Goal: Task Accomplishment & Management: Manage account settings

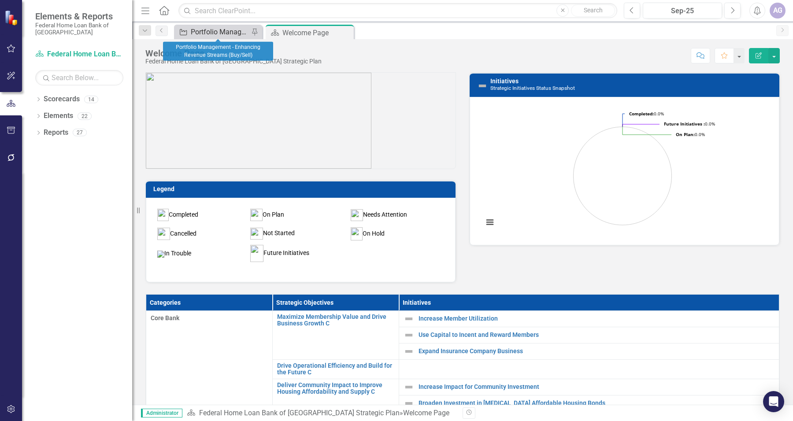
click at [228, 32] on div "Portfolio Management - Enhancing Revenue Streams (Buy/Sell)" at bounding box center [220, 31] width 58 height 11
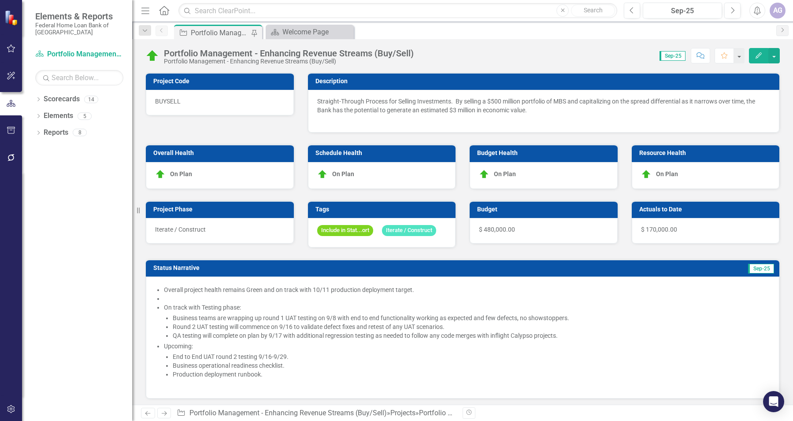
checkbox input "true"
click at [470, 303] on li at bounding box center [467, 298] width 607 height 9
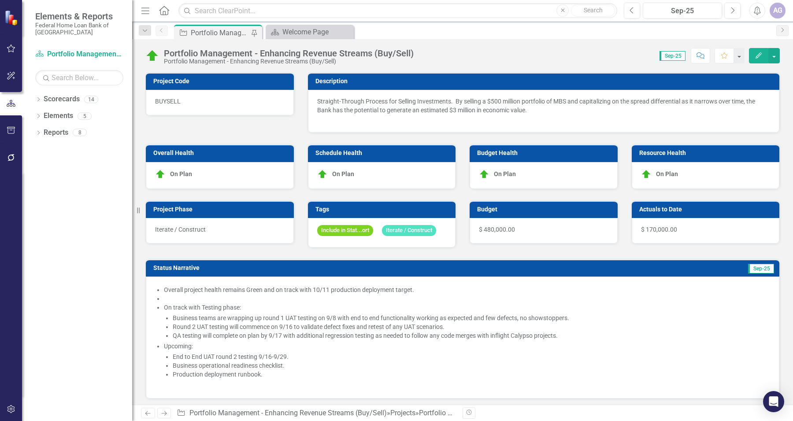
click at [470, 303] on li at bounding box center [467, 298] width 607 height 9
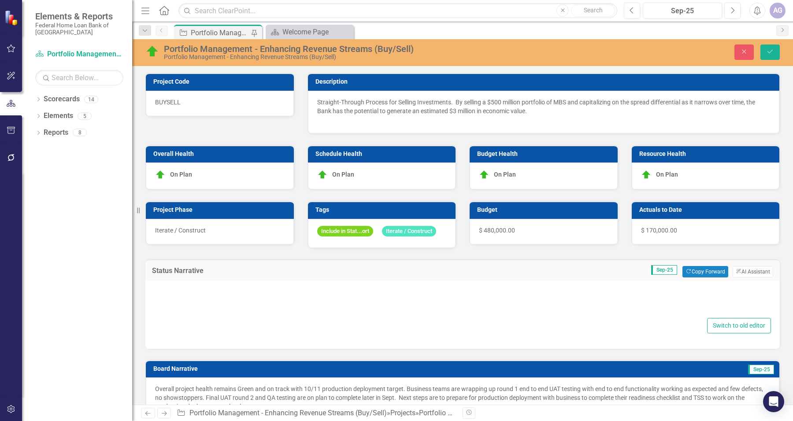
type textarea "<ul> <li>Overall project health remains Green and on track with 10/11 productio…"
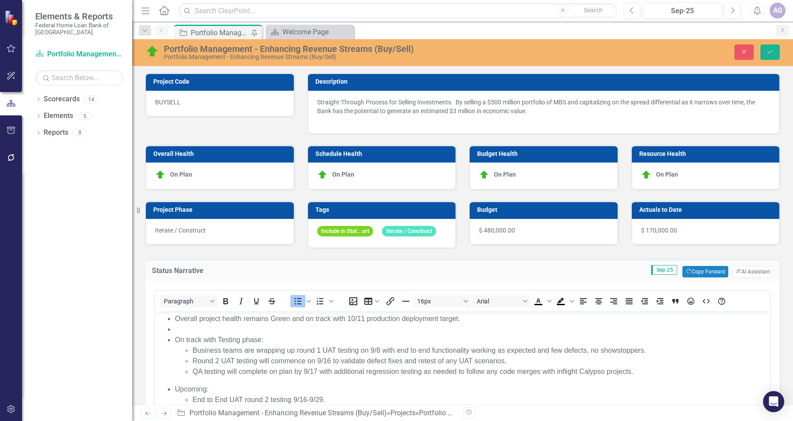
click at [242, 231] on div "Iterate / Construct" at bounding box center [220, 232] width 148 height 26
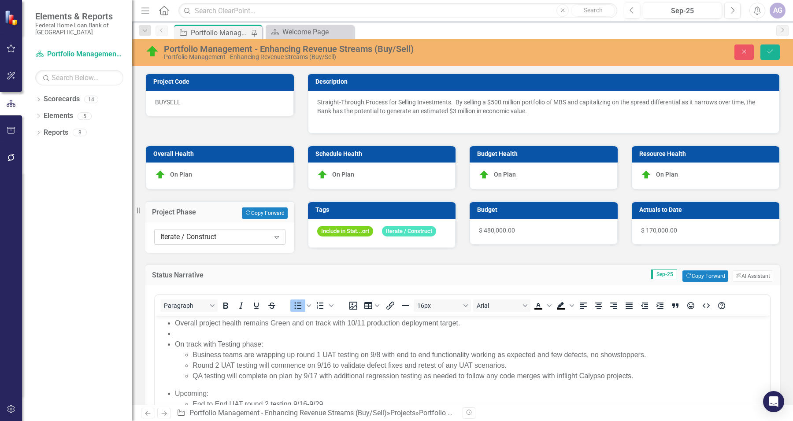
click at [248, 232] on div "Iterate / Construct" at bounding box center [214, 237] width 109 height 10
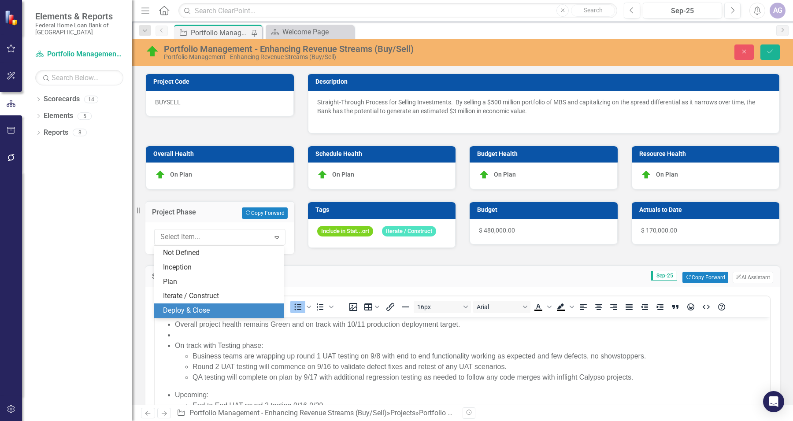
click at [230, 309] on div "Deploy & Close" at bounding box center [220, 311] width 115 height 10
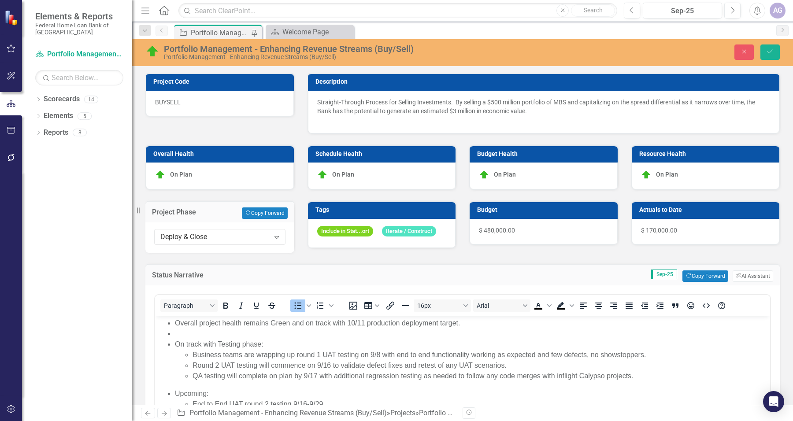
click at [270, 267] on div "Status Narrative Sep-25 Copy Forward Copy Forward ClearPoint AI AI Assistant <u…" at bounding box center [463, 378] width 648 height 251
click at [777, 55] on button "Save" at bounding box center [770, 52] width 19 height 15
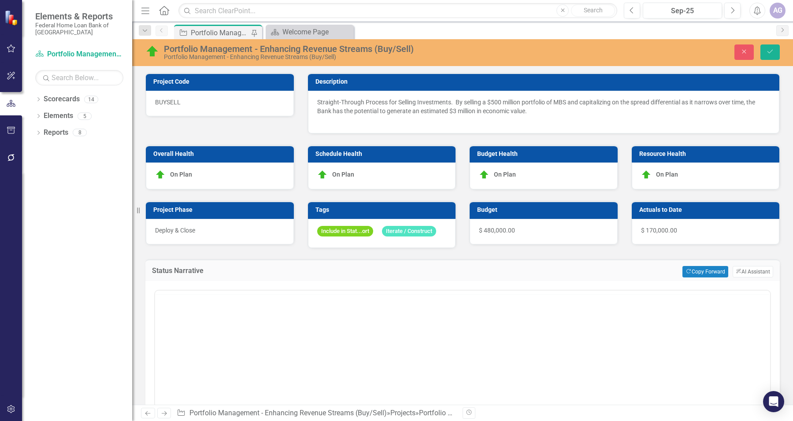
checkbox input "false"
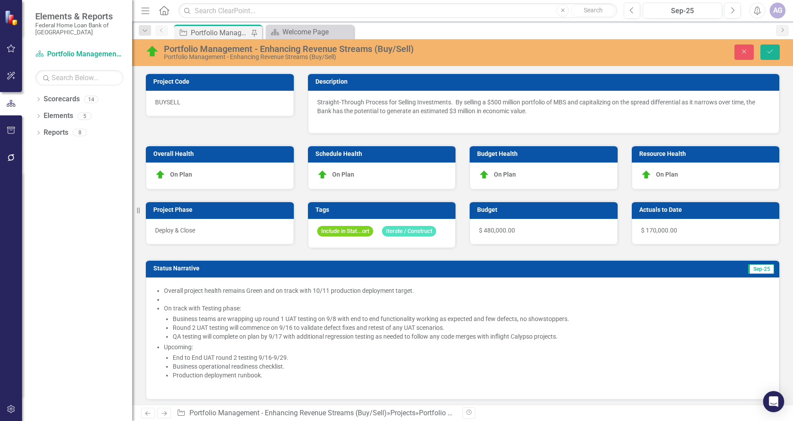
checkbox input "true"
click at [264, 295] on li "Overall project health remains Green and on track with 10/11 production deploym…" at bounding box center [467, 291] width 607 height 9
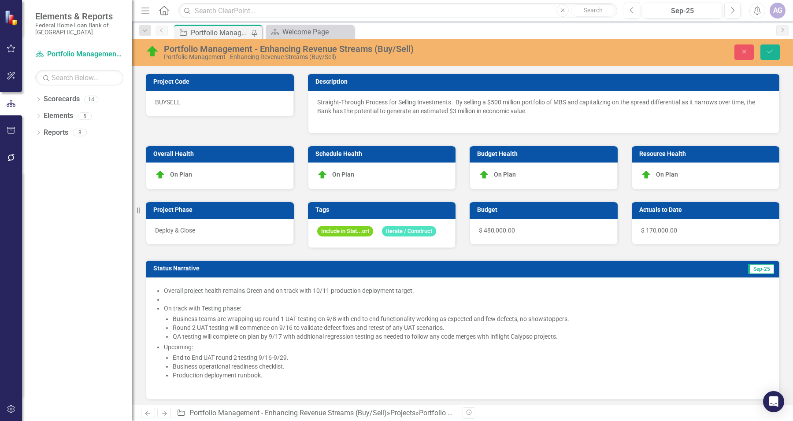
click at [264, 295] on li "Overall project health remains Green and on track with 10/11 production deploym…" at bounding box center [467, 291] width 607 height 9
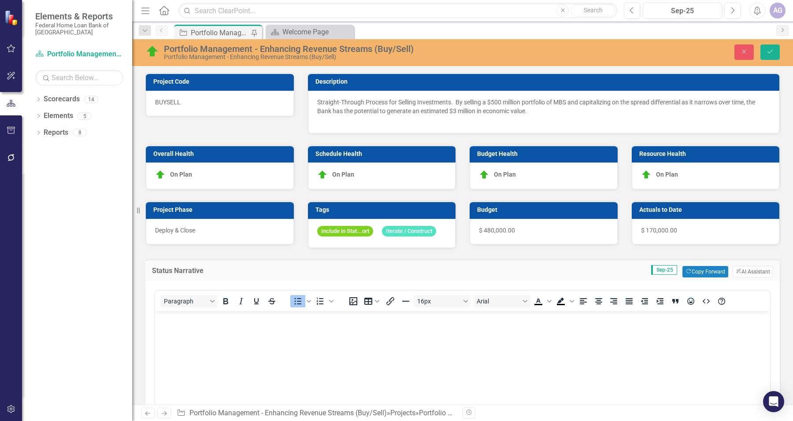
click at [264, 305] on div "Paragraph To open the popup, press Shift+Enter To open the popup, press Shift+E…" at bounding box center [462, 301] width 615 height 21
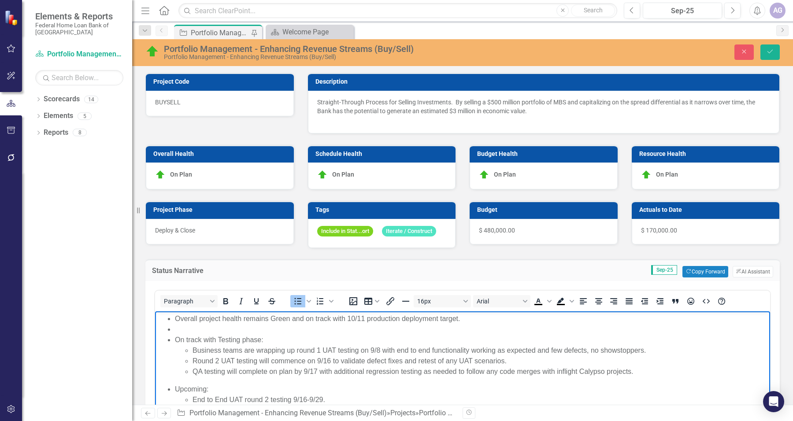
click at [309, 331] on li "Rich Text Area. Press ALT-0 for help." at bounding box center [471, 329] width 593 height 11
drag, startPoint x: 491, startPoint y: 320, endPoint x: 290, endPoint y: 324, distance: 201.5
click at [290, 324] on li "Overall project health remains Green and on track with 10/11 production deploym…" at bounding box center [471, 319] width 593 height 11
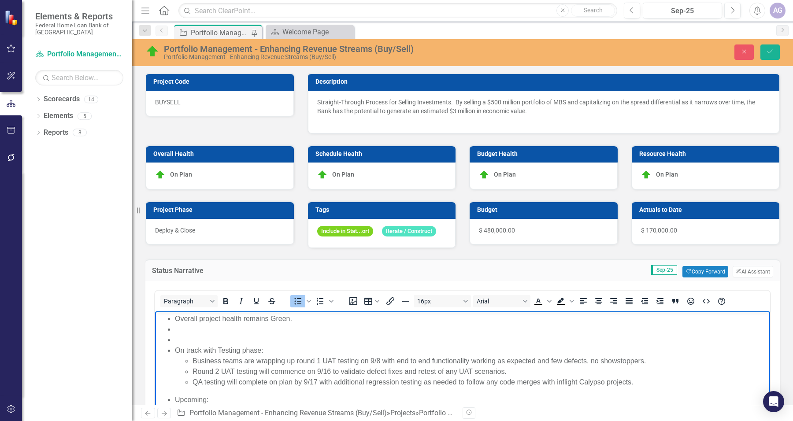
click at [303, 320] on li "Overall project health remains Green." at bounding box center [471, 319] width 593 height 11
click at [232, 339] on li "Rich Text Area. Press ALT-0 for help." at bounding box center [471, 340] width 593 height 11
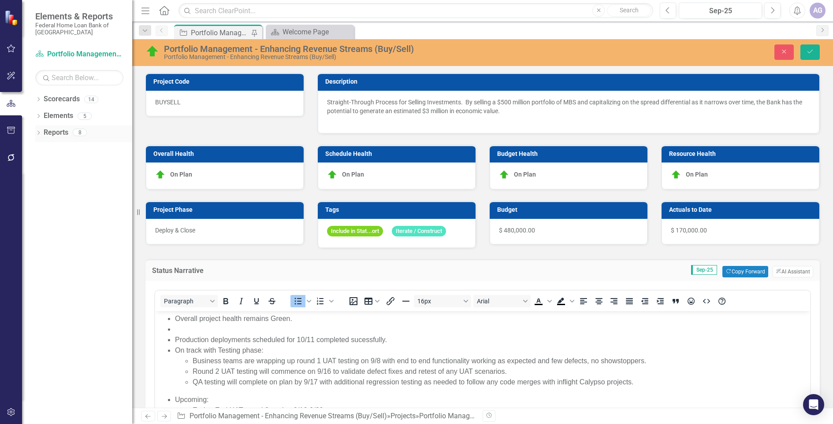
click at [131, 135] on div "Reports 8" at bounding box center [88, 134] width 89 height 17
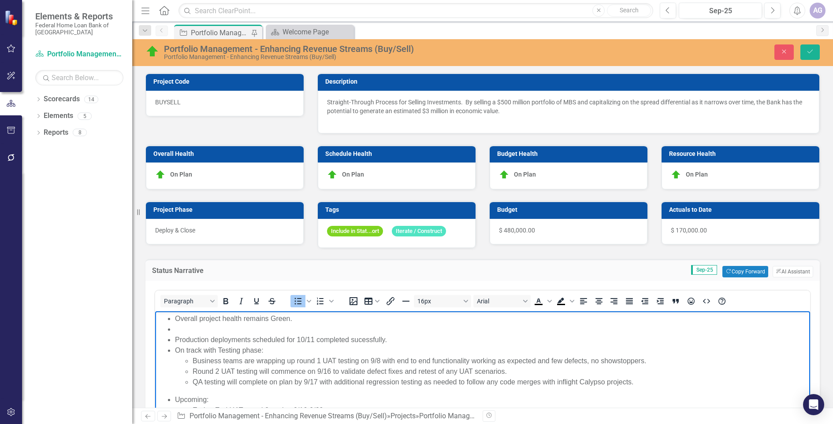
click at [396, 340] on li "Production deployments scheduled for 10/11 completed sucessfully." at bounding box center [491, 340] width 633 height 11
click at [174, 339] on ul "Overall project health remains Green. Production deployments scheduled for 10/1…" at bounding box center [482, 351] width 651 height 74
click at [394, 342] on li "Production deployments scheduled for 10/11 completed sucessfully with" at bounding box center [491, 340] width 633 height 11
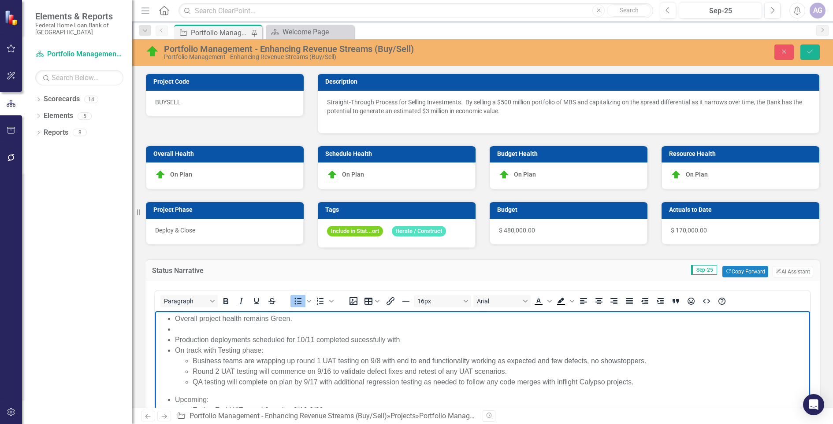
click at [172, 339] on ul "Overall project health remains Green. Production deployments scheduled for 10/1…" at bounding box center [482, 351] width 651 height 74
click at [178, 327] on li "Rich Text Area. Press ALT-0 for help." at bounding box center [491, 329] width 633 height 11
click at [293, 299] on icon "Bullet list" at bounding box center [298, 301] width 11 height 11
click at [293, 301] on icon "Bullet list" at bounding box center [298, 301] width 11 height 11
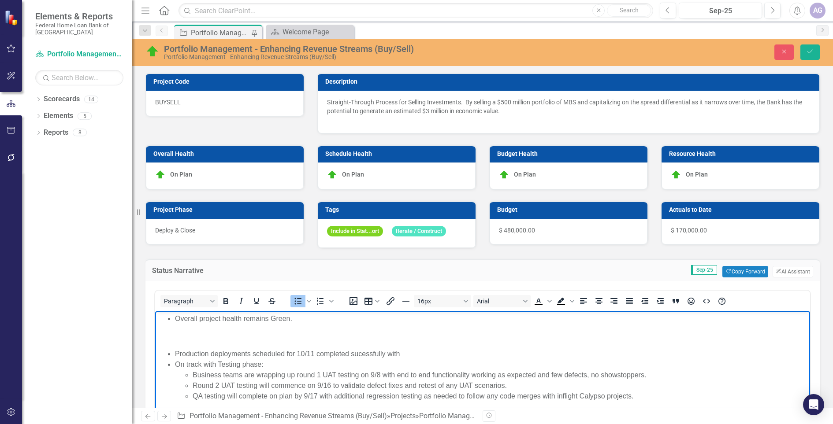
click at [171, 353] on ul "Production deployments scheduled for 10/11 completed sucessfully with On track …" at bounding box center [482, 375] width 651 height 53
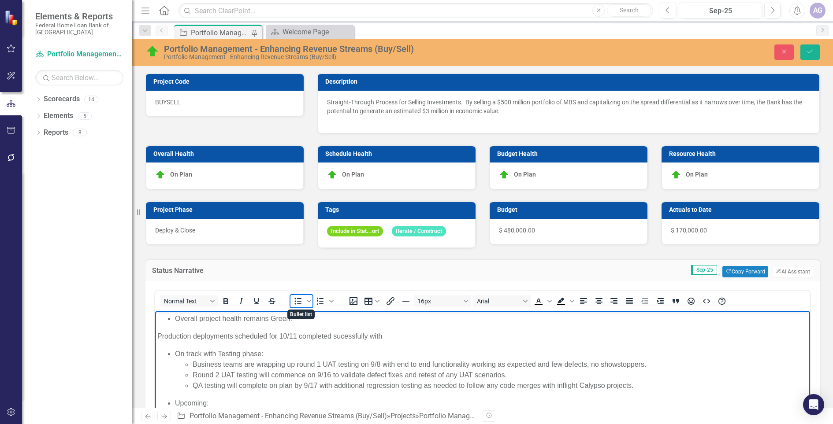
click at [294, 300] on icon "Bullet list" at bounding box center [298, 301] width 11 height 11
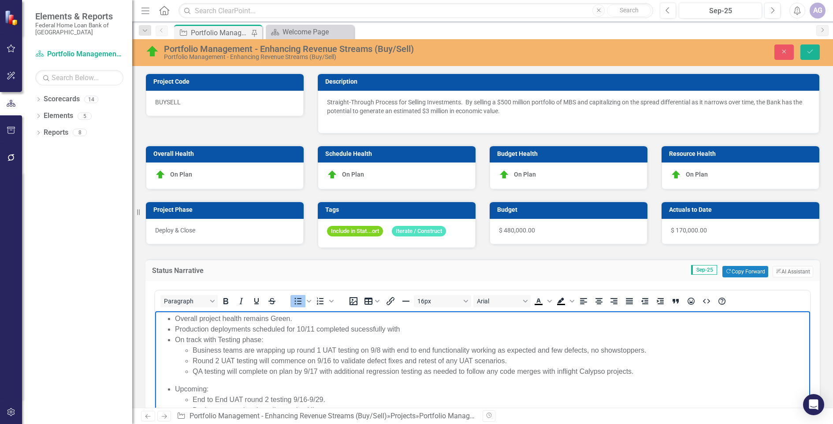
click at [174, 330] on ul "Overall project health remains Green. Production deployments scheduled for 10/1…" at bounding box center [482, 345] width 651 height 63
drag, startPoint x: 253, startPoint y: 331, endPoint x: 296, endPoint y: 329, distance: 43.7
click at [296, 329] on li "Production deployments scheduled for 10/11 completed sucessfully with" at bounding box center [491, 329] width 633 height 11
click at [175, 329] on li "Production deployments scheduled for 10/11 completed sucessfully with" at bounding box center [491, 329] width 633 height 11
click at [350, 328] on li "The software release scheduled Production deployments scheduled for 10/11 compl…" at bounding box center [491, 329] width 633 height 11
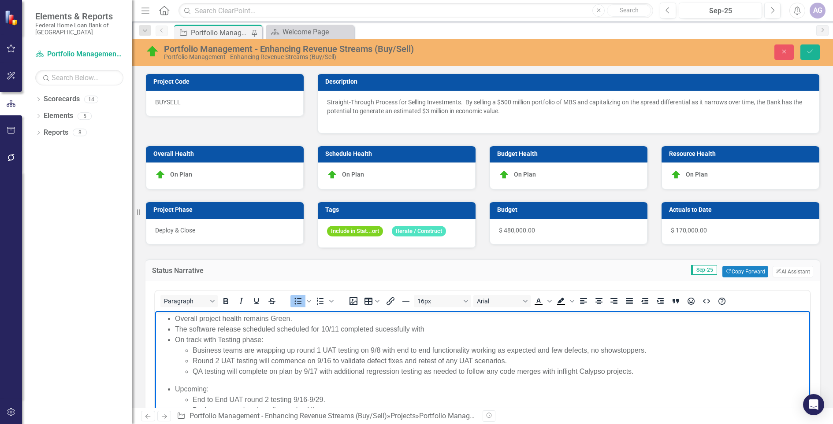
click at [291, 330] on li "The software release scheduled scheduled for 10/11 completed sucessfully with" at bounding box center [491, 329] width 633 height 11
click at [243, 327] on li "The software release scheduled for 10/11 completed sucessfully with" at bounding box center [491, 329] width 633 height 11
click at [242, 328] on li "The software release completed scheduled for 10/11 completed sucessfully with" at bounding box center [491, 329] width 633 height 11
click at [242, 328] on li "The software release for asset sales completed scheduled for 10/11 completed su…" at bounding box center [491, 329] width 633 height 11
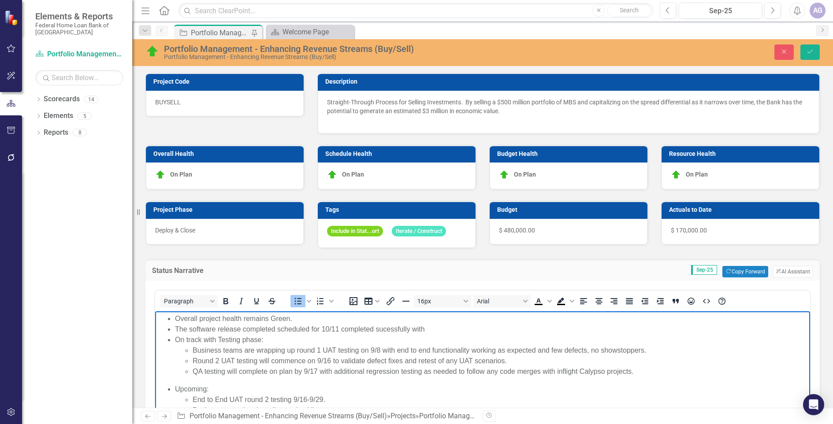
click at [290, 331] on li "The software release completed scheduled for 10/11 completed sucessfully with" at bounding box center [491, 329] width 633 height 11
click at [289, 331] on li "The software release completed scheduled for 10/11 completed sucessfully with" at bounding box center [491, 329] width 633 height 11
click at [316, 330] on li "The software release completed [DATE][DATE] completed sucessfully with" at bounding box center [491, 329] width 633 height 11
click at [410, 327] on li "The software release completed [DATE][DATE] completed sucessfully with" at bounding box center [491, 329] width 633 height 11
click at [173, 329] on ul "Overall project health remains Green. The software release completed [DATE][DAT…" at bounding box center [482, 345] width 651 height 63
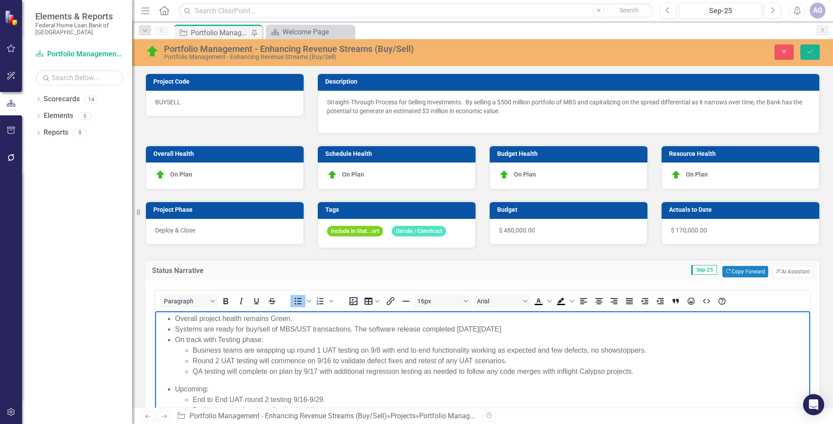
click at [520, 326] on li "Systems are ready for buy/sell of MBS/UST transactions. The software release co…" at bounding box center [491, 329] width 633 height 11
click at [370, 329] on li "Systems are ready for buy/sell of MBS/UST transactions. The software release co…" at bounding box center [491, 329] width 633 height 11
click at [359, 328] on li "Systems are ready for buy/sell of MBS/UST transactions. The software release co…" at bounding box center [491, 329] width 633 height 11
click at [376, 332] on li "Systems are ready for buy/sell of MBS/UST transactions. The Calypso software re…" at bounding box center [491, 329] width 633 height 11
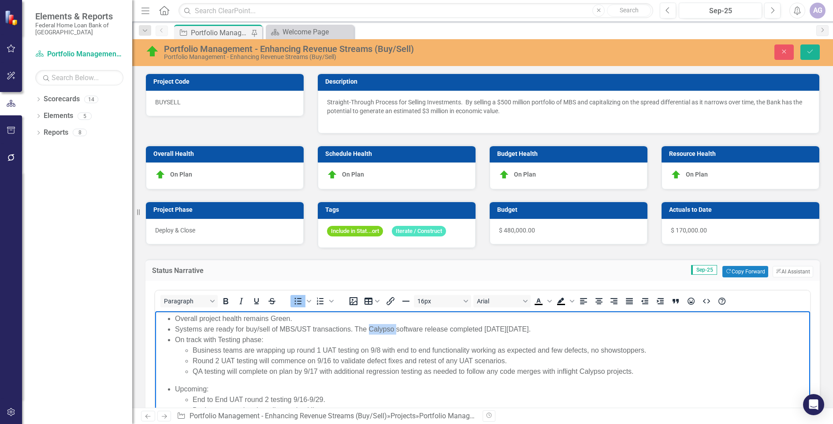
click at [376, 332] on li "Systems are ready for buy/sell of MBS/UST transactions. The Calypso software re…" at bounding box center [491, 329] width 633 height 11
click at [420, 331] on li "Systems are ready for buy/sell of MBS/UST transactions. The software release co…" at bounding box center [491, 329] width 633 height 11
click at [180, 386] on li "Upcoming: End to End UAT round 2 testing 9/16-9/29. Business operational readin…" at bounding box center [491, 405] width 633 height 42
click at [183, 340] on li "On track with Testing phase: Business teams are wrapping up round 1 UAT testing…" at bounding box center [491, 356] width 633 height 42
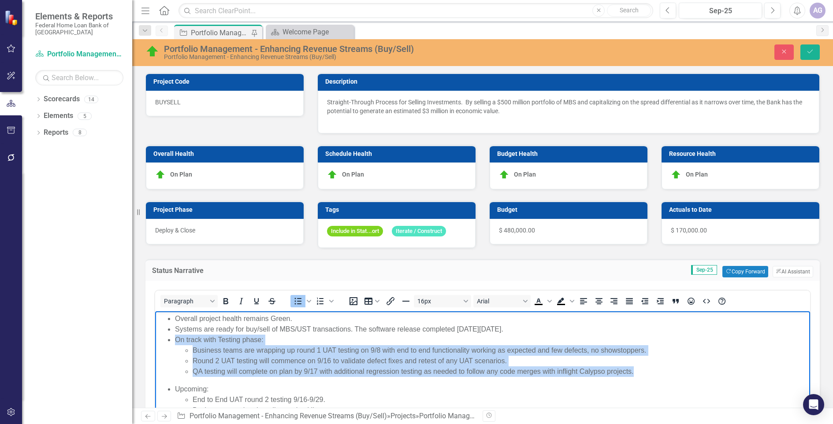
click at [183, 340] on li "On track with Testing phase: Business teams are wrapping up round 1 UAT testing…" at bounding box center [491, 356] width 633 height 42
click at [280, 336] on li "On track with Testing phase: Business teams are wrapping up round 1 UAT testing…" at bounding box center [491, 356] width 633 height 42
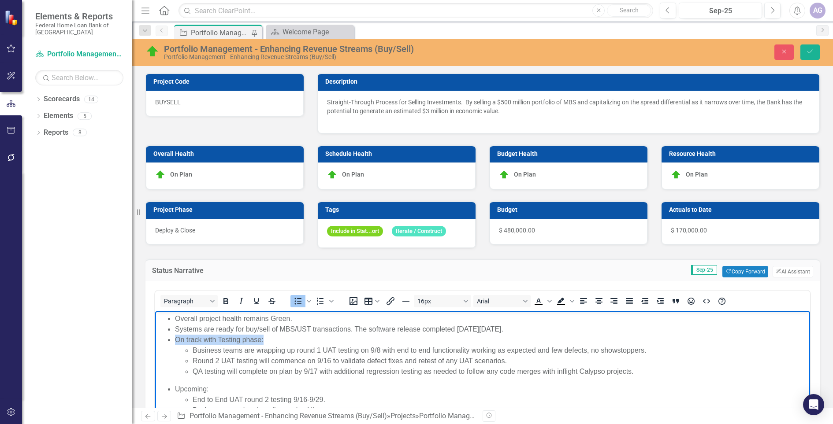
drag, startPoint x: 269, startPoint y: 336, endPoint x: 262, endPoint y: 342, distance: 9.0
click at [262, 342] on li "On track with Testing phase: Business teams are wrapping up round 1 UAT testing…" at bounding box center [491, 356] width 633 height 42
click at [190, 350] on ul "Business teams are wrapping up round 1 UAT testing on 9/8 with end to end funct…" at bounding box center [491, 362] width 633 height 32
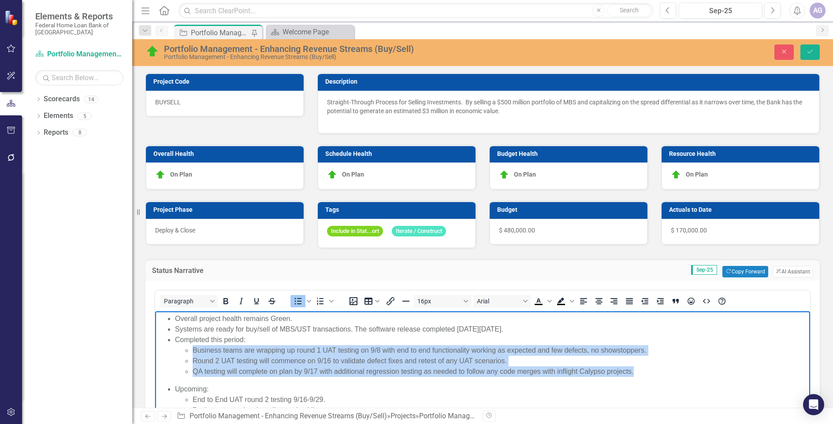
click at [639, 370] on li "QA testing will complete on plan by 9/17 with additional regression testing as …" at bounding box center [500, 372] width 615 height 11
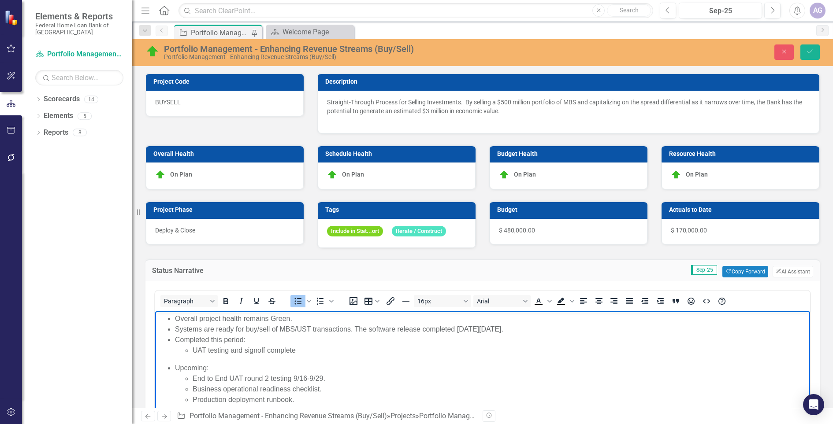
click at [309, 351] on li "UAT testing and signoff complete" at bounding box center [500, 351] width 615 height 11
click at [190, 351] on ul "UAT testing and signoff completed" at bounding box center [491, 356] width 633 height 21
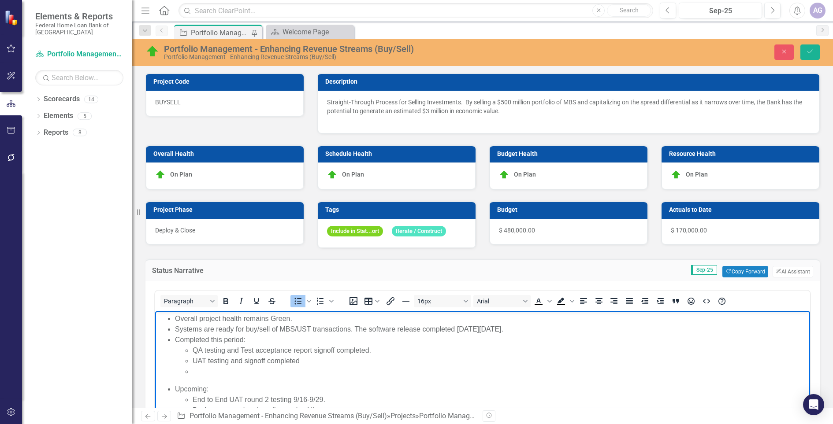
click at [312, 356] on li "UAT testing and signoff completed" at bounding box center [500, 361] width 615 height 11
click at [187, 392] on li "Upcoming: End to End UAT round 2 testing 9/16-9/29. Business operational readin…" at bounding box center [491, 405] width 633 height 42
click at [194, 401] on li "End to End UAT round 2 testing 9/16-9/29." at bounding box center [500, 400] width 615 height 11
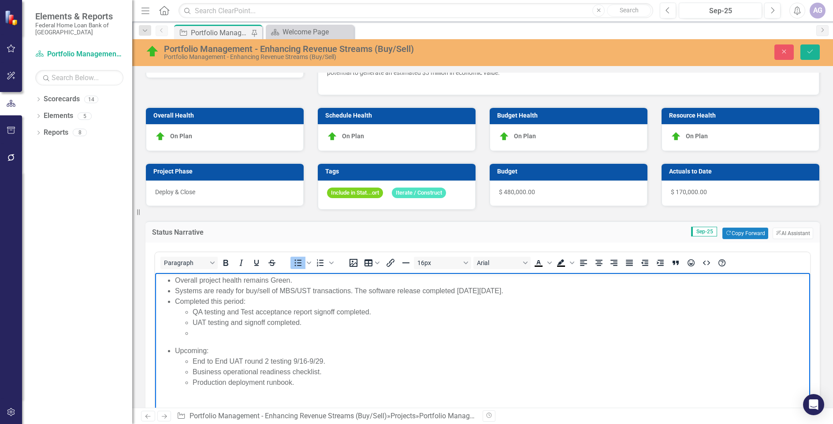
scroll to position [110, 0]
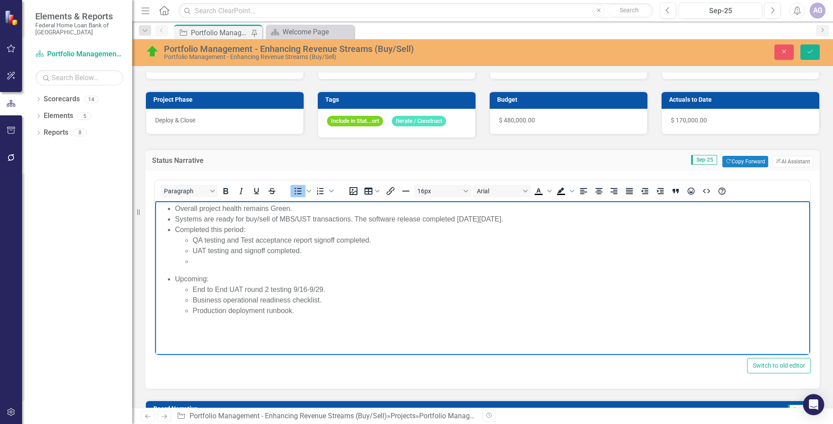
click at [261, 261] on li "Rich Text Area. Press ALT-0 for help." at bounding box center [500, 262] width 615 height 11
click at [192, 290] on ul "End to End UAT round 2 testing 9/16-9/29. Business operational readiness checkl…" at bounding box center [491, 301] width 633 height 32
click at [564, 293] on li "Finalize pre-trade analysis framework and then conduct business go/no go (End t…" at bounding box center [500, 290] width 615 height 11
click at [495, 287] on li "Finalize pre-trade analysis framework and then conduct business go/no go (meani…" at bounding box center [500, 290] width 615 height 11
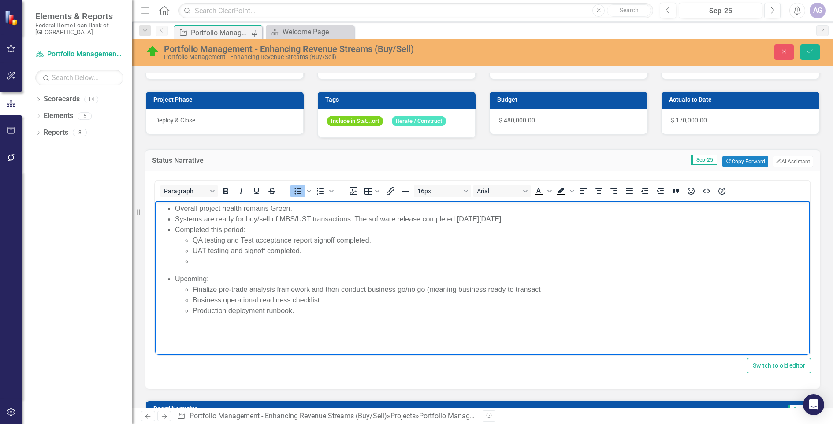
click at [569, 292] on li "Finalize pre-trade analysis framework and then conduct business go/no go (meani…" at bounding box center [500, 290] width 615 height 11
click at [331, 219] on li "Systems are ready for buy/sell of MBS/UST transactions. The software release co…" at bounding box center [491, 219] width 633 height 11
click at [644, 291] on li "Finalize pre-trade analysis framework and then conduct business go/no go (meani…" at bounding box center [500, 290] width 615 height 11
click at [480, 313] on li "Production deployment runbook." at bounding box center [500, 311] width 615 height 11
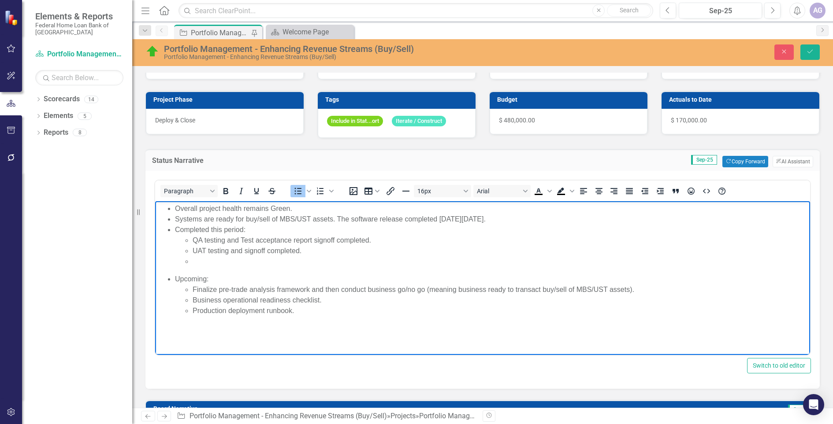
click at [487, 289] on li "Finalize pre-trade analysis framework and then conduct business go/no go (meani…" at bounding box center [500, 290] width 615 height 11
click at [458, 288] on li "Finalize pre-trade analysis framework and then conduct business go/no go (meani…" at bounding box center [500, 290] width 615 height 11
click at [495, 291] on li "Finalize pre-trade analysis framework and then conduct business go/no go (meani…" at bounding box center [500, 290] width 615 height 11
click at [689, 295] on li "Business operational readiness checklist." at bounding box center [500, 300] width 615 height 11
click at [674, 287] on li "Finalize pre-trade analysis framework and then conduct business go/no go (meani…" at bounding box center [500, 290] width 615 height 11
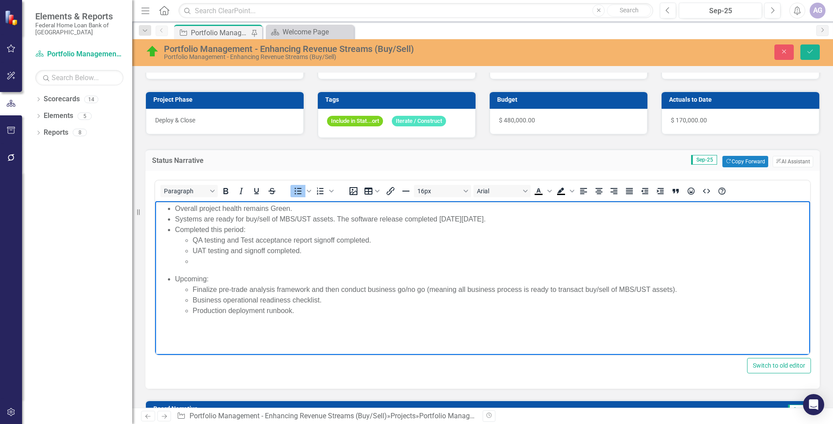
click at [428, 288] on li "Finalize pre-trade analysis framework and then conduct business go/no go (meani…" at bounding box center [500, 290] width 615 height 11
click at [525, 290] on li "Finalize pre-trade analysis framework and then conduct business go/no go (confi…" at bounding box center [500, 290] width 615 height 11
drag, startPoint x: 334, startPoint y: 301, endPoint x: 203, endPoint y: 300, distance: 130.9
click at [203, 300] on li "Business operational readiness checklist." at bounding box center [500, 300] width 615 height 11
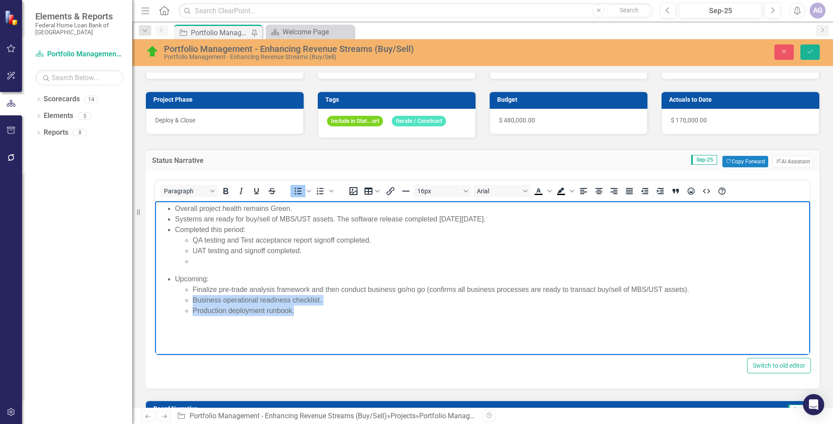
drag, startPoint x: 301, startPoint y: 312, endPoint x: 193, endPoint y: 297, distance: 109.5
click at [193, 297] on ul "Finalize pre-trade analysis framework and then conduct business go/no go (confi…" at bounding box center [491, 301] width 633 height 32
click at [405, 219] on li "Systems are ready for buy/sell of MBS/UST assets. The software release complete…" at bounding box center [491, 219] width 633 height 11
click at [339, 223] on li "Systems are ready for buy/sell of MBS/UST assets. The software release for Caly…" at bounding box center [491, 219] width 633 height 11
click at [612, 218] on li "Systems are ready for buy/sell of MBS/UST assets! The software release for Caly…" at bounding box center [491, 219] width 633 height 11
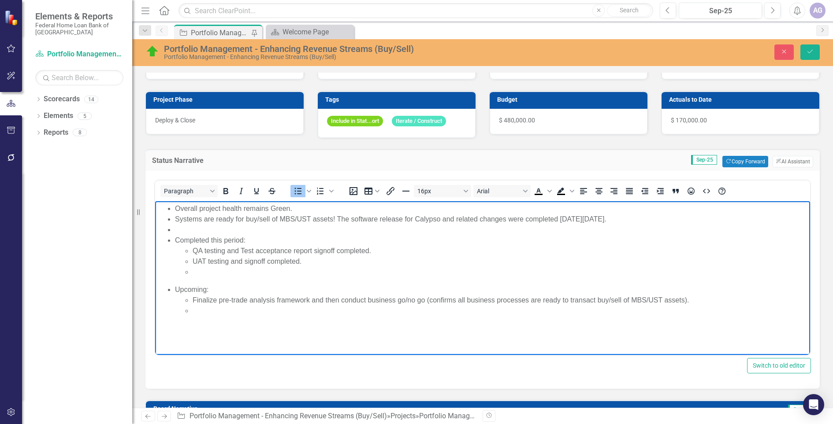
click at [226, 272] on li "Rich Text Area. Press ALT-0 for help." at bounding box center [500, 272] width 615 height 11
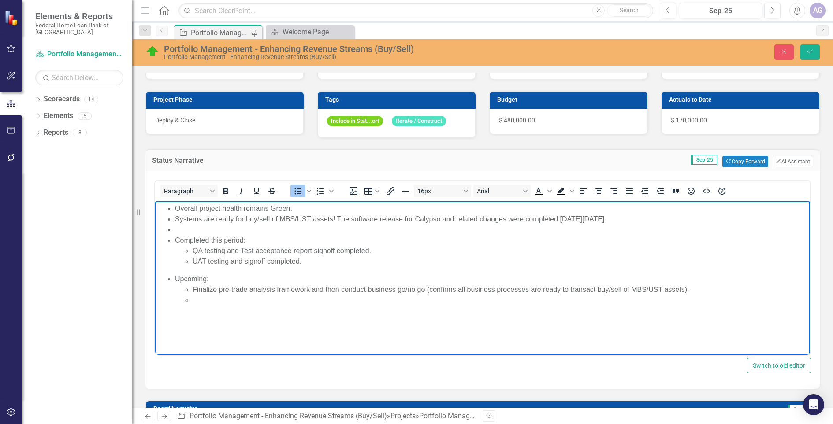
click at [283, 305] on li "Rich Text Area. Press ALT-0 for help." at bounding box center [500, 300] width 615 height 11
drag, startPoint x: 271, startPoint y: 301, endPoint x: 355, endPoint y: 304, distance: 84.3
click at [355, 304] on li "Complete any remaining production deployments of" at bounding box center [500, 300] width 615 height 11
click at [210, 300] on li "Complete any remaining production deployments of" at bounding box center [500, 300] width 615 height 11
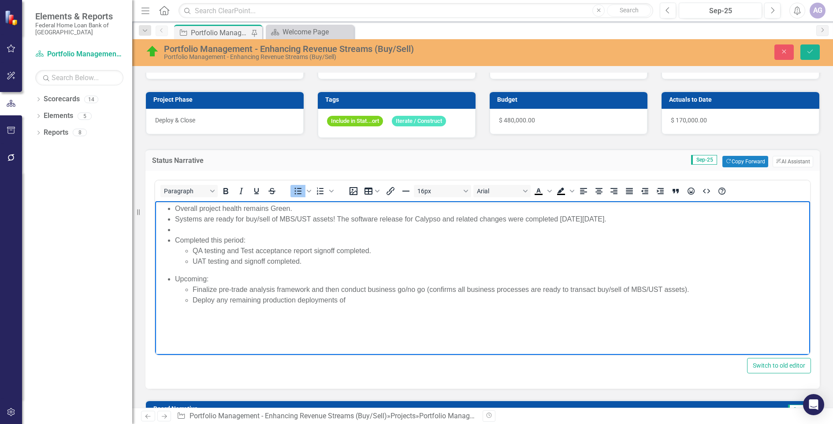
click at [291, 302] on li "Deploy any remaining production deployments of" at bounding box center [500, 300] width 615 height 11
click at [380, 299] on li "Deploy any remaining system changes deployments of" at bounding box center [500, 300] width 615 height 11
click at [263, 300] on li "Deploy any remaining system changes." at bounding box center [500, 300] width 615 height 11
click at [354, 302] on li "Deploy any remaining backend system changes." at bounding box center [500, 300] width 615 height 11
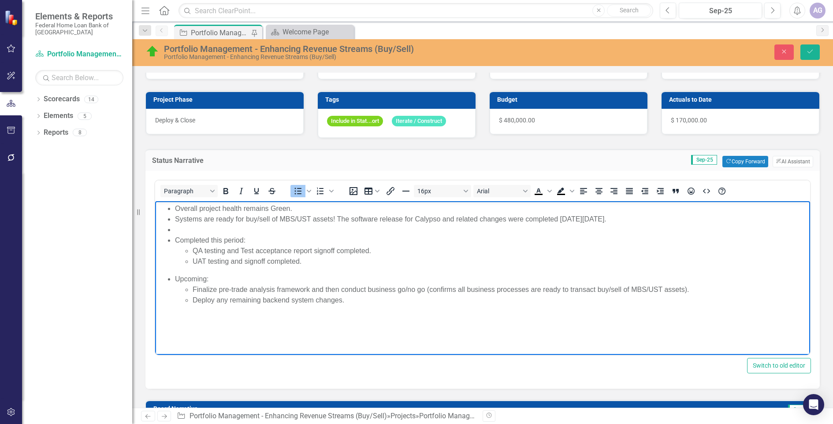
click at [189, 220] on li "Systems are ready for buy/sell of MBS/UST assets! The software release for Caly…" at bounding box center [491, 219] width 633 height 11
click at [175, 219] on li "Systems are ready for buy/sell of MBS/UST assets! The software release for Caly…" at bounding box center [491, 219] width 633 height 11
click at [174, 220] on ul "Overall project health remains Green. We are system ready for buy/sell of MBS/U…" at bounding box center [482, 235] width 651 height 63
click at [202, 221] on li "We are system ready for buy/sell of MBS/UST assets! The software release for Ca…" at bounding box center [491, 219] width 633 height 11
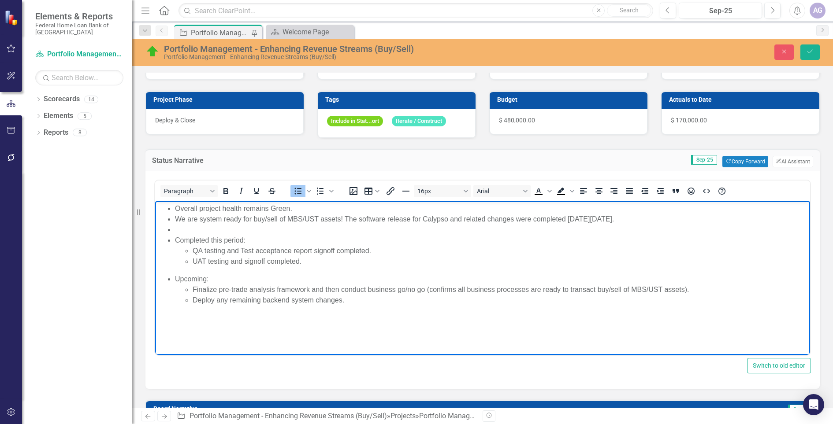
click at [244, 217] on li "We are system ready for buy/sell of MBS/UST assets! The software release for Ca…" at bounding box center [491, 219] width 633 height 11
click at [287, 218] on li "We are system ready to transact for buy/sell of MBS/UST assets! The software re…" at bounding box center [491, 219] width 633 height 11
click at [304, 219] on li "We are system ready to transact buy/sell of MBS/UST assets! The software releas…" at bounding box center [491, 219] width 633 height 11
click at [191, 226] on li "Rich Text Area. Press ALT-0 for help." at bounding box center [491, 230] width 633 height 11
click at [331, 231] on li "A business go/no go will be conducted once business confirms" at bounding box center [491, 230] width 633 height 11
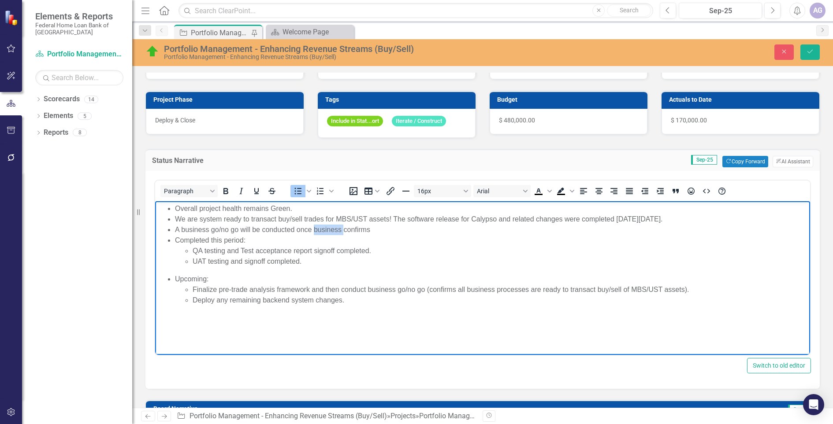
click at [331, 231] on li "A business go/no go will be conducted once business confirms" at bounding box center [491, 230] width 633 height 11
click at [417, 229] on li "A business go/no go will be conducted once we get confirmation that the final b…" at bounding box center [491, 230] width 633 height 11
click at [173, 227] on ul "Overall project health remains Green. We are system ready to transact buy/sell …" at bounding box center [482, 235] width 651 height 63
click at [296, 230] on li "A business go/no go will be conducted once we get confirmation that the final b…" at bounding box center [491, 230] width 633 height 11
click at [191, 289] on ul "Finalize pre-trade analysis framework and then conduct business go/no go (confi…" at bounding box center [491, 295] width 633 height 21
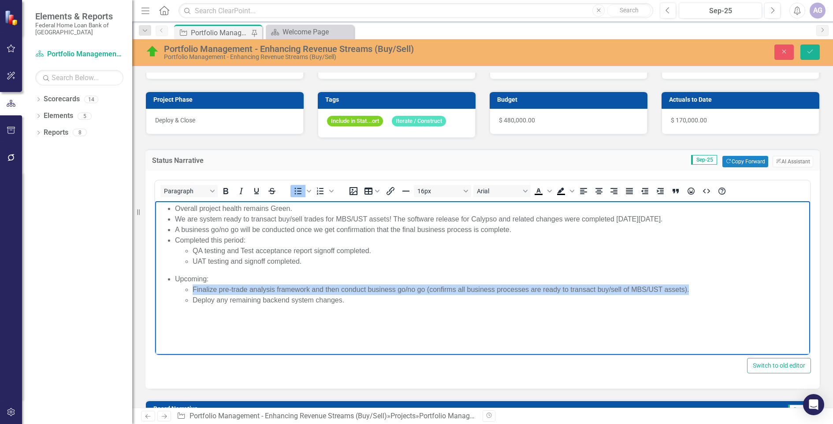
click at [698, 291] on li "Finalize pre-trade analysis framework and then conduct business go/no go (confi…" at bounding box center [500, 290] width 615 height 11
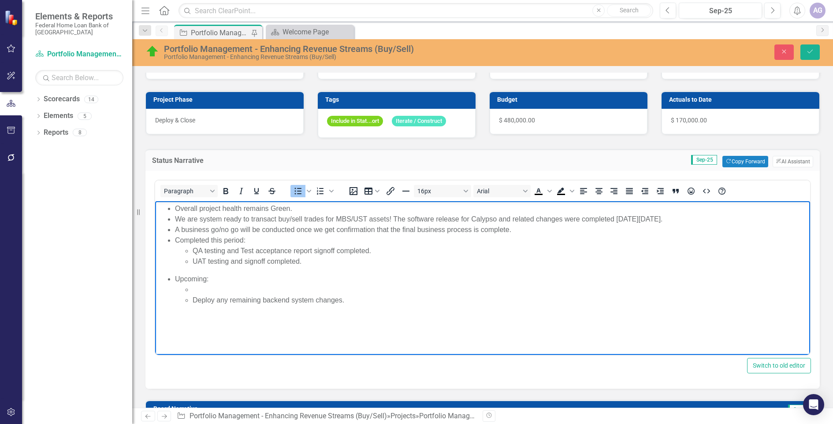
click at [172, 228] on ul "Overall project health remains Green. We are system ready to transact buy/sell …" at bounding box center [482, 235] width 651 height 63
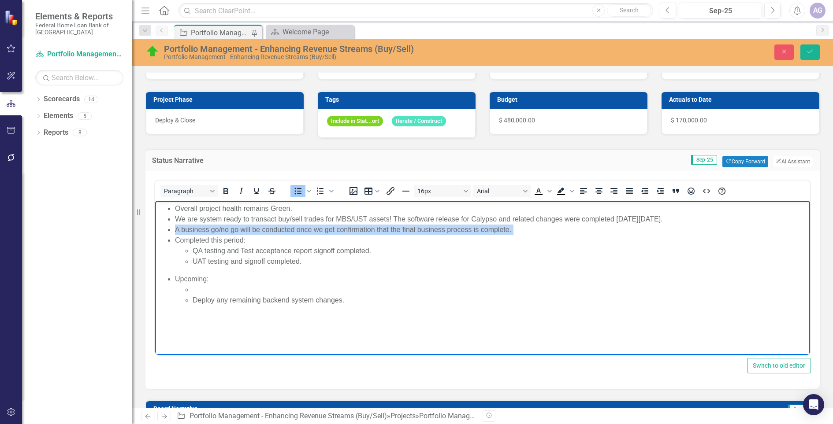
click at [541, 235] on li "Completed this period: QA testing and Test acceptance report signoff completed.…" at bounding box center [491, 251] width 633 height 32
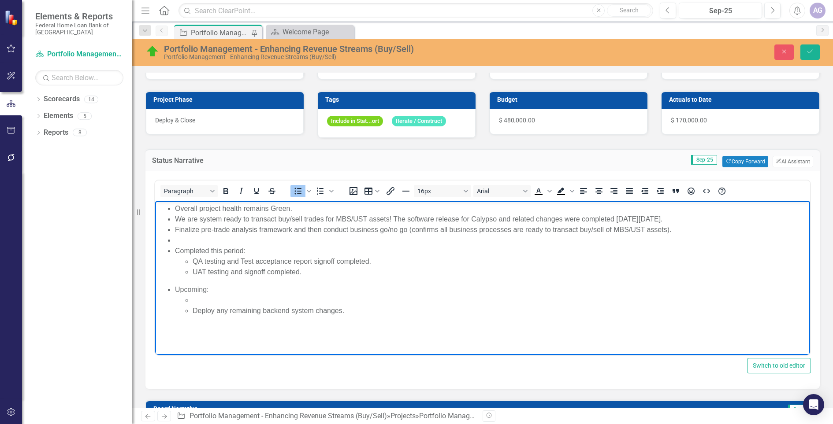
click at [173, 229] on ul "Overall project health remains Green. We are system ready to transact buy/sell …" at bounding box center [482, 241] width 651 height 74
click at [229, 230] on li "Once the Finalize pre-trade analysis framework and then conduct business go/no …" at bounding box center [491, 230] width 633 height 11
click at [298, 231] on li "Once the pre-trade analysis framework and then conduct business go/no go (confi…" at bounding box center [491, 230] width 633 height 11
click at [497, 231] on li "Once the pre-trade analysis framework is finalized by the business, we will con…" at bounding box center [491, 230] width 633 height 11
click at [495, 234] on li "Once the pre-trade analysis framework is finalized by the business, we will con…" at bounding box center [491, 230] width 633 height 11
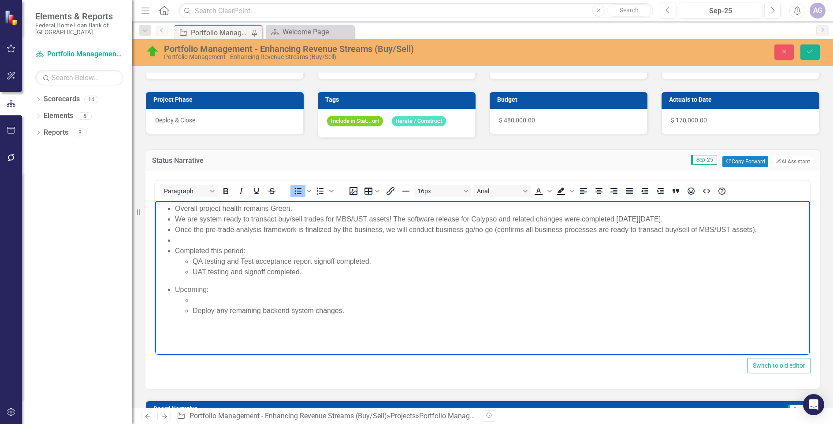
click at [753, 230] on li "Once the pre-trade analysis framework is finalized by the business, we will con…" at bounding box center [491, 230] width 633 height 11
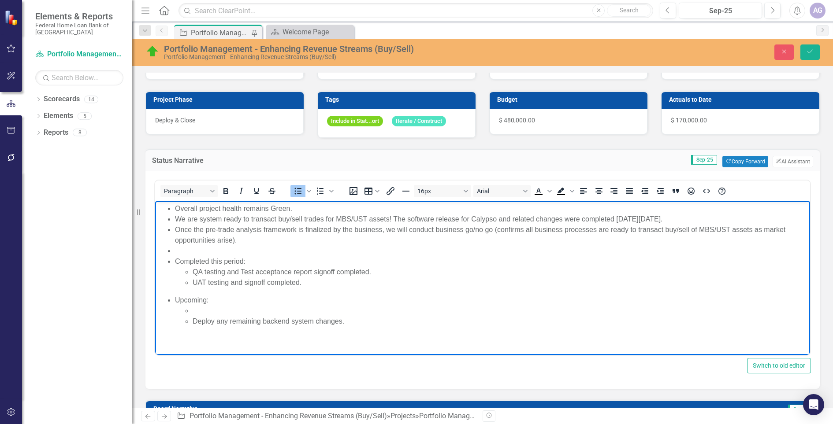
click at [661, 230] on li "Once the pre-trade analysis framework is finalized by the business, we will con…" at bounding box center [491, 235] width 633 height 21
click at [638, 232] on li "Once the pre-trade analysis framework is finalized by the business, we will con…" at bounding box center [491, 235] width 633 height 21
click at [381, 234] on li "Once the pre-trade analysis framework is finalized by the business, we will con…" at bounding box center [491, 235] width 633 height 21
click at [436, 228] on li "Once the pre-trade analysis framework is finalized by the business, we will con…" at bounding box center [491, 235] width 633 height 21
click at [491, 263] on li "Completed this period: QA testing and Test acceptance report signoff completed.…" at bounding box center [491, 273] width 633 height 32
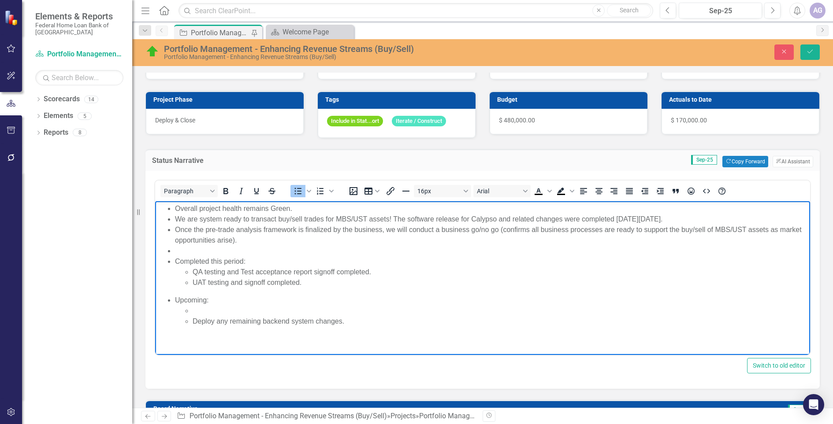
click at [525, 238] on li "Once the pre-trade analysis framework is finalized by the business, we will con…" at bounding box center [491, 235] width 633 height 21
click at [448, 240] on li "Once the pre-trade analysis framework is finalized by the business, we will con…" at bounding box center [491, 235] width 633 height 21
click at [501, 241] on li "Once the pre-trade analysis framework is finalized by the business, we will con…" at bounding box center [491, 235] width 633 height 21
click at [365, 327] on body "Overall project health remains Green. We are system ready to transact buy/sell …" at bounding box center [482, 277] width 655 height 153
click at [202, 310] on li "Rich Text Area. Press ALT-0 for help." at bounding box center [500, 311] width 615 height 11
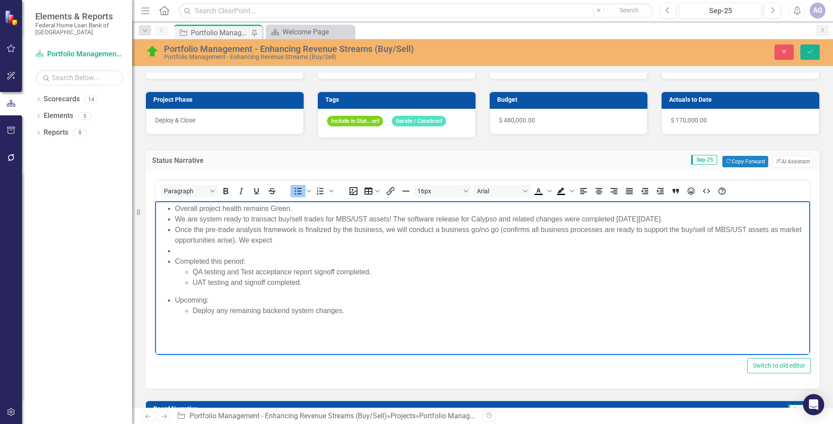
click at [359, 307] on li "Deploy any remaining backend system changes." at bounding box center [500, 311] width 615 height 11
click at [356, 311] on li "Deploy any remaining backend system changes (not dependent" at bounding box center [500, 311] width 615 height 11
click at [413, 312] on li "Deploy any remaining backend system changes (not dependent" at bounding box center [500, 311] width 615 height 11
click at [357, 310] on li "Deploy any remaining backend system changes (not dependent" at bounding box center [500, 311] width 615 height 11
click at [425, 314] on li "Deploy any remaining backend system changes (no frontend dependent" at bounding box center [500, 311] width 615 height 11
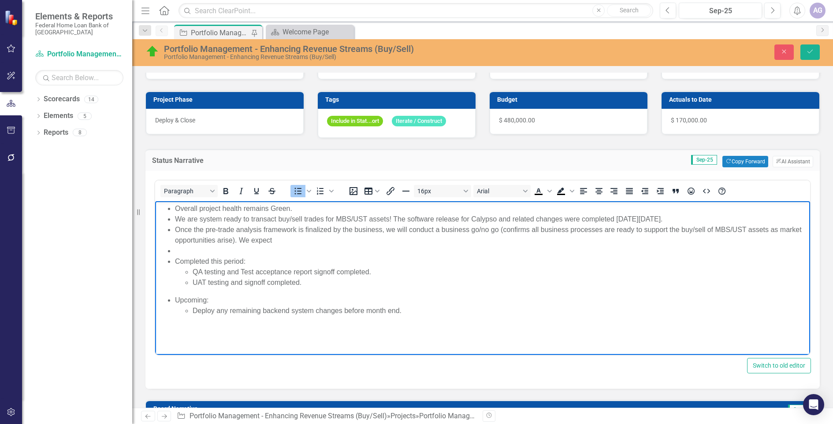
click at [262, 312] on li "Deploy any remaining backend system changes before month end." at bounding box center [500, 311] width 615 height 11
click at [454, 313] on li "Deploy any remaining scheduled backend system changes before month end." at bounding box center [500, 311] width 615 height 11
click at [476, 321] on li "Project closure." at bounding box center [500, 321] width 615 height 11
click at [216, 322] on li "Project closure." at bounding box center [500, 321] width 615 height 11
click at [251, 333] on li "Project closure." at bounding box center [500, 332] width 615 height 11
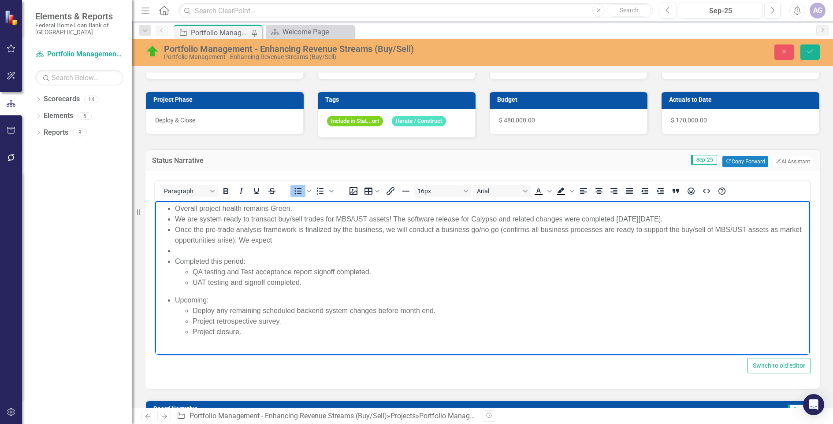
click at [306, 327] on li "Project closure." at bounding box center [500, 332] width 615 height 11
click at [459, 299] on li "Upcoming: Deploy any remaining scheduled backend system changes before month en…" at bounding box center [491, 316] width 633 height 42
click at [307, 325] on li "Project retrospective survey." at bounding box center [500, 321] width 615 height 11
click at [321, 281] on li "UAT testing and signoff completed." at bounding box center [500, 283] width 615 height 11
click at [302, 241] on li "Once the pre-trade analysis framework is finalized by the business, we will con…" at bounding box center [491, 235] width 633 height 21
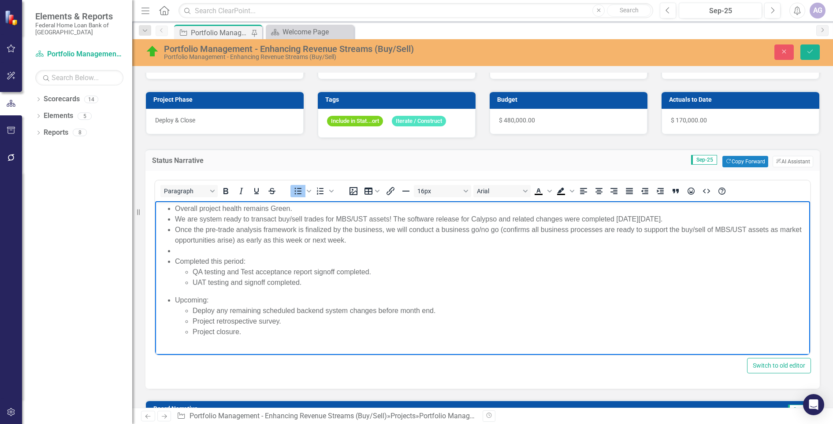
click at [240, 248] on li "Rich Text Area. Press ALT-0 for help." at bounding box center [491, 251] width 633 height 11
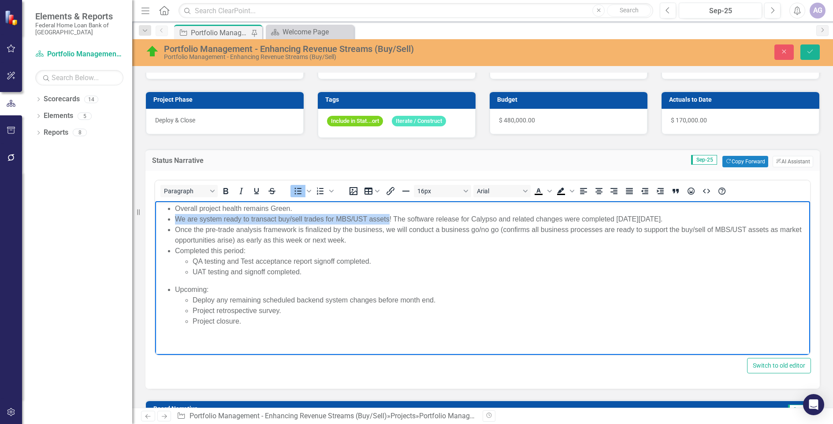
drag, startPoint x: 176, startPoint y: 219, endPoint x: 388, endPoint y: 215, distance: 212.1
click at [388, 215] on li "We are system ready to transact buy/sell trades for MBS/UST assets! The softwar…" at bounding box center [491, 219] width 633 height 11
click at [223, 190] on icon "Bold" at bounding box center [225, 191] width 11 height 11
click at [406, 216] on li "We are system ready to transact buy/sell trades for MBS/UST assets ! The softwa…" at bounding box center [491, 219] width 633 height 11
click at [692, 220] on li "We are system ready to transact buy/sell trades for MBS/UST assets. The softwar…" at bounding box center [491, 219] width 633 height 11
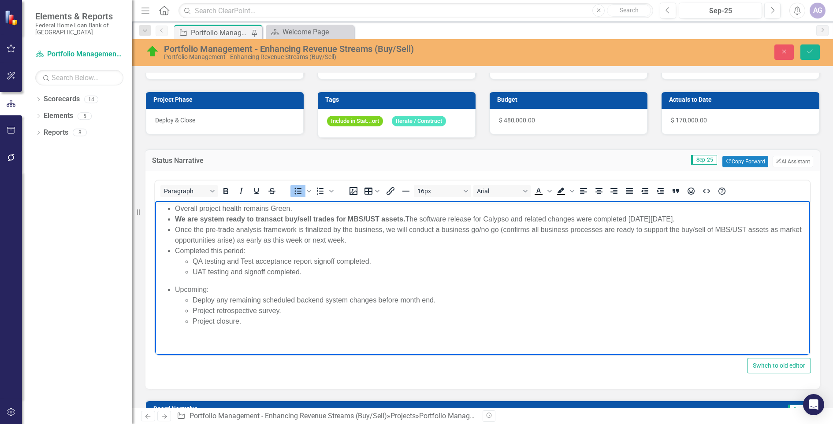
click at [632, 219] on li "We are system ready to transact buy/sell trades for MBS/UST assets. The softwar…" at bounding box center [491, 219] width 633 height 11
click at [684, 245] on li "Once the pre-trade analysis framework is finalized by the business, we will con…" at bounding box center [491, 235] width 633 height 21
click at [200, 220] on strong "We are system ready to transact buy/sell trades for MBS/UST assets." at bounding box center [290, 219] width 231 height 7
click at [248, 219] on strong "We are "system ready to transact buy/sell trades for MBS/UST assets." at bounding box center [292, 219] width 234 height 7
drag, startPoint x: 442, startPoint y: 229, endPoint x: 495, endPoint y: 231, distance: 53.4
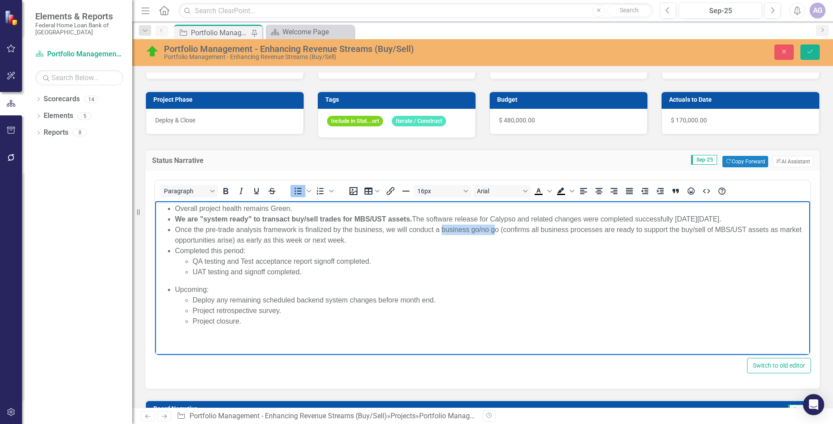
click at [495, 231] on li "Once the pre-trade analysis framework is finalized by the business, we will con…" at bounding box center [491, 235] width 633 height 21
click at [445, 232] on li "Once the pre-trade analysis framework is finalized by the business, we will con…" at bounding box center [491, 235] width 633 height 21
click at [475, 232] on li "Once the pre-trade analysis framework is finalized by the business, we will con…" at bounding box center [491, 235] width 633 height 21
click at [487, 231] on li "Once the pre-trade analysis framework is finalized by the business, we will con…" at bounding box center [491, 235] width 633 height 21
click at [495, 227] on li "Once the pre-trade analysis framework is finalized by the business, we will con…" at bounding box center [491, 235] width 633 height 21
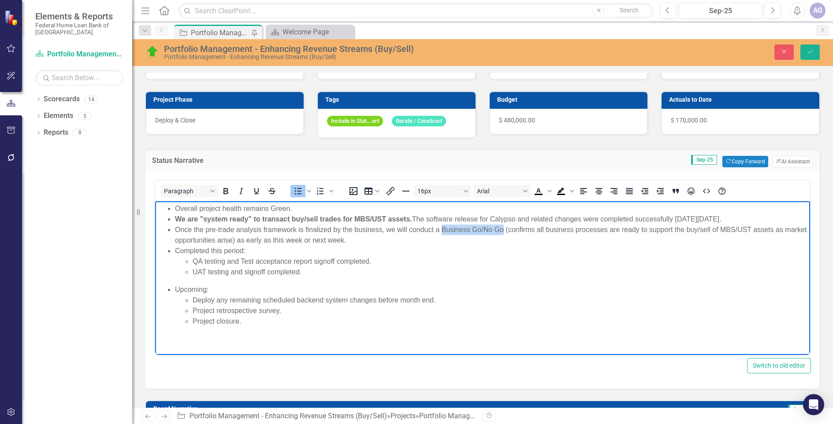
drag, startPoint x: 442, startPoint y: 228, endPoint x: 503, endPoint y: 227, distance: 61.3
click at [503, 227] on li "Once the pre-trade analysis framework is finalized by the business, we will con…" at bounding box center [491, 235] width 633 height 21
drag, startPoint x: 261, startPoint y: 242, endPoint x: 371, endPoint y: 250, distance: 110.1
click at [371, 250] on ul "Overall project health remains Green. We are "system ready" to transact buy/sel…" at bounding box center [482, 241] width 651 height 74
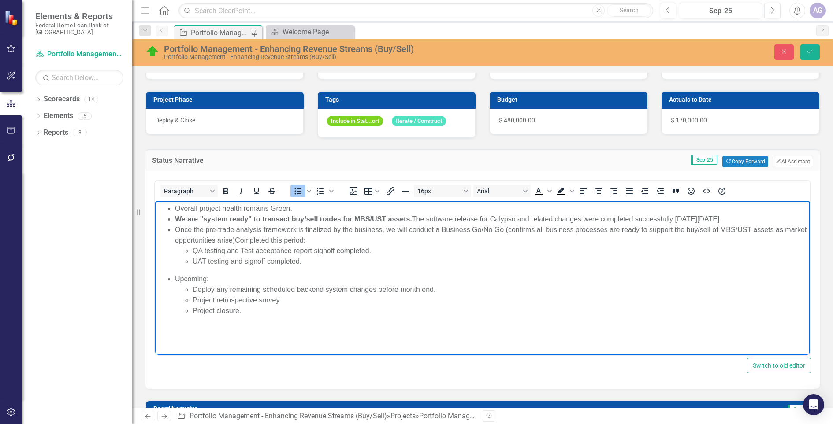
click at [506, 232] on li "Once the pre-trade analysis framework is finalized by the business, we will con…" at bounding box center [491, 246] width 633 height 42
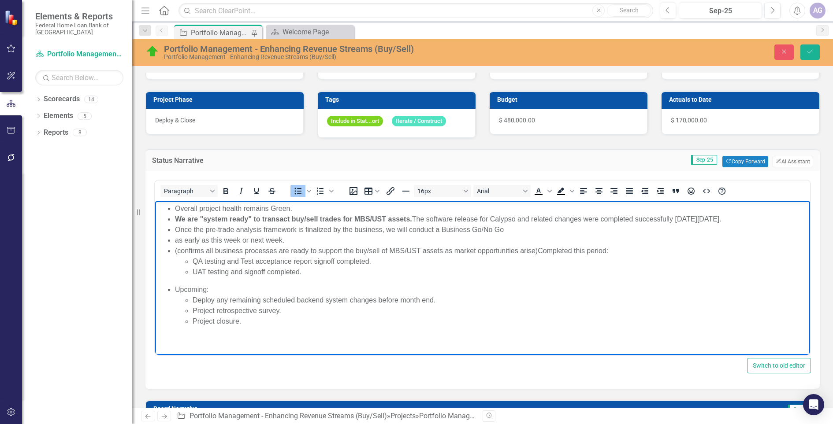
click at [174, 241] on ul "Overall project health remains Green. We are "system ready" to transact buy/sel…" at bounding box center [482, 241] width 651 height 74
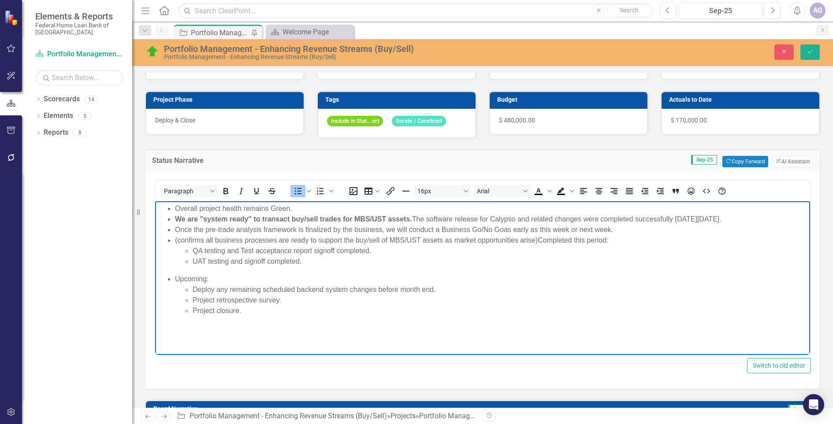
click at [174, 243] on ul "Overall project health remains Green. We are "system ready" to transact buy/sel…" at bounding box center [482, 235] width 651 height 63
click at [359, 240] on li "Once the pre-trade analysis framework is finalized by the business, we will con…" at bounding box center [491, 246] width 633 height 42
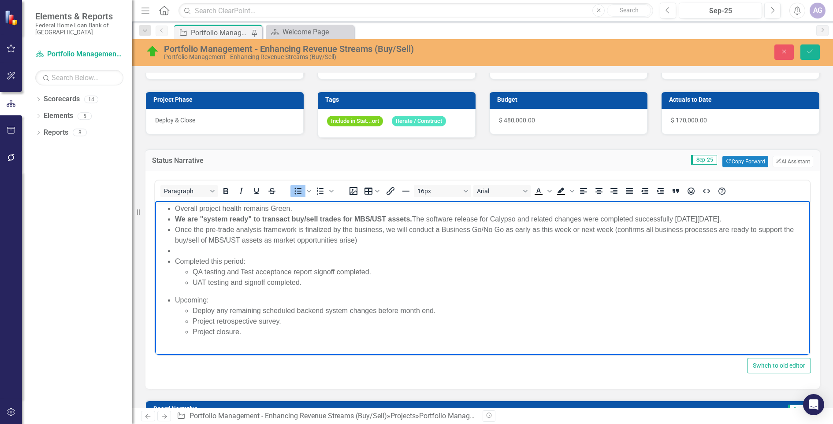
click at [414, 246] on li "Rich Text Area. Press ALT-0 for help." at bounding box center [491, 251] width 633 height 11
click at [393, 241] on li "Once the pre-trade analysis framework is finalized by the business, we will con…" at bounding box center [491, 235] width 633 height 21
click at [610, 296] on li "Upcoming: Deploy any remaining scheduled backend system changes before month en…" at bounding box center [491, 316] width 633 height 42
click at [174, 251] on ul "Overall project health remains Green. We are "system ready" to transact buy/sel…" at bounding box center [482, 246] width 651 height 85
click at [296, 189] on icon "Bullet list" at bounding box center [298, 191] width 11 height 11
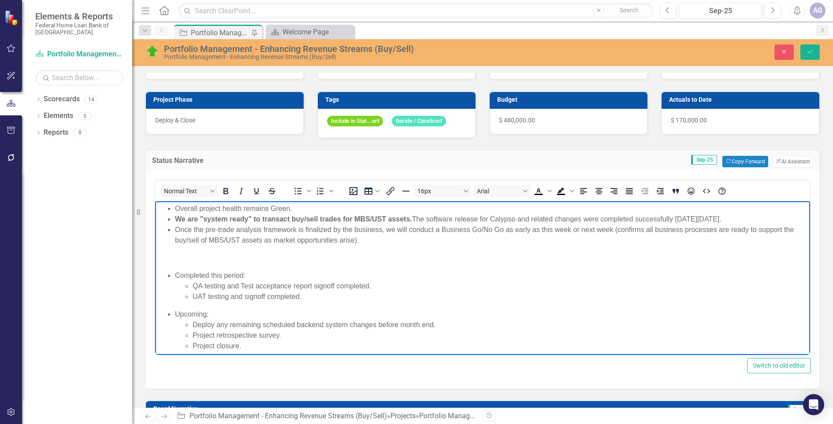
click at [282, 258] on p "Rich Text Area. Press ALT-0 for help." at bounding box center [482, 258] width 651 height 11
click at [389, 239] on li "Once the pre-trade analysis framework is finalized by the business, we will con…" at bounding box center [491, 235] width 633 height 21
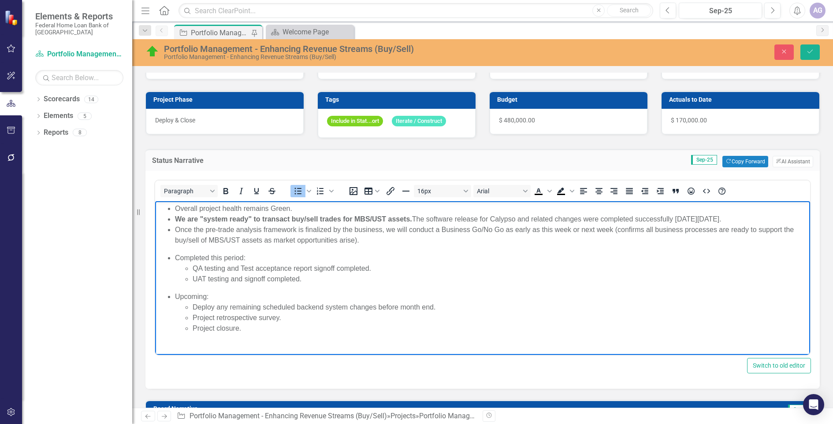
click at [279, 294] on li "Upcoming: Deploy any remaining scheduled backend system changes before month en…" at bounding box center [491, 313] width 633 height 42
click at [387, 230] on li "Once the pre-trade analysis framework is finalized by the business, we will con…" at bounding box center [491, 235] width 633 height 21
click at [442, 305] on li "Deploy any remaining scheduled backend system changes before month end." at bounding box center [500, 307] width 615 height 11
click at [452, 230] on li "Once the pre-trade analysis framework is finalized by the business, we will con…" at bounding box center [491, 235] width 633 height 21
drag, startPoint x: 442, startPoint y: 230, endPoint x: 615, endPoint y: 233, distance: 172.8
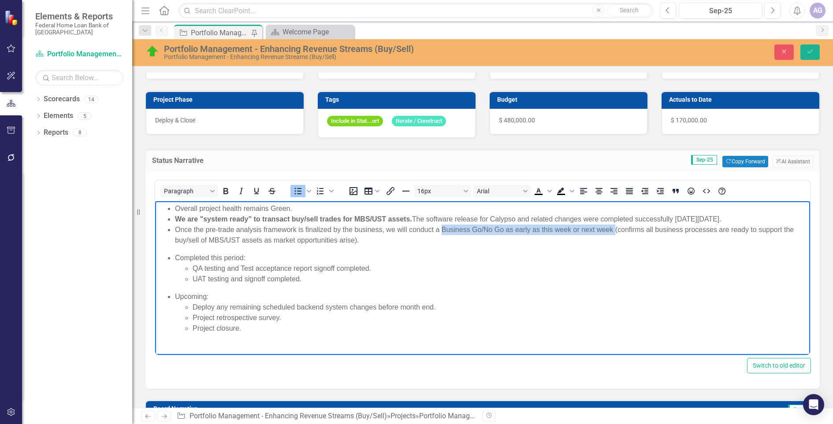
click at [615, 233] on li "Once the pre-trade analysis framework is finalized by the business, we will con…" at bounding box center [491, 235] width 633 height 21
click at [226, 188] on icon "Bold" at bounding box center [225, 191] width 5 height 6
click at [551, 304] on li "Deploy any remaining scheduled backend system changes before month end." at bounding box center [500, 307] width 615 height 11
click at [537, 274] on li "UAT testing and signoff completed." at bounding box center [500, 279] width 615 height 11
drag, startPoint x: 398, startPoint y: 230, endPoint x: 408, endPoint y: 231, distance: 10.3
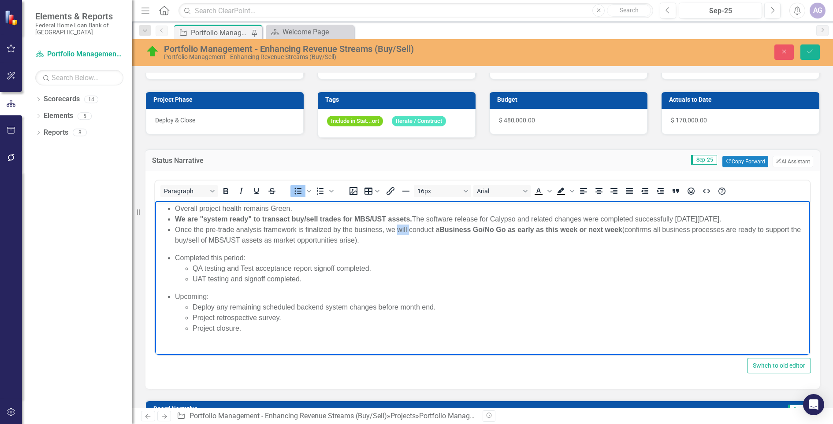
click at [408, 231] on li "Once the pre-trade analysis framework is finalized by the business, we will con…" at bounding box center [491, 235] width 633 height 21
click at [506, 280] on li "UAT testing and signoff completed." at bounding box center [500, 279] width 615 height 11
drag, startPoint x: 509, startPoint y: 231, endPoint x: 548, endPoint y: 230, distance: 39.2
click at [548, 230] on strong "Business Go/No Go as early as this week or next week" at bounding box center [530, 229] width 182 height 7
click at [559, 229] on strong "Business Go/No Go this week or next week" at bounding box center [511, 229] width 145 height 7
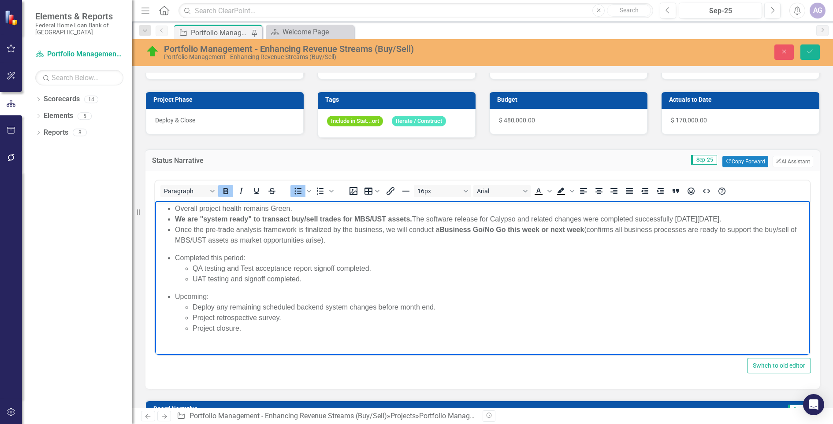
click at [575, 230] on strong "Business Go/No Go this week or next week" at bounding box center [511, 229] width 145 height 7
click at [592, 260] on li "Completed this period: QA testing and Test acceptance report signoff completed.…" at bounding box center [491, 269] width 633 height 32
click at [230, 239] on li "Once the pre-trade analysis framework is finalized by the business, we will con…" at bounding box center [491, 235] width 633 height 21
click at [334, 243] on li "Once the pre-trade analysis framework is finalized by the business, we will con…" at bounding box center [491, 235] width 633 height 21
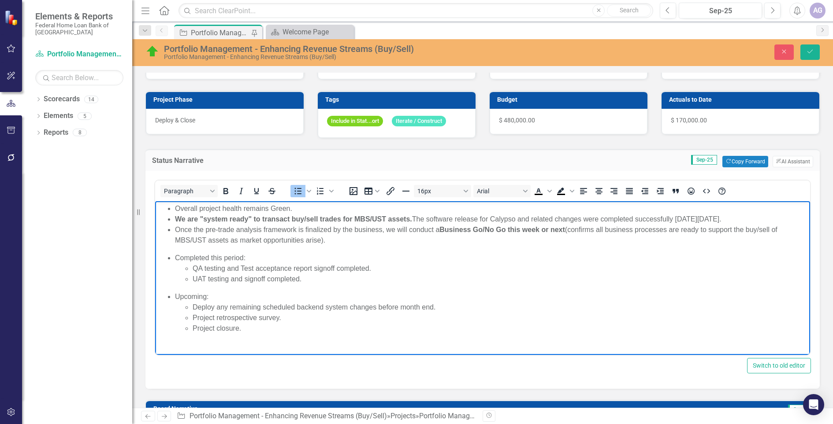
click at [292, 317] on li "Project retrospective survey." at bounding box center [500, 318] width 615 height 11
click at [254, 331] on li "Project closure." at bounding box center [500, 329] width 615 height 11
click at [292, 322] on li "Project retrospective survey." at bounding box center [500, 318] width 615 height 11
click at [279, 208] on li "Overall project health remains Green." at bounding box center [491, 209] width 633 height 11
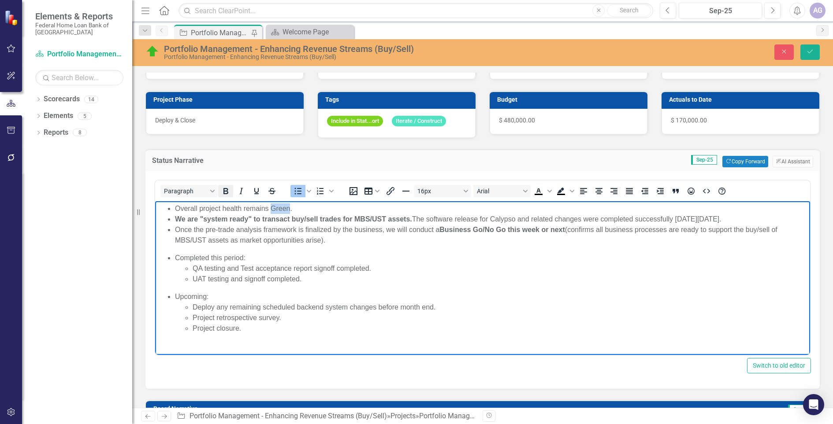
click at [223, 192] on icon "Bold" at bounding box center [225, 191] width 5 height 6
click at [316, 292] on li "Upcoming: Deploy any remaining scheduled backend system changes before month en…" at bounding box center [491, 313] width 633 height 42
click at [343, 310] on li "Deploy any remaining scheduled backend system changes before month end." at bounding box center [500, 307] width 615 height 11
click at [793, 49] on icon "Save" at bounding box center [810, 51] width 8 height 6
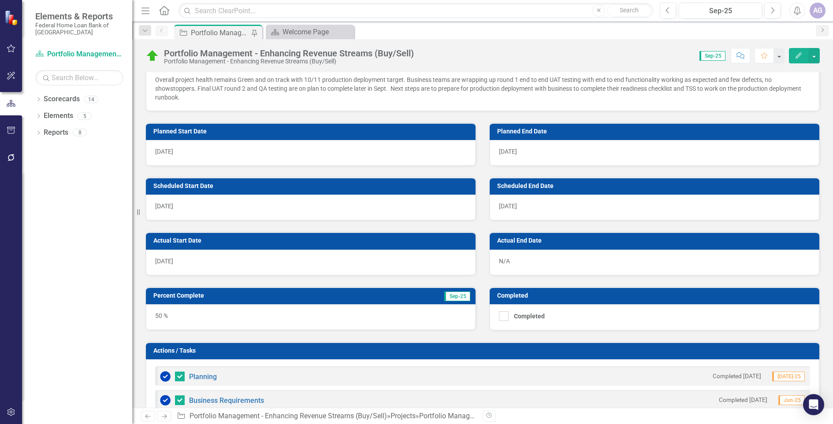
scroll to position [441, 0]
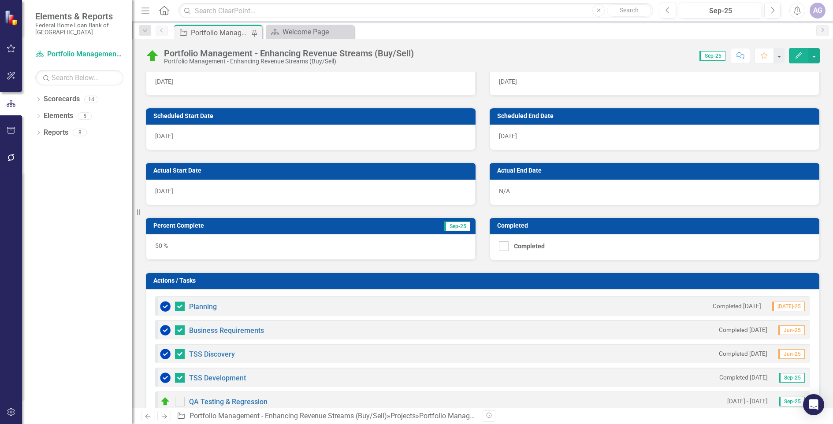
click at [454, 246] on div "50 %" at bounding box center [311, 247] width 330 height 26
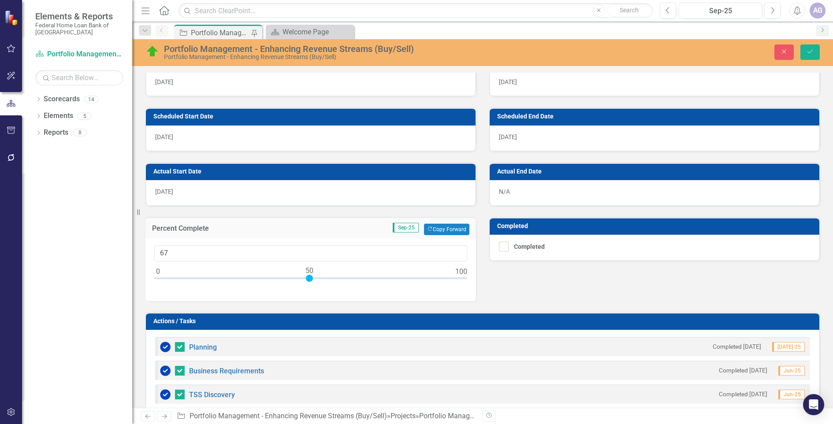
click at [360, 278] on div at bounding box center [310, 280] width 313 height 11
click at [391, 279] on div at bounding box center [310, 280] width 313 height 11
click at [450, 281] on div at bounding box center [310, 280] width 313 height 11
type input "95"
click at [445, 280] on div at bounding box center [310, 280] width 313 height 11
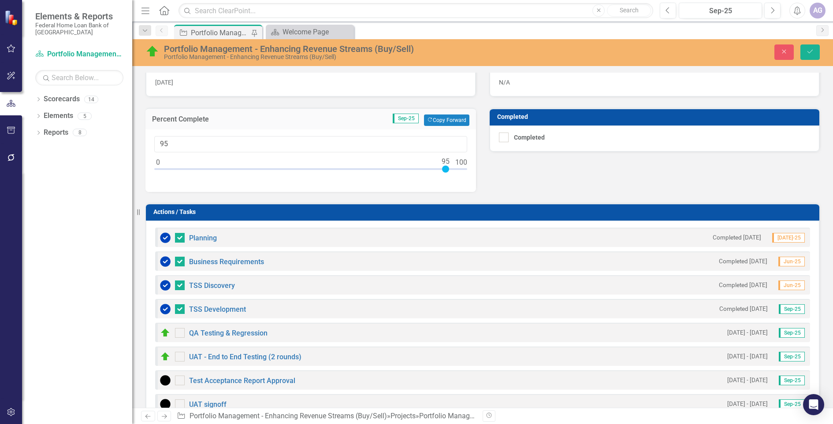
scroll to position [606, 0]
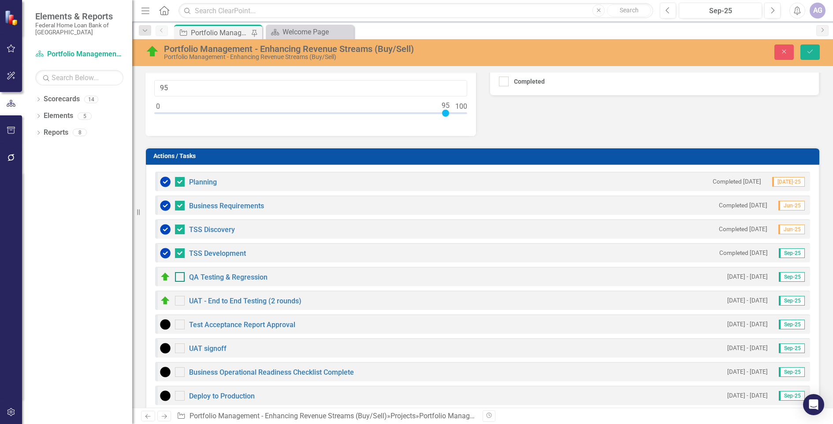
click at [179, 278] on input "checkbox" at bounding box center [178, 275] width 6 height 6
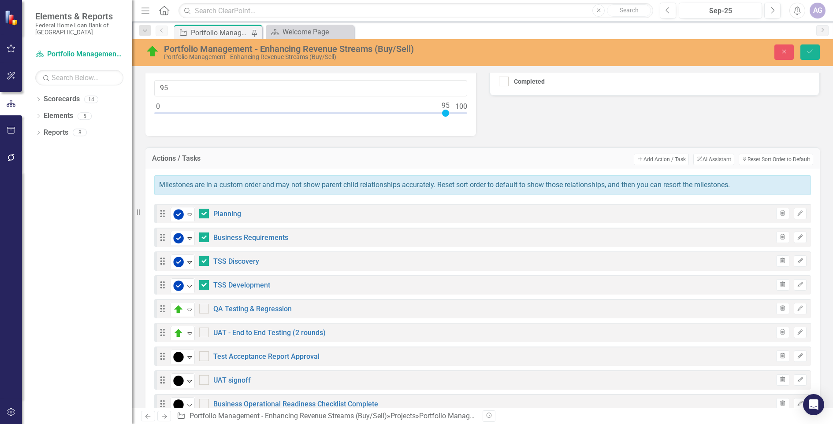
checkbox input "true"
click at [204, 334] on div at bounding box center [204, 333] width 10 height 10
click at [204, 334] on input "checkbox" at bounding box center [202, 331] width 6 height 6
checkbox input "true"
click at [200, 358] on div at bounding box center [204, 357] width 10 height 10
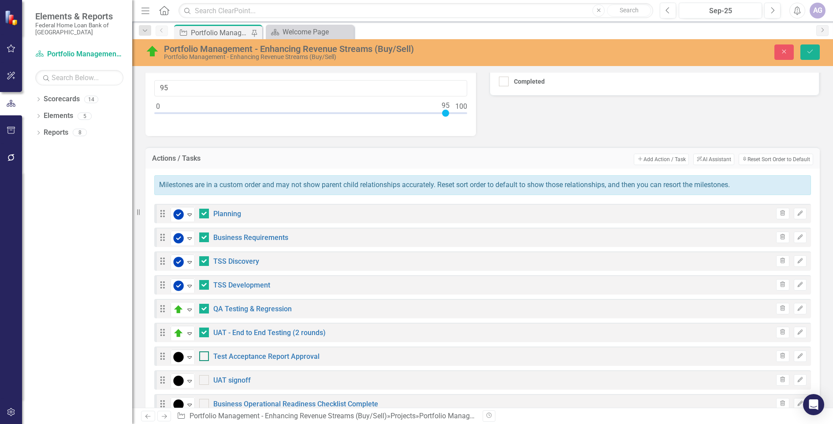
click at [200, 357] on input "checkbox" at bounding box center [202, 355] width 6 height 6
checkbox input "true"
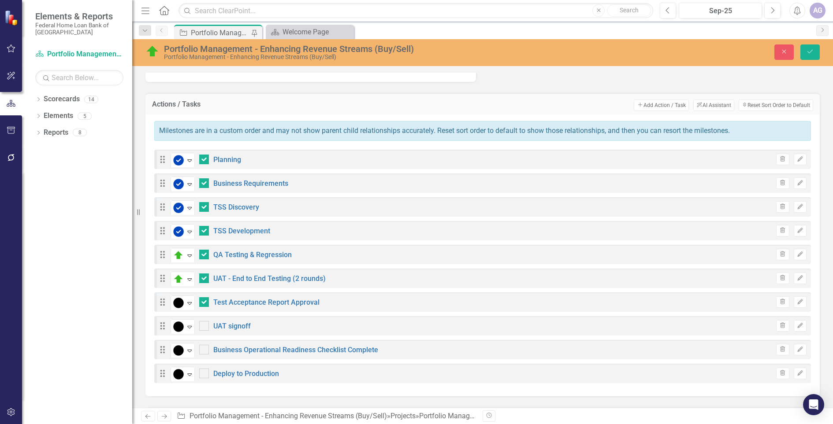
scroll to position [661, 0]
click at [202, 326] on input "checkbox" at bounding box center [202, 323] width 6 height 6
checkbox input "true"
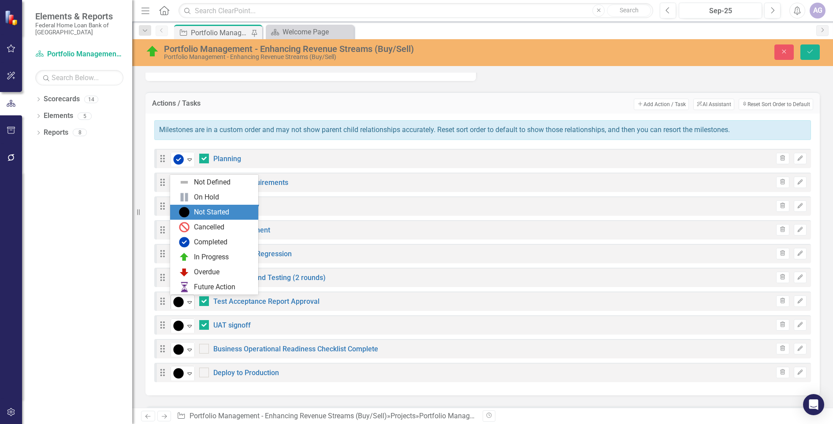
click at [191, 303] on icon "Expand" at bounding box center [189, 302] width 9 height 7
click at [336, 296] on div "Drag 8 results available. Use Up and Down to choose options, press Enter to sel…" at bounding box center [482, 301] width 657 height 19
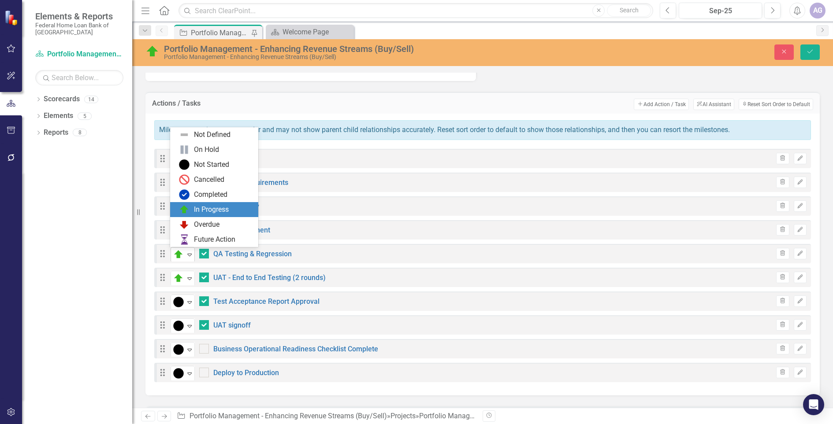
click at [192, 256] on icon "Expand" at bounding box center [189, 254] width 9 height 7
click at [212, 185] on div "Cancelled" at bounding box center [216, 180] width 74 height 11
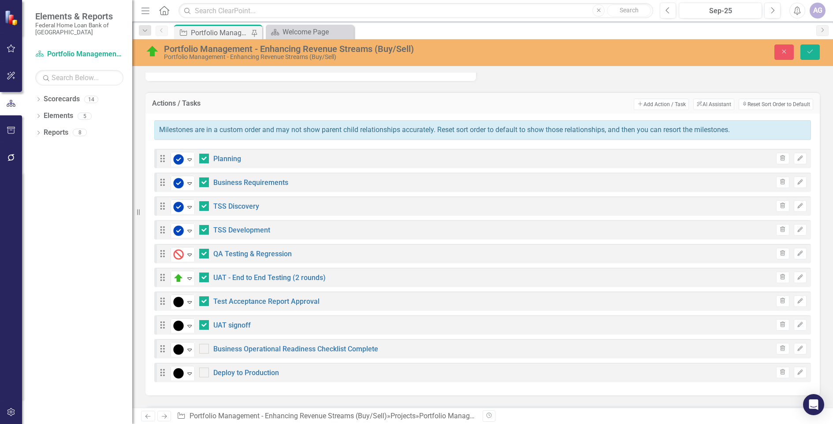
click at [212, 185] on div "Completed Expand Business Requirements" at bounding box center [230, 182] width 118 height 15
click at [190, 255] on icon at bounding box center [189, 255] width 4 height 3
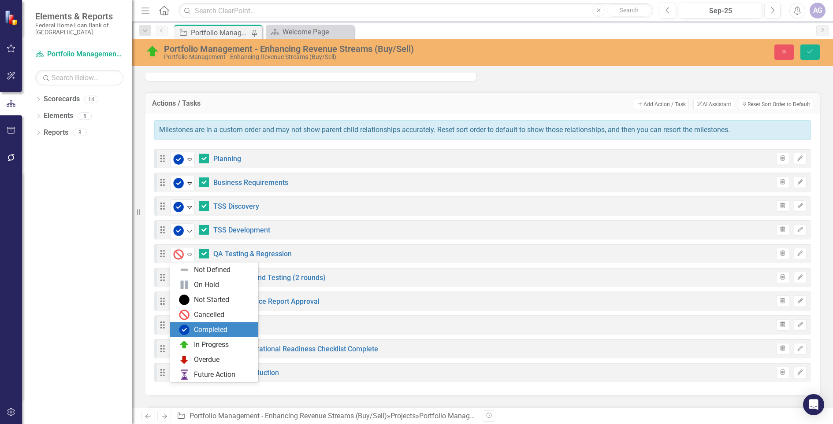
click at [210, 328] on div "Completed" at bounding box center [210, 330] width 33 height 10
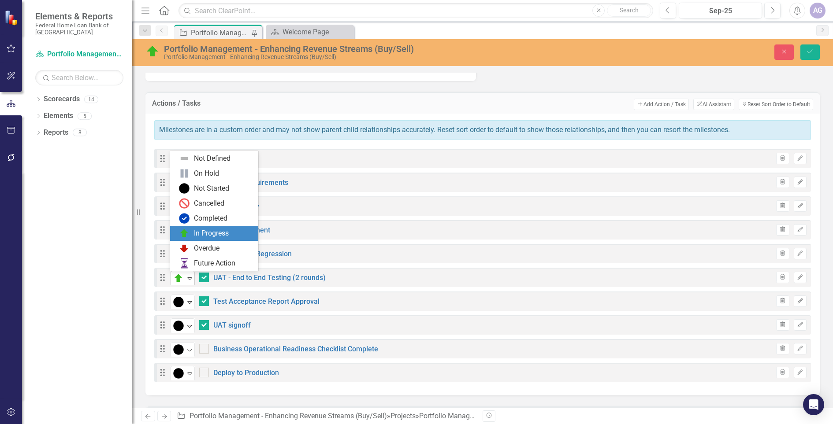
click at [190, 281] on icon "Expand" at bounding box center [189, 278] width 9 height 7
click at [212, 220] on div "Completed" at bounding box center [210, 219] width 33 height 10
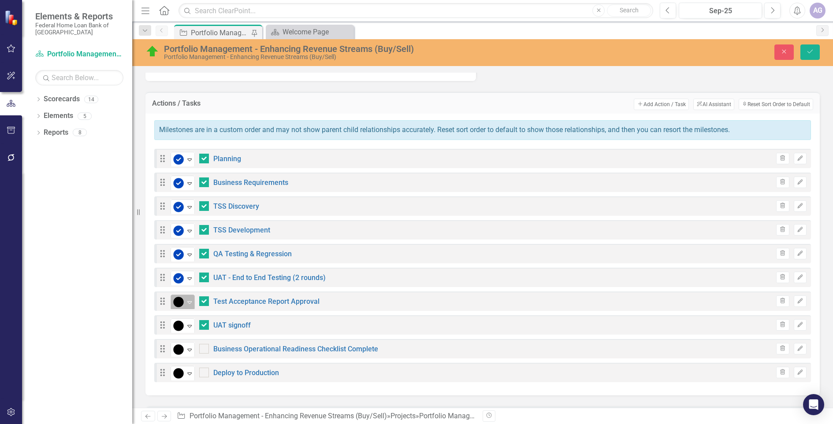
click at [186, 300] on icon "Expand" at bounding box center [189, 302] width 9 height 7
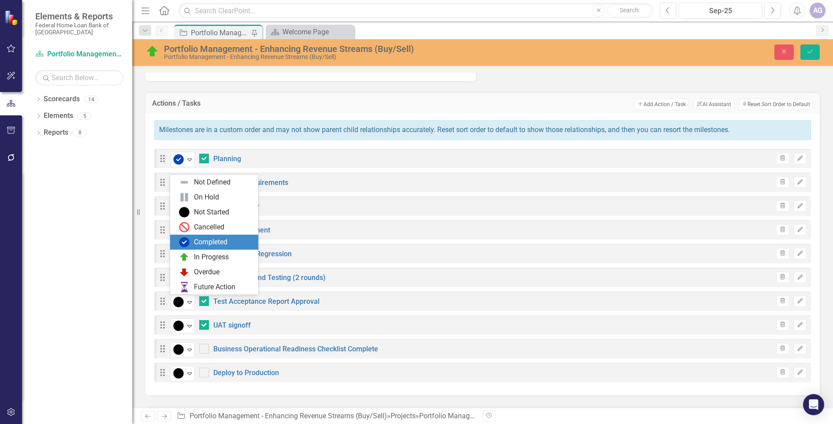
click at [205, 245] on div "Completed" at bounding box center [210, 243] width 33 height 10
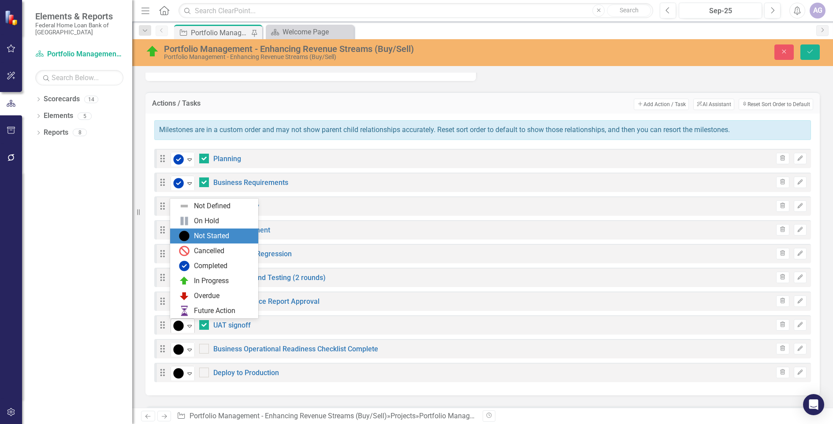
click at [189, 331] on div "Expand" at bounding box center [189, 326] width 9 height 15
click at [215, 264] on div "Completed" at bounding box center [210, 266] width 33 height 10
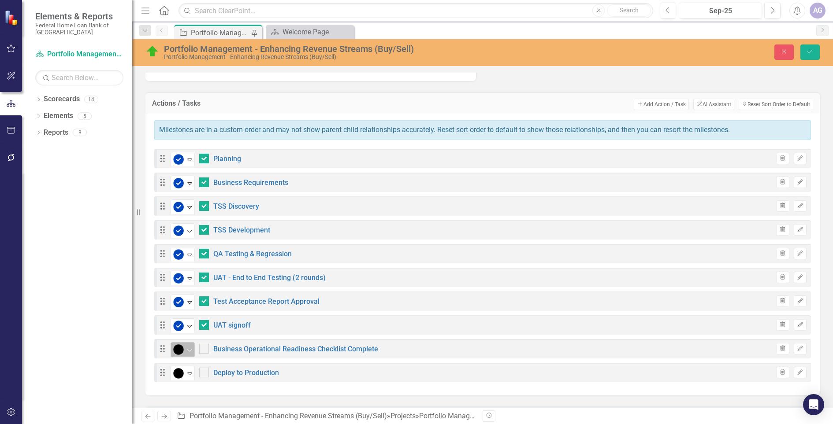
click at [190, 352] on icon "Expand" at bounding box center [189, 349] width 9 height 7
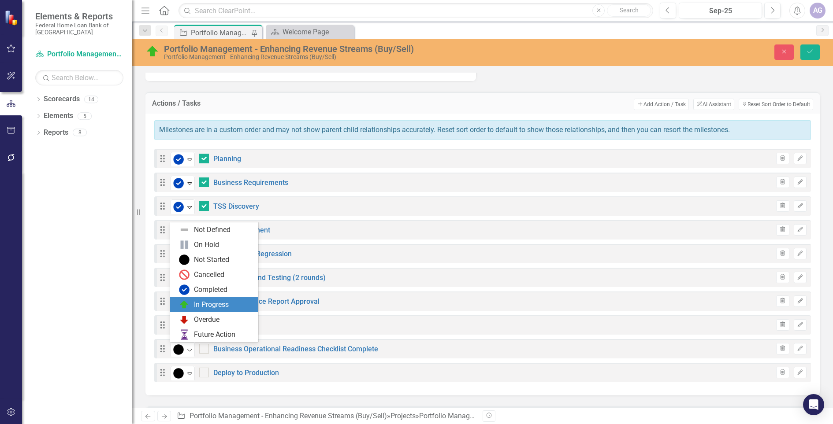
click at [200, 303] on div "In Progress" at bounding box center [211, 305] width 35 height 10
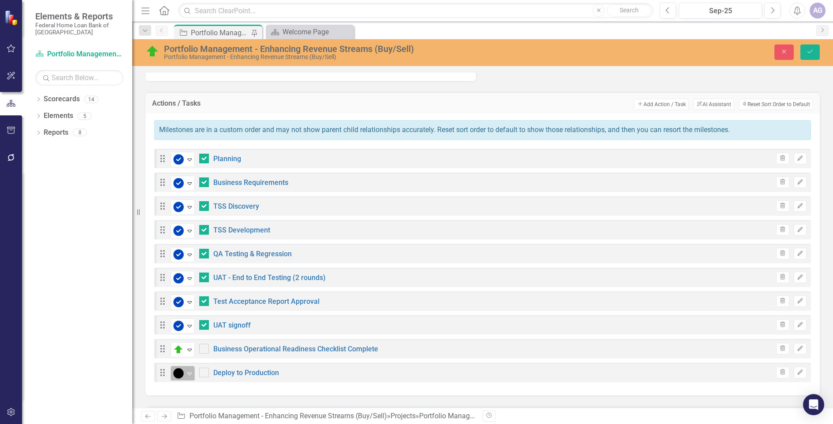
click at [188, 374] on icon "Expand" at bounding box center [189, 373] width 9 height 7
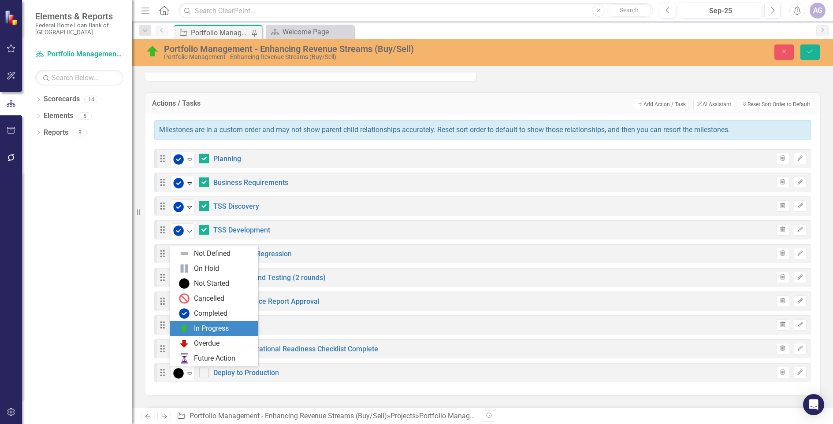
click at [226, 324] on div "In Progress" at bounding box center [211, 329] width 35 height 10
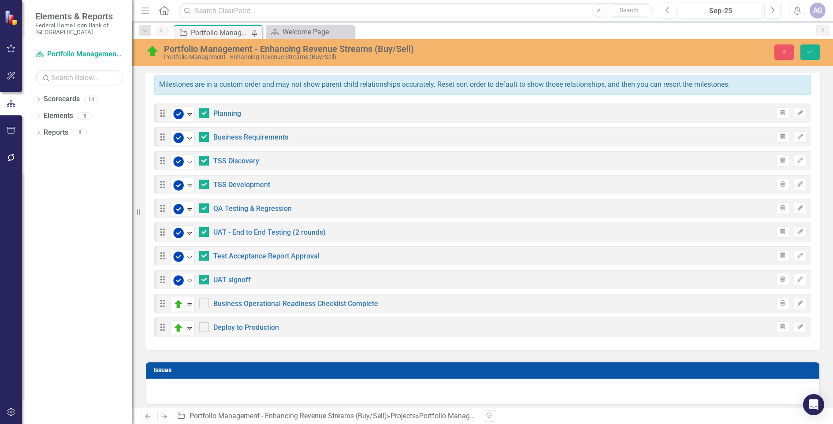
scroll to position [771, 0]
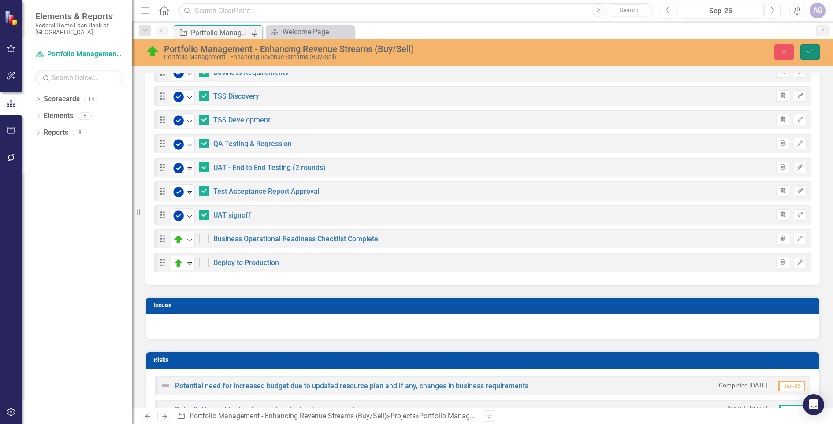
click at [793, 53] on icon "Save" at bounding box center [810, 51] width 8 height 6
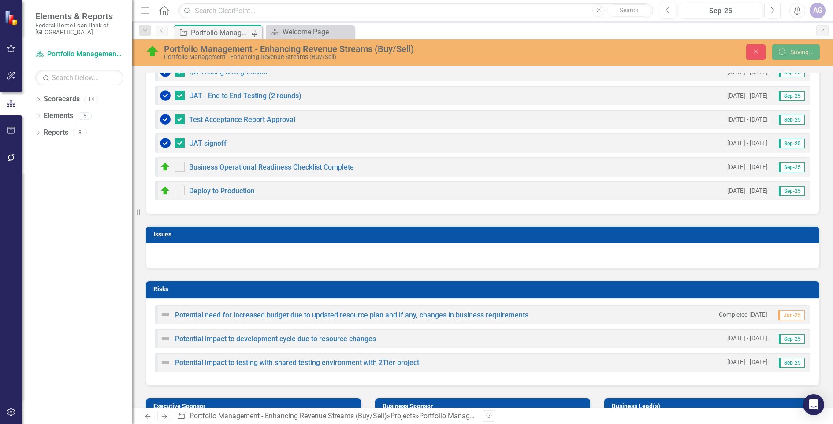
checkbox input "false"
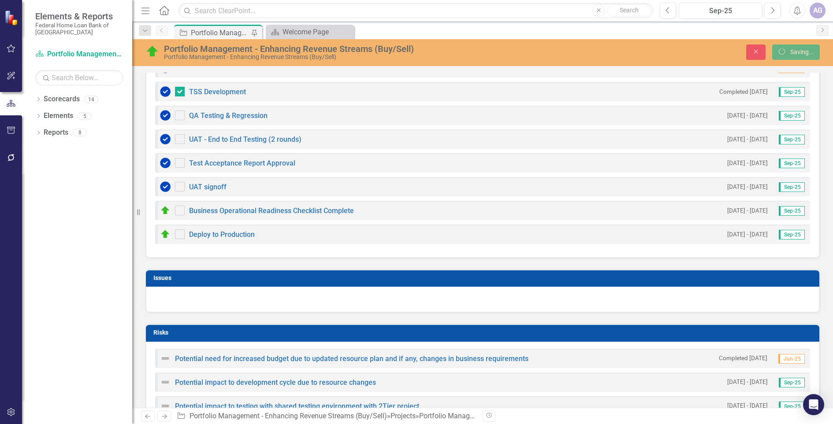
checkbox input "false"
checkbox input "true"
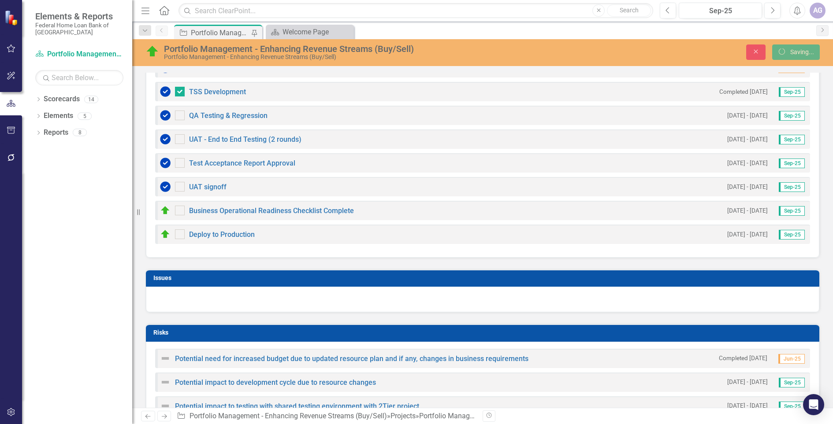
checkbox input "true"
checkbox input "false"
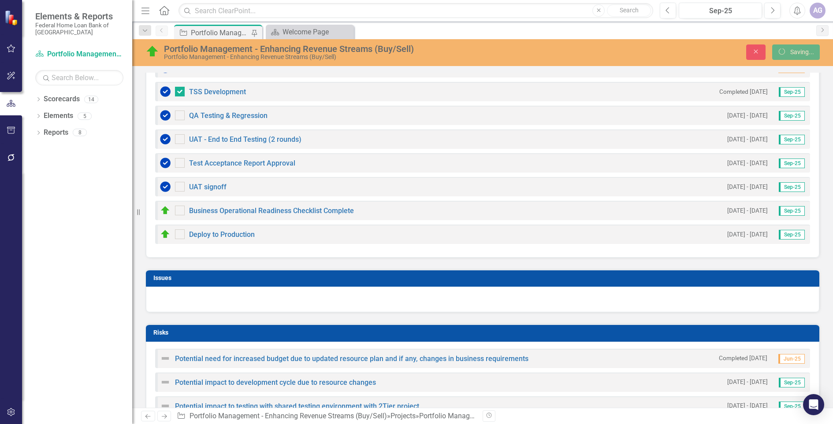
checkbox input "false"
checkbox input "true"
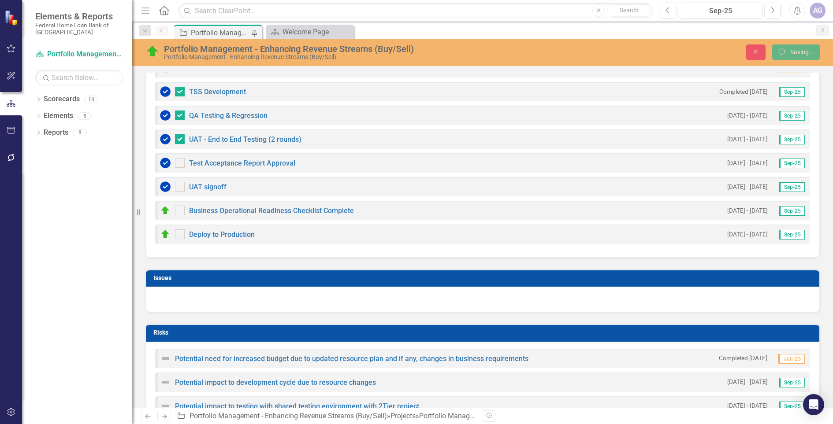
checkbox input "true"
checkbox input "false"
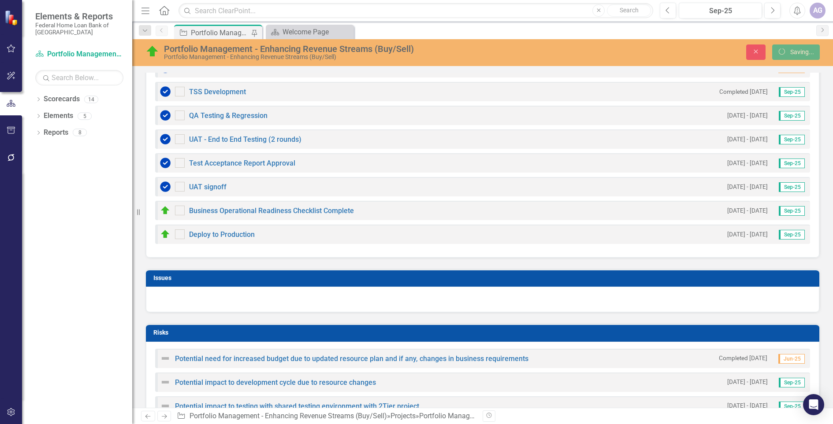
checkbox input "false"
checkbox input "true"
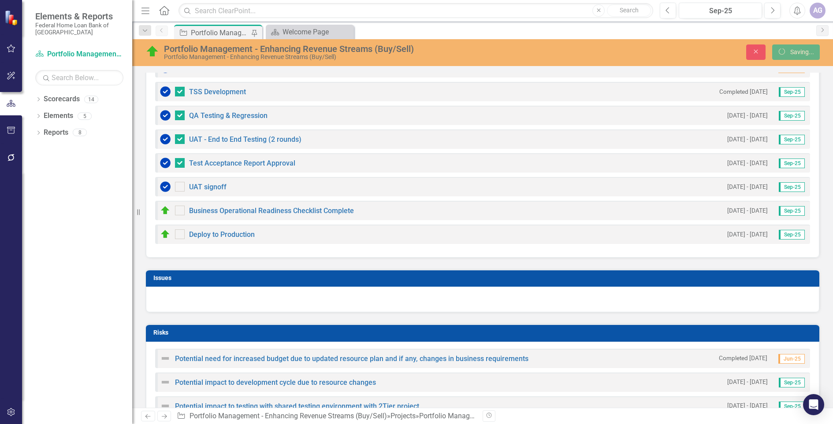
checkbox input "true"
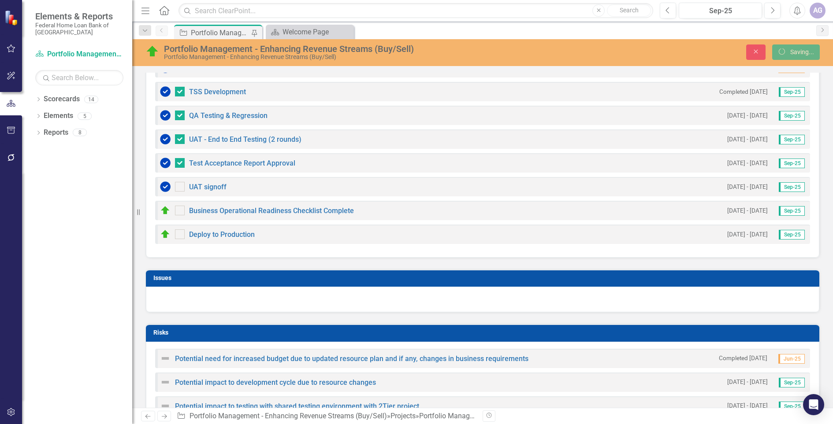
checkbox input "true"
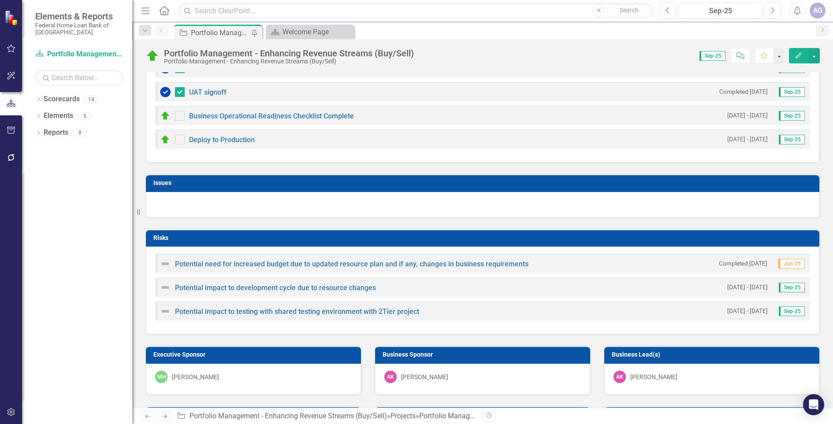
scroll to position [826, 0]
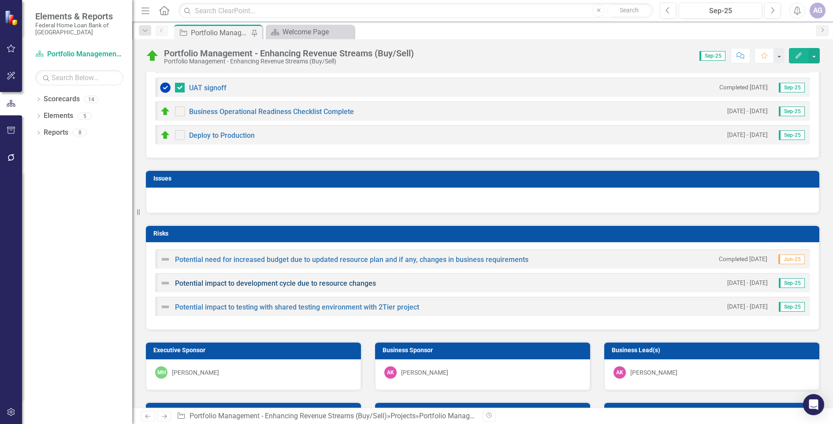
click at [320, 283] on link "Potential impact to development cycle due to resource changes" at bounding box center [275, 283] width 201 height 8
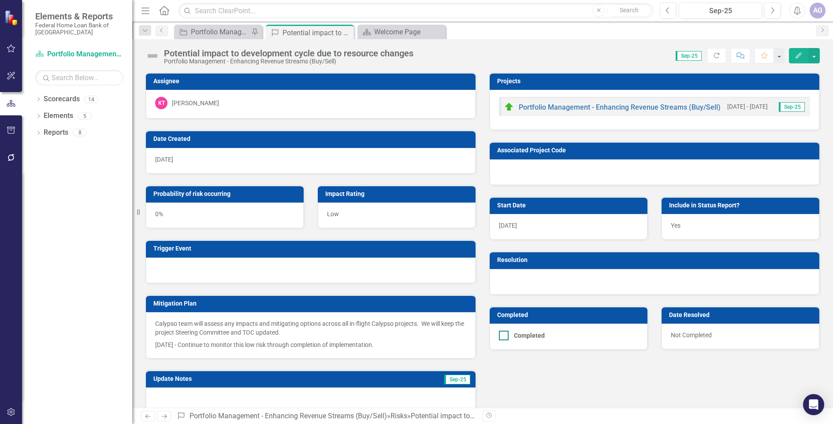
click at [505, 337] on div at bounding box center [504, 336] width 10 height 10
click at [505, 337] on input "Completed" at bounding box center [502, 334] width 6 height 6
checkbox input "true"
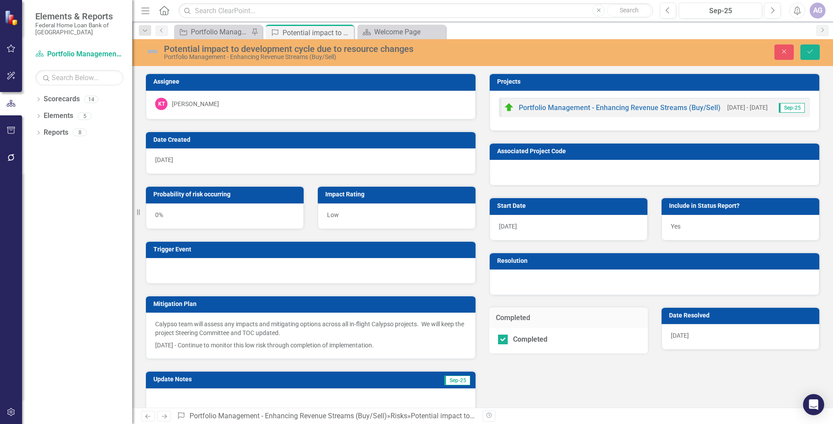
click at [552, 283] on div at bounding box center [655, 283] width 330 height 26
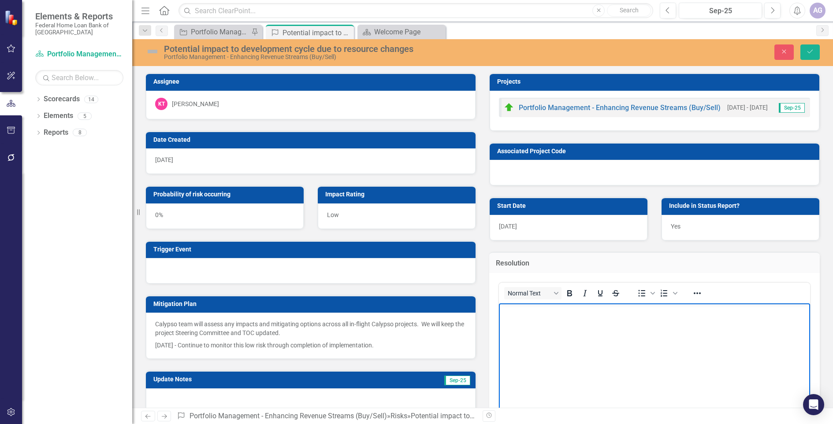
click at [530, 325] on body "Rich Text Area. Press ALT-0 for help." at bounding box center [654, 370] width 311 height 132
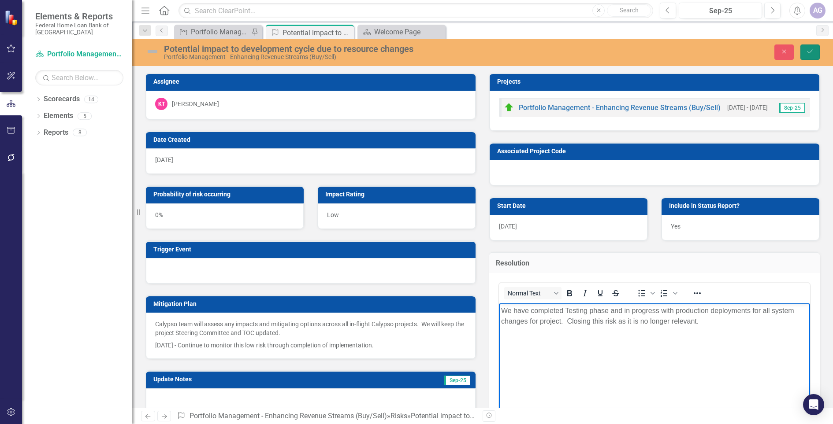
click at [793, 51] on icon "submit" at bounding box center [810, 52] width 5 height 4
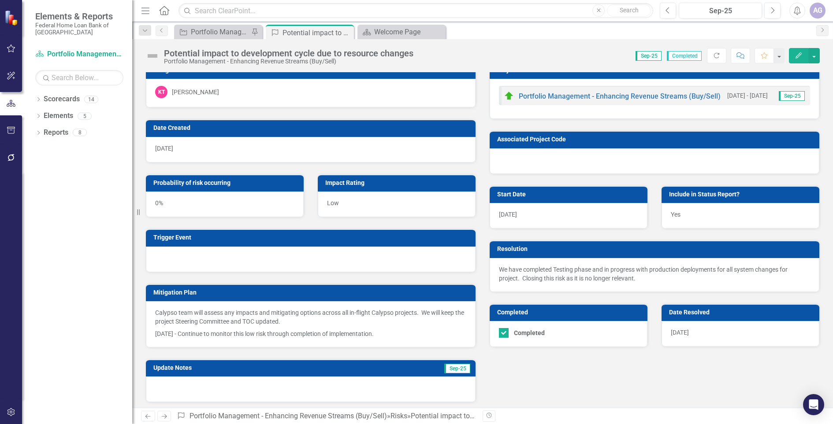
scroll to position [14, 0]
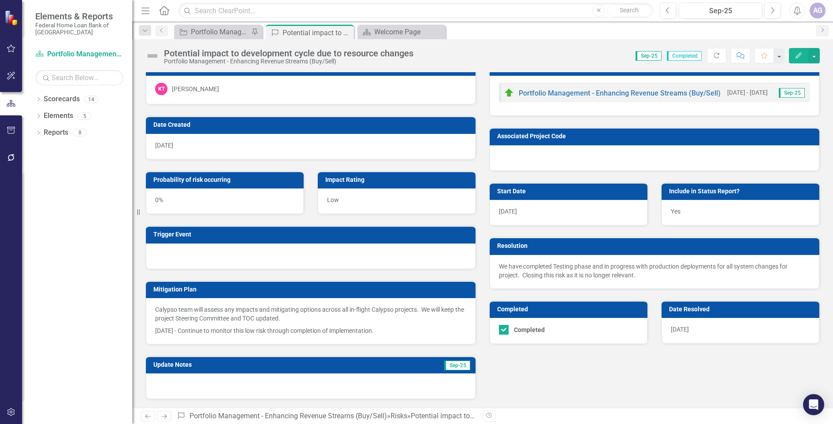
click at [545, 270] on p "We have completed Testing phase and in progress with production deployments for…" at bounding box center [654, 271] width 311 height 18
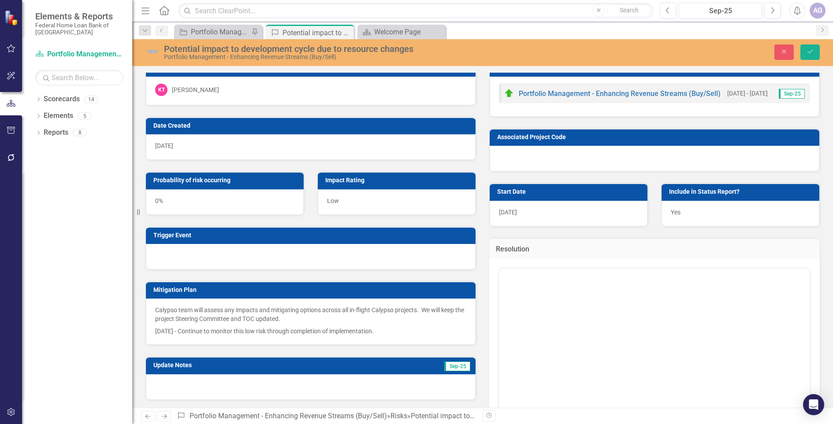
click at [545, 270] on div at bounding box center [654, 271] width 311 height 4
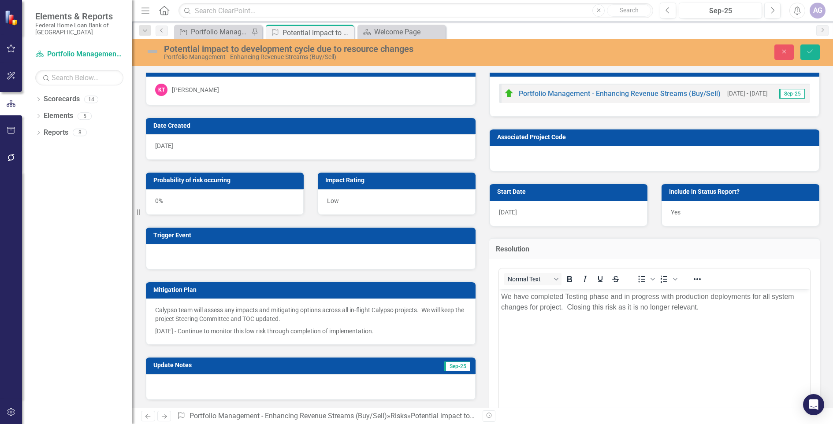
scroll to position [0, 0]
click at [549, 306] on p "We have completed Testing phase and in progress with production deployments for…" at bounding box center [654, 302] width 307 height 21
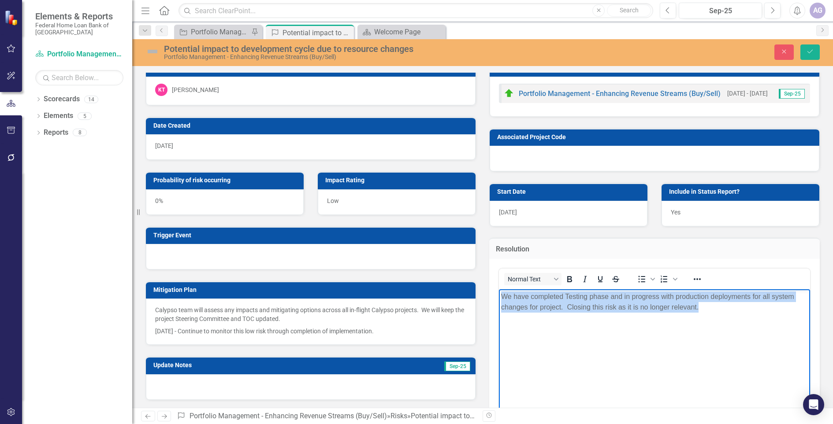
click at [549, 306] on p "We have completed Testing phase and in progress with production deployments for…" at bounding box center [654, 302] width 307 height 21
copy p "We have completed Testing phase and in progress with production deployments for…"
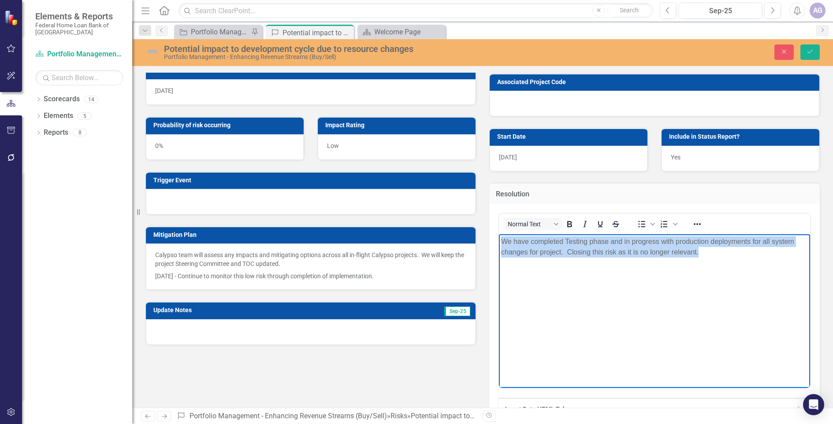
scroll to position [124, 0]
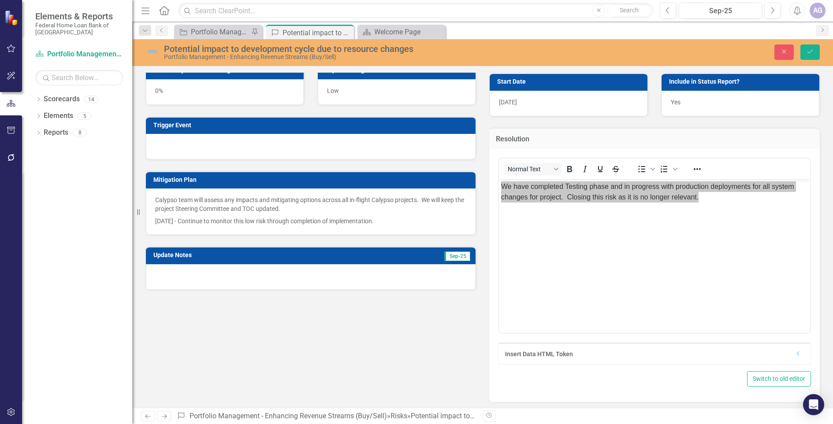
click at [410, 279] on div at bounding box center [311, 277] width 330 height 26
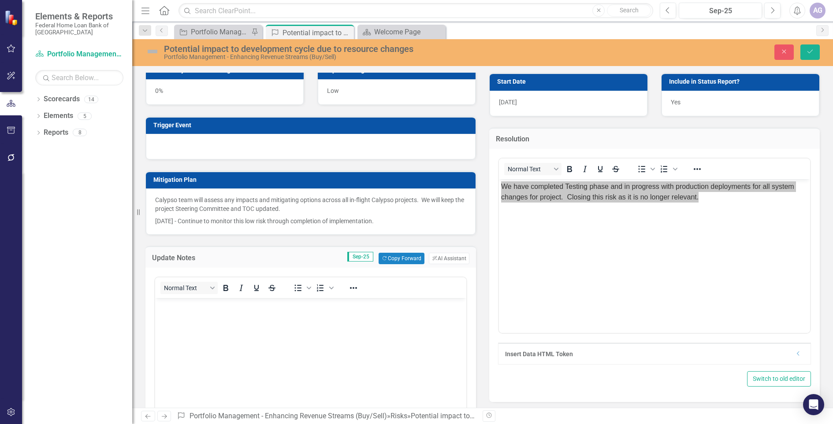
scroll to position [0, 0]
click at [385, 327] on body "Rich Text Area. Press ALT-0 for help." at bounding box center [310, 364] width 311 height 132
click at [793, 52] on icon "Save" at bounding box center [810, 51] width 8 height 6
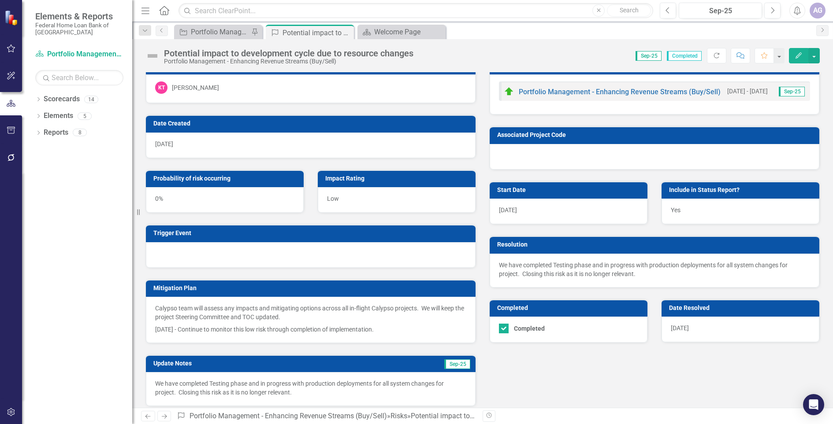
scroll to position [23, 0]
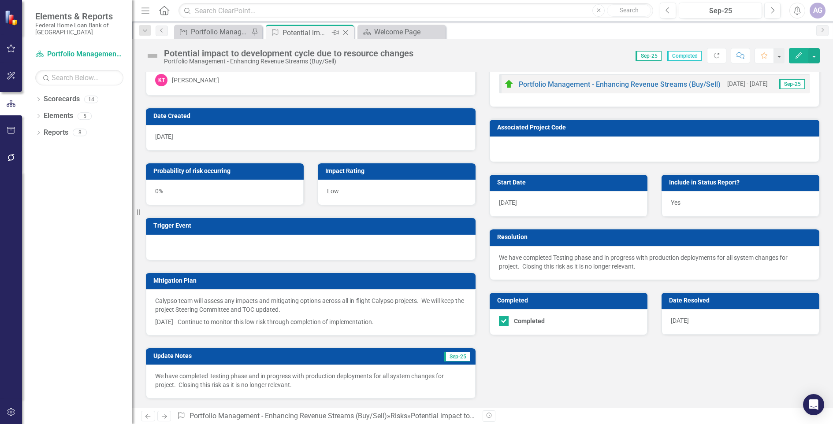
click at [347, 32] on icon "Close" at bounding box center [345, 32] width 9 height 7
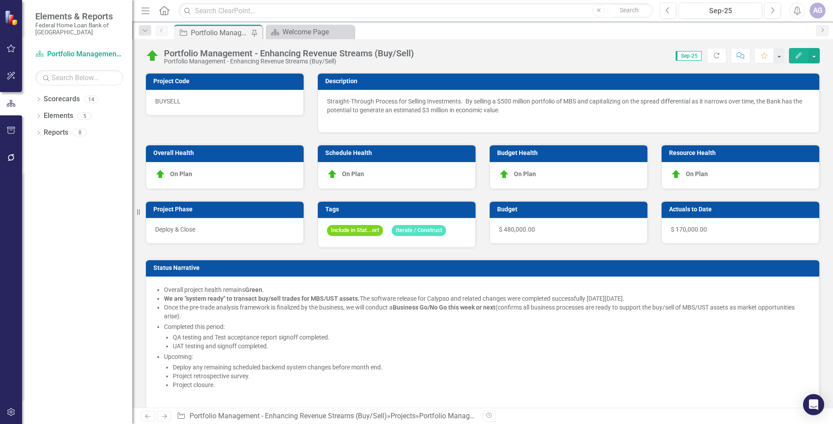
click at [223, 33] on div "Portfolio Management - Enhancing Revenue Streams (Buy/Sell)" at bounding box center [220, 32] width 58 height 11
checkbox input "false"
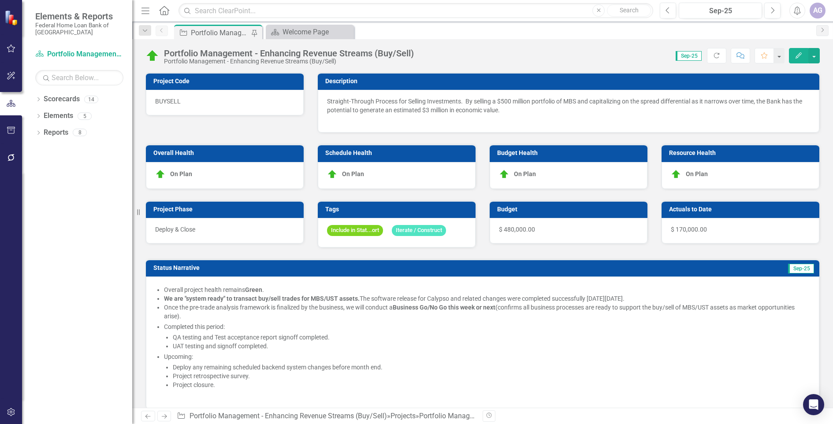
checkbox input "false"
checkbox input "true"
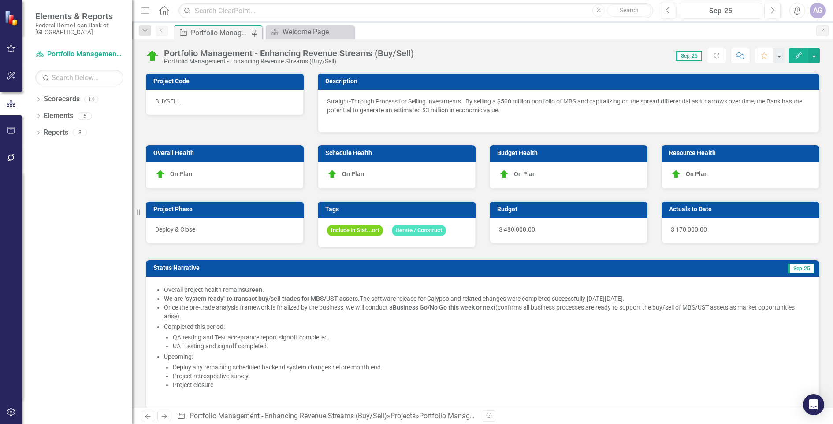
checkbox input "true"
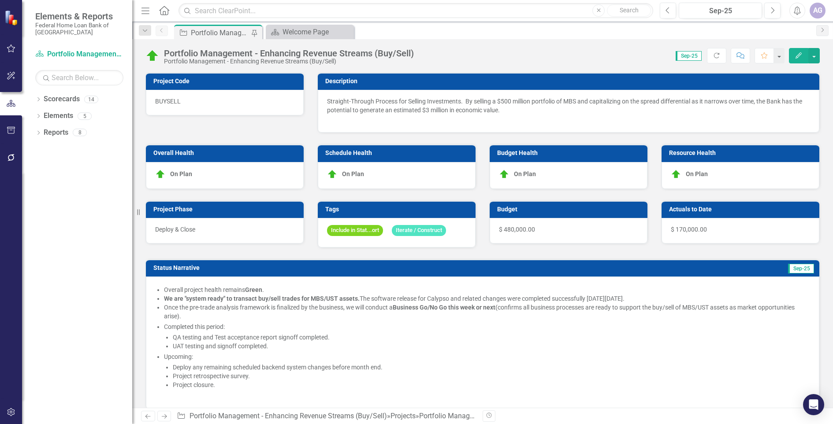
checkbox input "true"
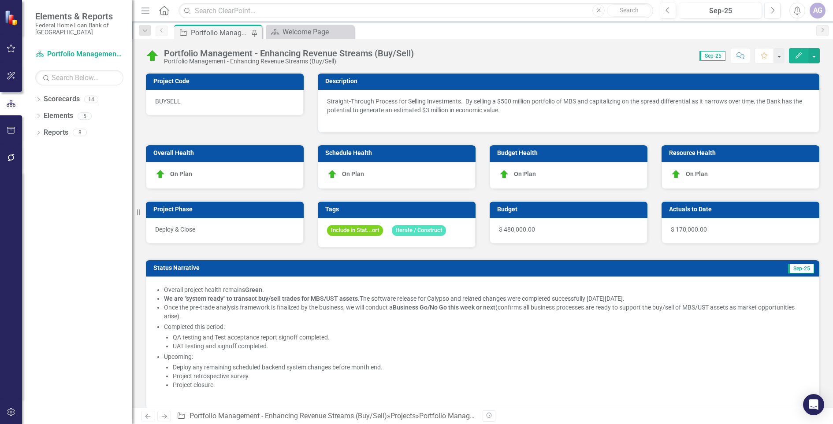
checkbox input "true"
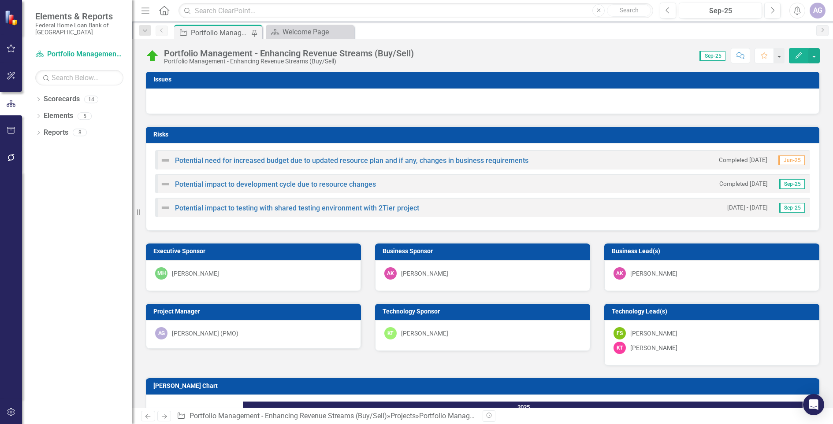
scroll to position [937, 0]
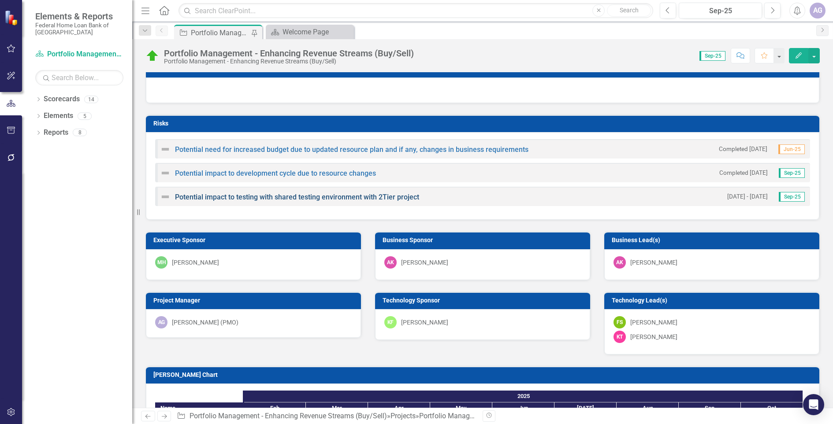
click at [387, 198] on link "Potential impact to testing with shared testing environment with 2Tier project" at bounding box center [297, 197] width 244 height 8
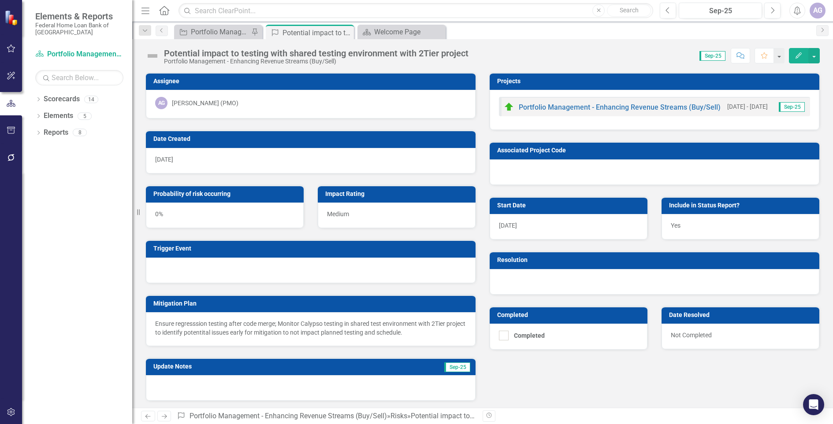
click at [547, 280] on div at bounding box center [655, 282] width 330 height 26
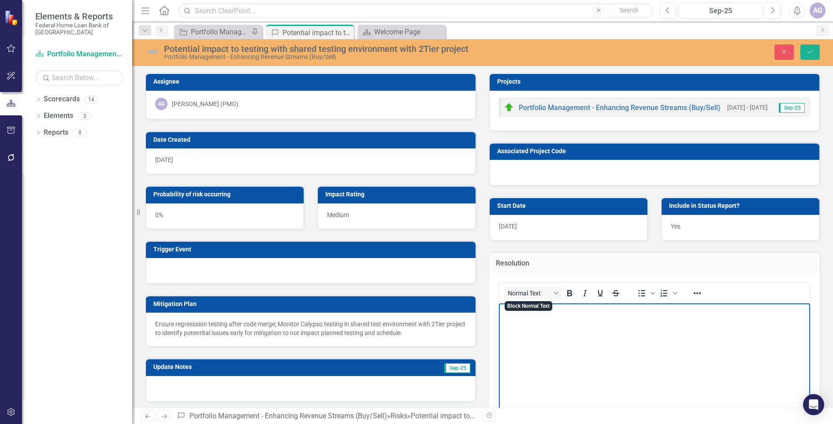
click at [555, 322] on body "Rich Text Area. Press ALT-0 for help." at bounding box center [654, 370] width 311 height 132
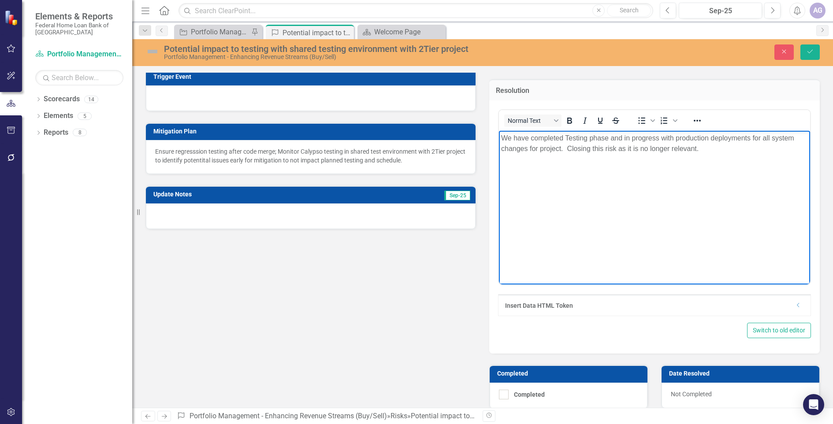
scroll to position [183, 0]
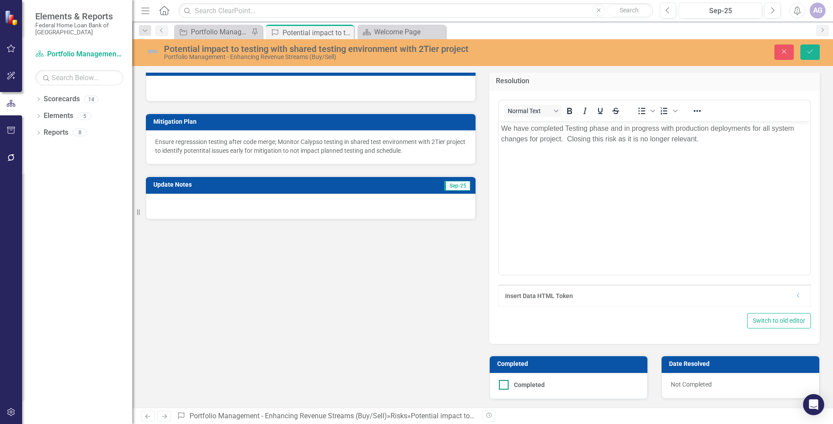
click at [501, 382] on input "Completed" at bounding box center [502, 383] width 6 height 6
checkbox input "true"
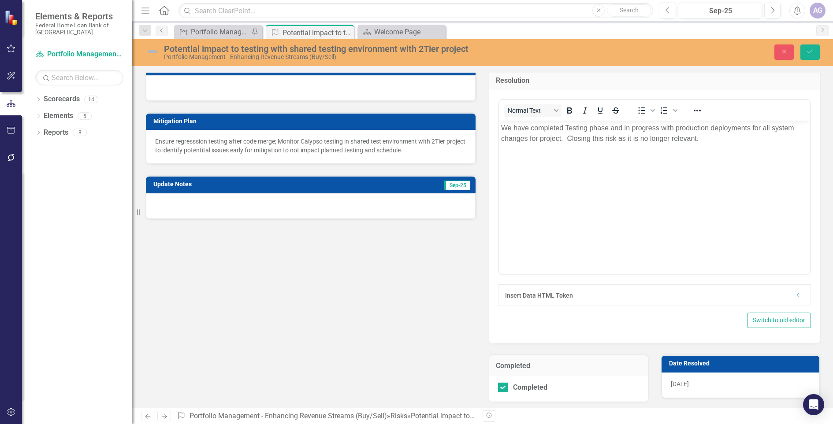
click at [350, 205] on div at bounding box center [311, 207] width 330 height 26
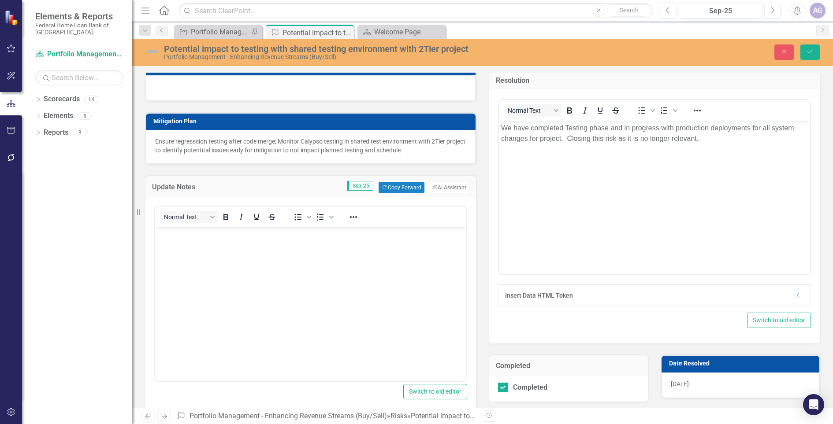
scroll to position [0, 0]
click at [316, 258] on body "Rich Text Area. Press ALT-0 for help." at bounding box center [310, 293] width 311 height 132
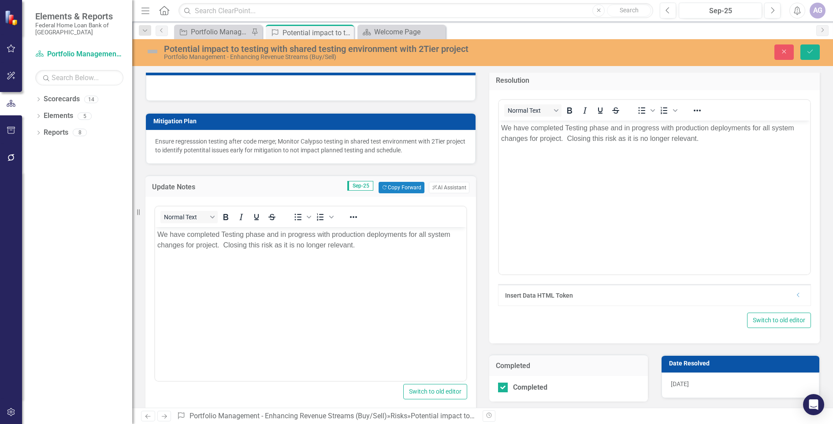
click at [809, 44] on div "Potential impact to testing with shared testing environment with 2Tier project …" at bounding box center [482, 52] width 701 height 17
click at [808, 49] on icon "Save" at bounding box center [810, 51] width 8 height 6
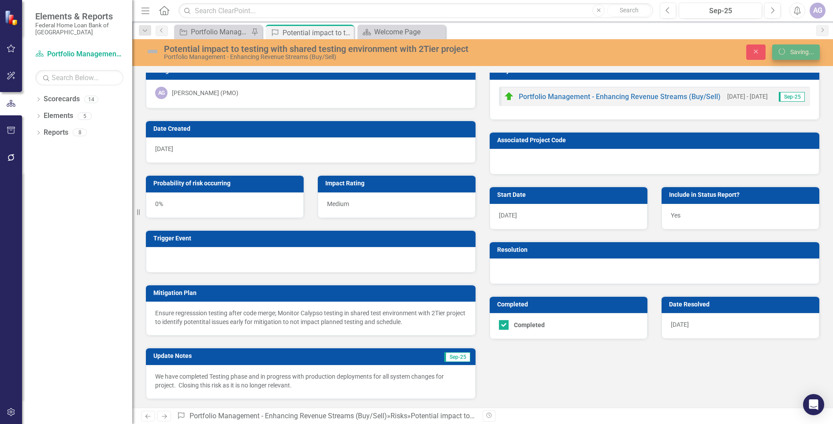
scroll to position [11, 0]
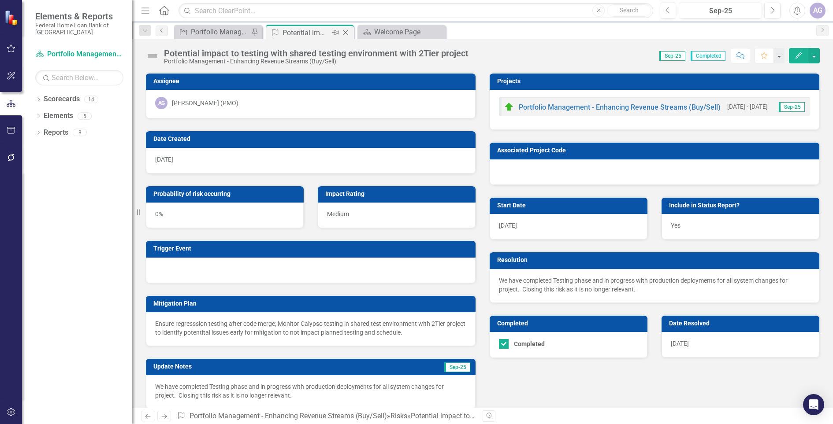
click at [344, 30] on icon "Close" at bounding box center [345, 32] width 9 height 7
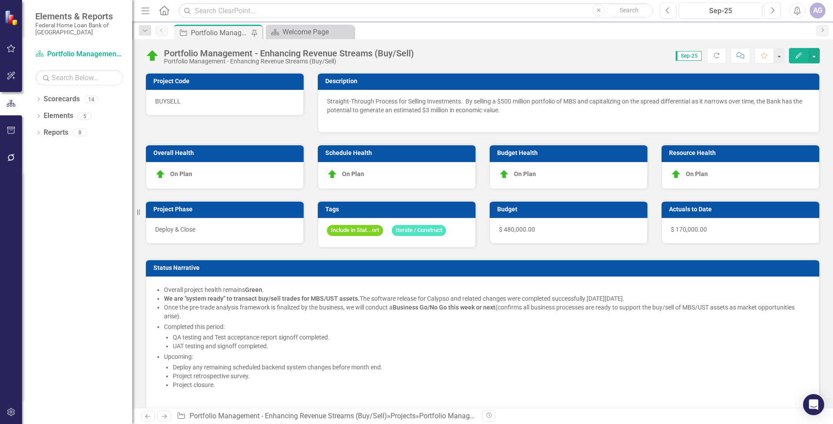
click at [226, 29] on div "Portfolio Management - Enhancing Revenue Streams (Buy/Sell)" at bounding box center [220, 32] width 58 height 11
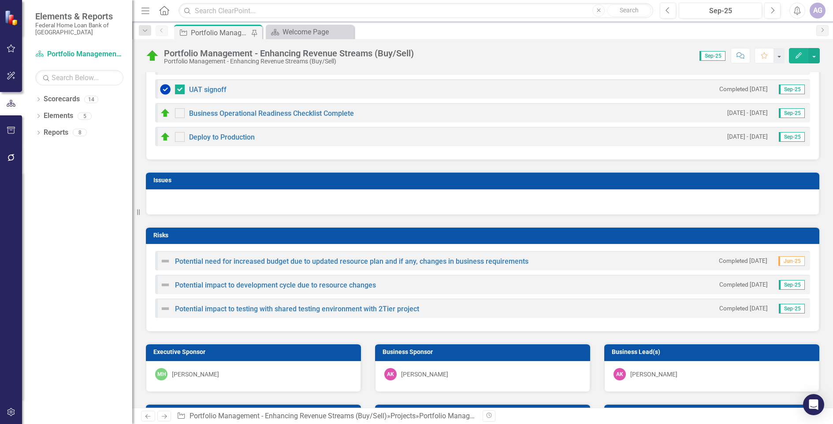
scroll to position [826, 0]
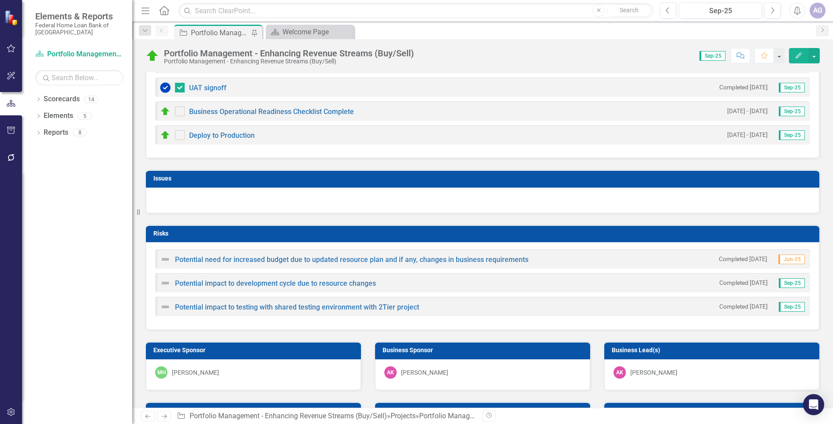
click at [616, 288] on div "Potential impact to development cycle due to resource changes Completed 10/14/2…" at bounding box center [482, 282] width 655 height 19
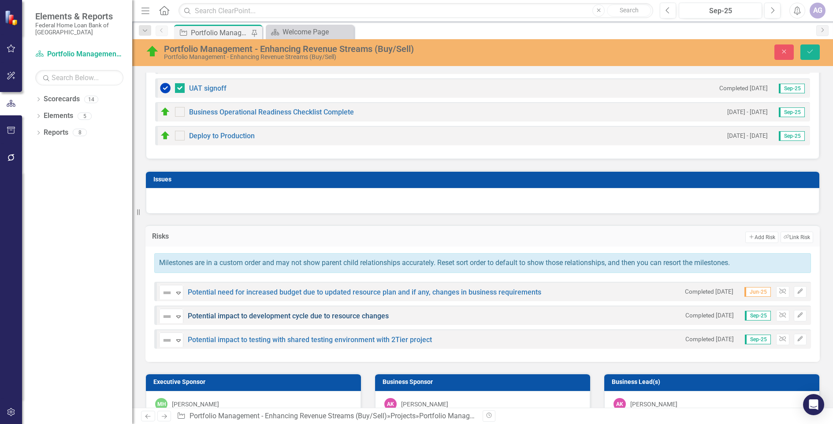
click at [333, 316] on link "Potential impact to development cycle due to resource changes" at bounding box center [288, 316] width 201 height 8
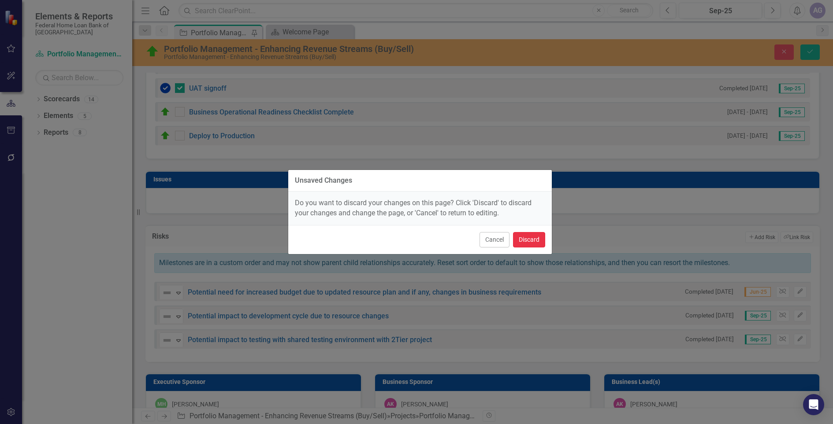
click at [519, 235] on button "Discard" at bounding box center [529, 239] width 32 height 15
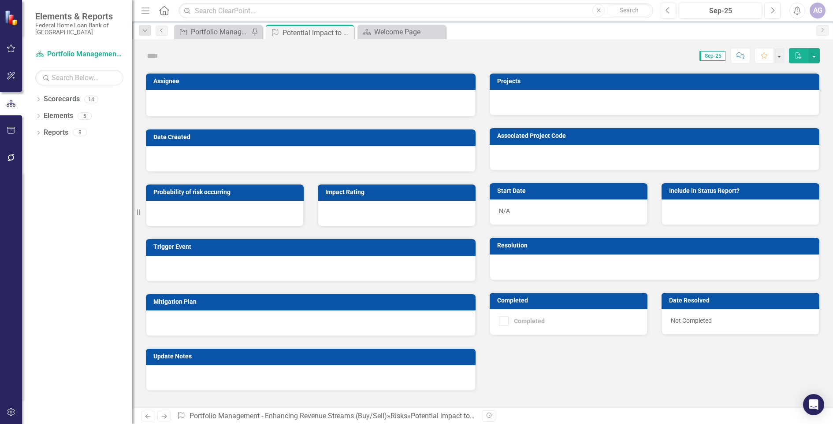
checkbox input "true"
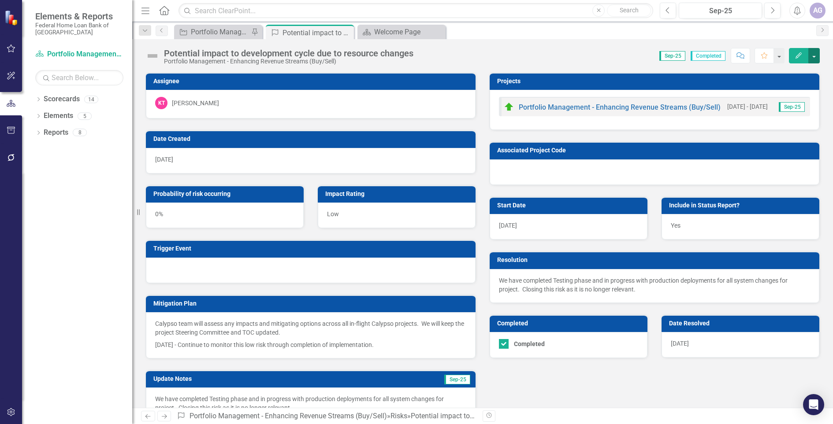
click at [814, 55] on button "button" at bounding box center [813, 55] width 11 height 15
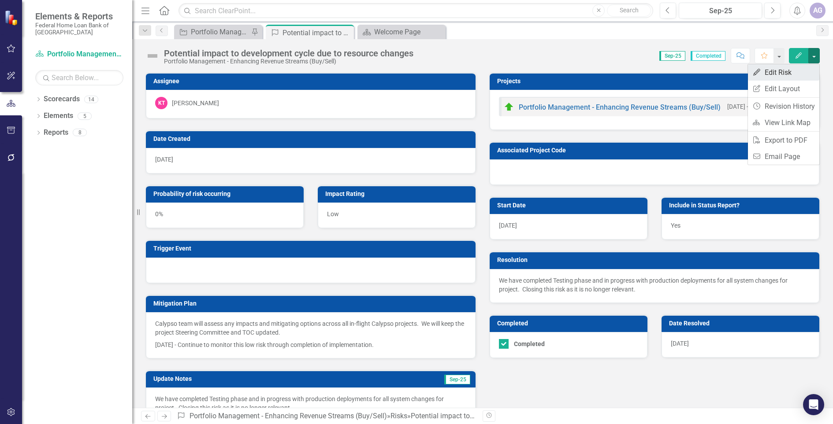
click at [785, 71] on link "Edit Edit Risk" at bounding box center [783, 72] width 71 height 16
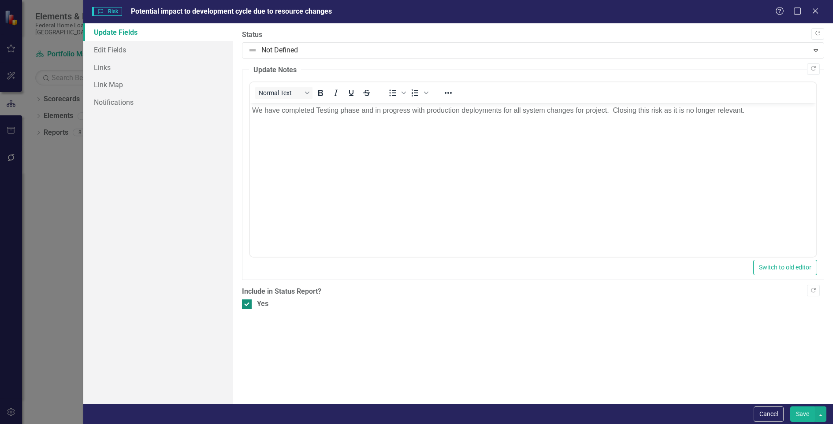
click at [247, 305] on input "Yes" at bounding box center [245, 303] width 6 height 6
checkbox input "false"
click at [807, 409] on button "Save" at bounding box center [802, 414] width 25 height 15
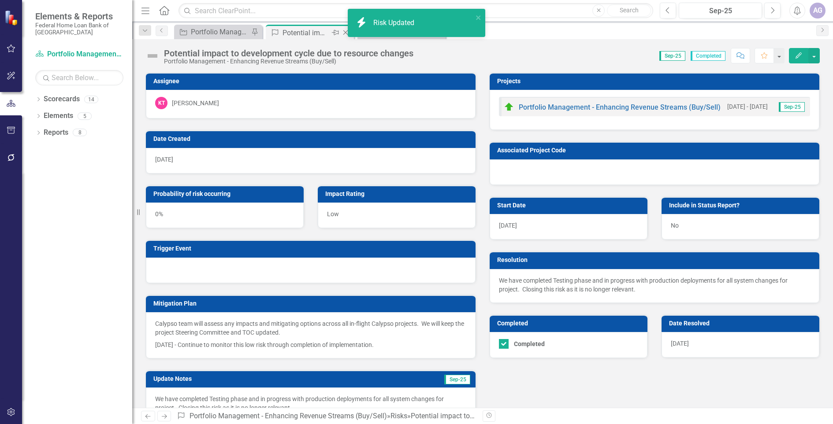
click at [322, 30] on div "Potential impact to development cycle due to resource changes" at bounding box center [306, 32] width 47 height 11
click at [343, 32] on icon "Close" at bounding box center [345, 32] width 9 height 7
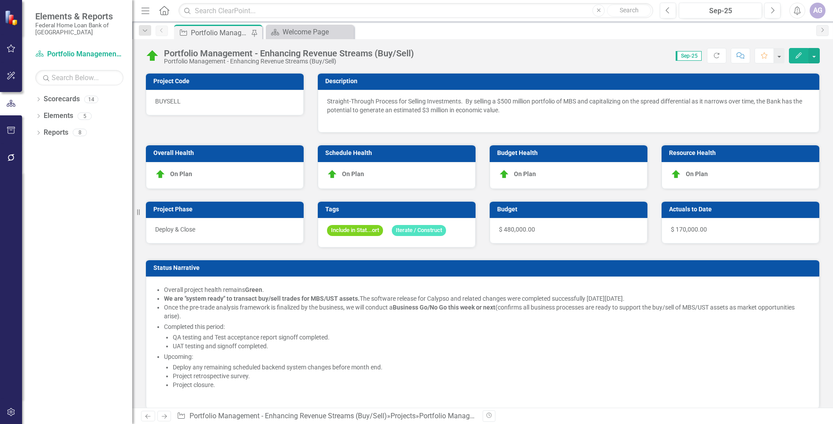
click at [234, 30] on div "Portfolio Management - Enhancing Revenue Streams (Buy/Sell)" at bounding box center [220, 32] width 58 height 11
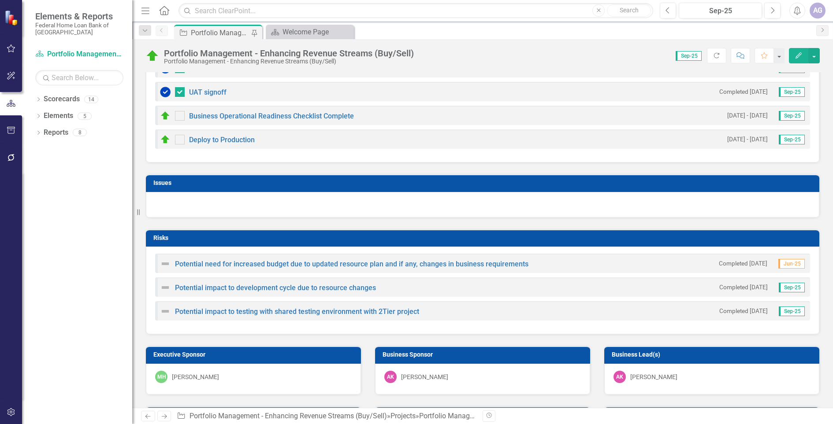
scroll to position [826, 0]
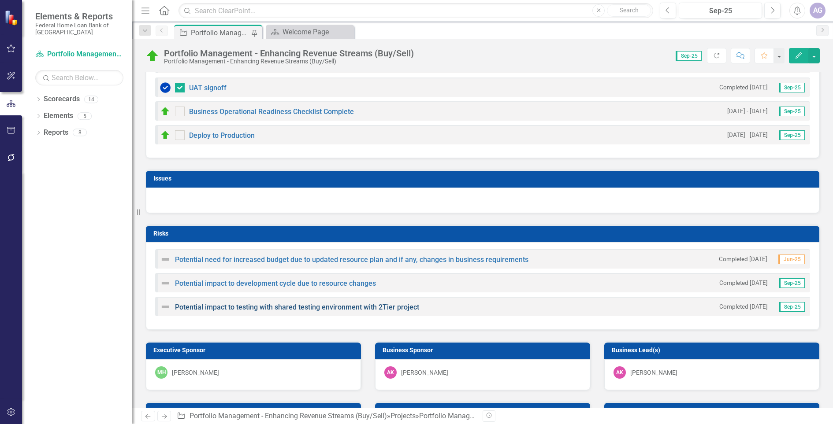
click at [238, 307] on link "Potential impact to testing with shared testing environment with 2Tier project" at bounding box center [297, 307] width 244 height 8
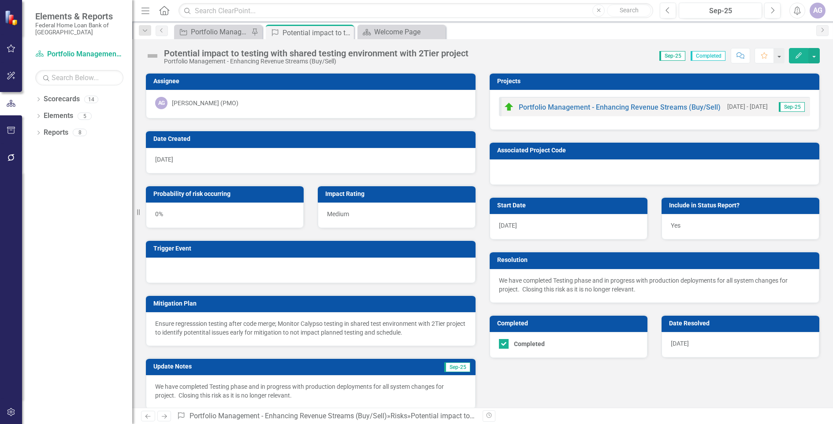
scroll to position [10, 0]
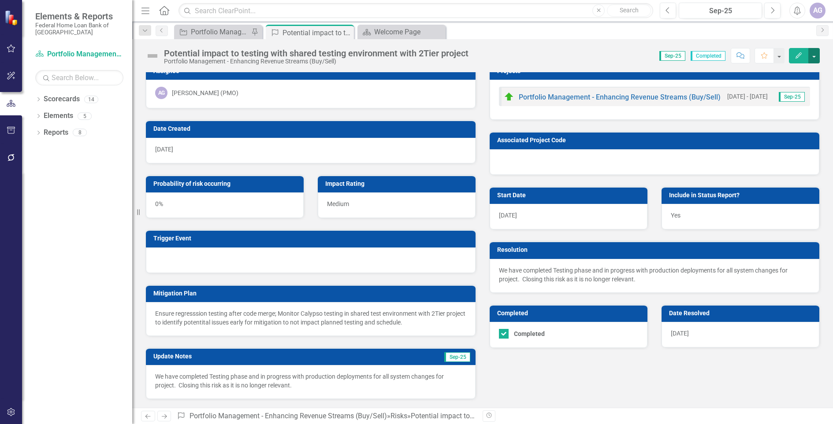
click at [811, 58] on button "button" at bounding box center [813, 55] width 11 height 15
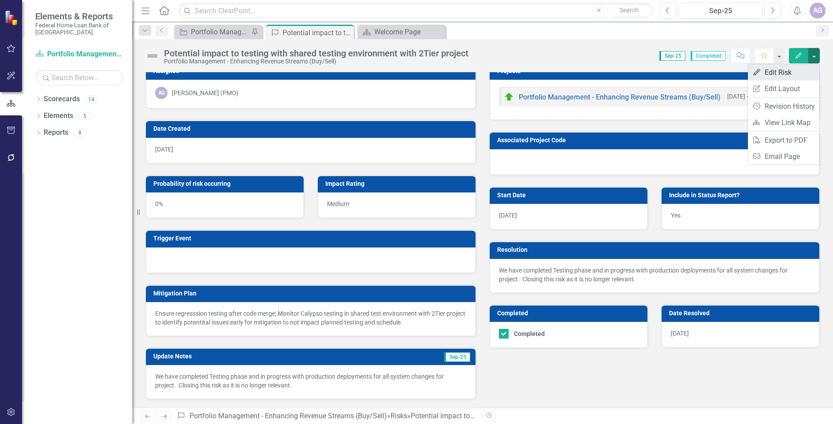
click at [779, 71] on link "Edit Edit Risk" at bounding box center [783, 72] width 71 height 16
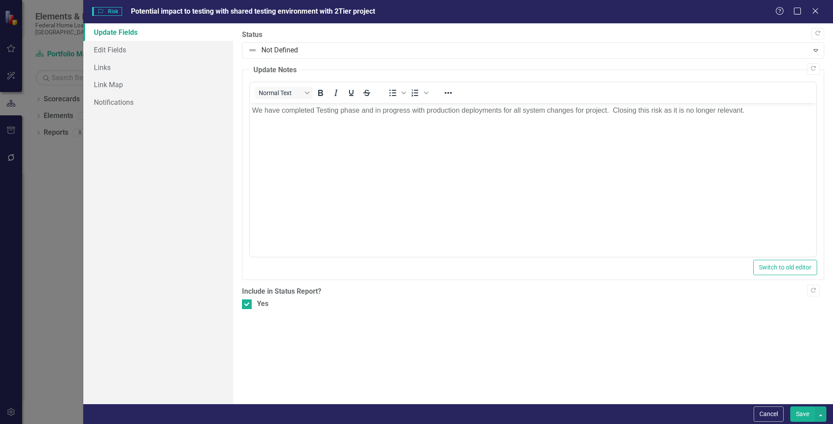
scroll to position [0, 0]
click at [259, 302] on div "Yes" at bounding box center [262, 304] width 11 height 10
click at [248, 302] on input "Yes" at bounding box center [245, 303] width 6 height 6
checkbox input "false"
click at [800, 411] on button "Save" at bounding box center [802, 414] width 25 height 15
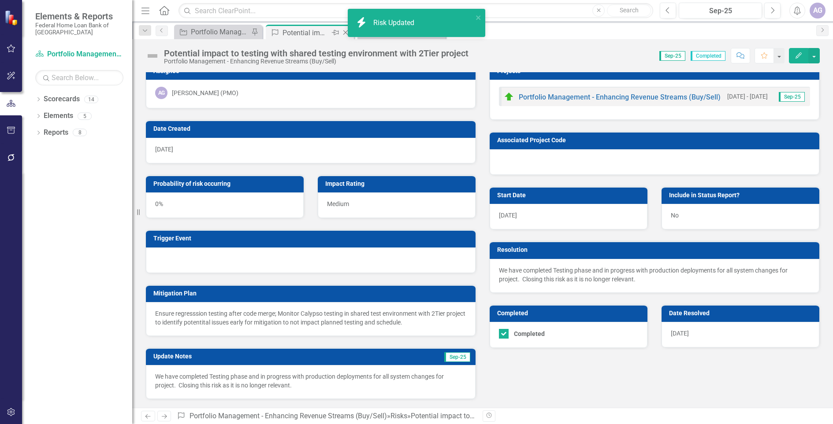
click at [325, 34] on div "Potential impact to testing with shared testing environment with 2Tier project" at bounding box center [306, 32] width 47 height 11
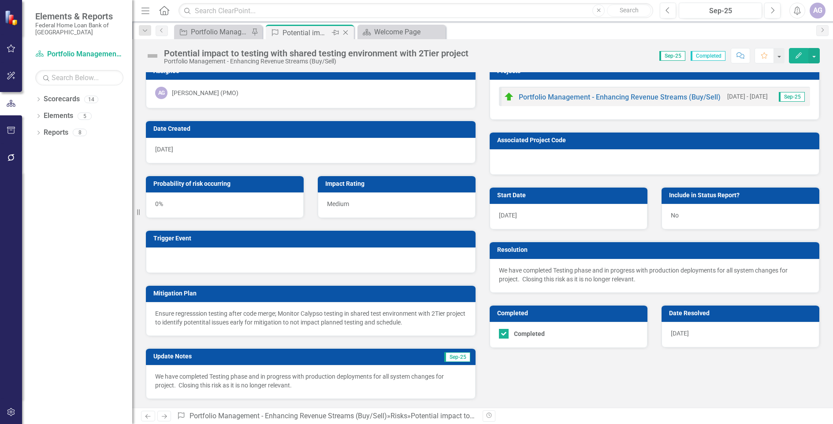
click at [344, 32] on icon "Close" at bounding box center [345, 32] width 9 height 7
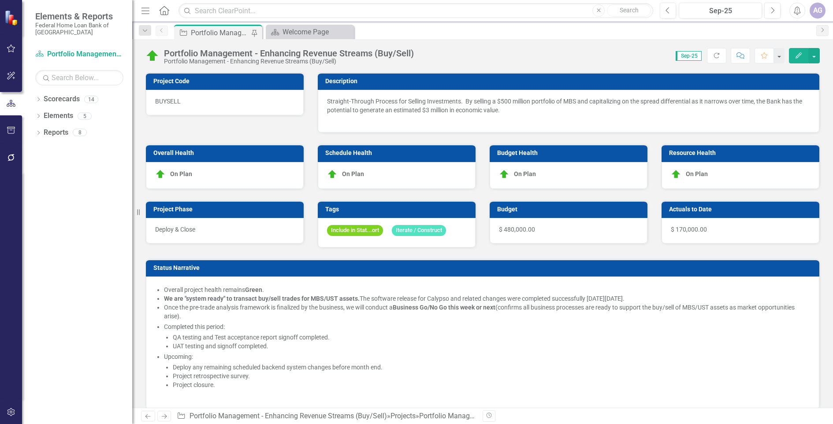
click at [220, 33] on div "Portfolio Management - Enhancing Revenue Streams (Buy/Sell)" at bounding box center [220, 32] width 58 height 11
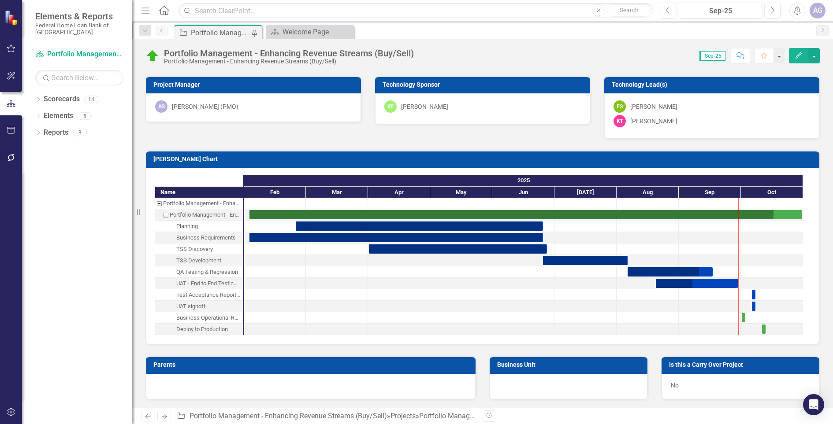
scroll to position [1157, 0]
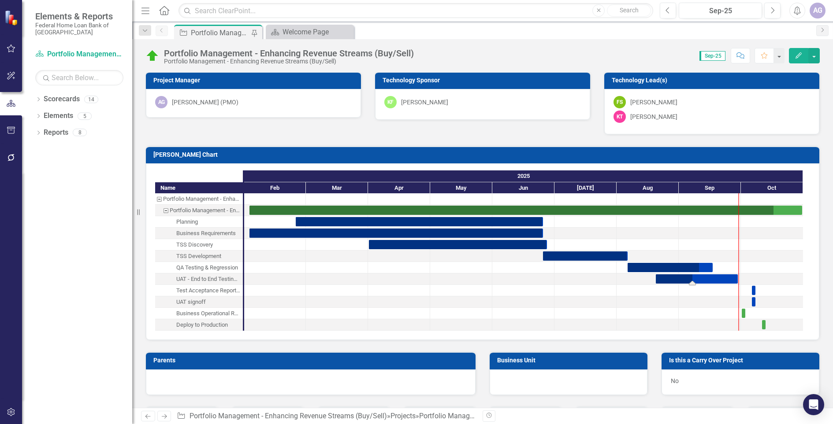
click at [706, 278] on div "Task: Start date: 2025-08-20 End date: 2025-09-29" at bounding box center [697, 279] width 82 height 9
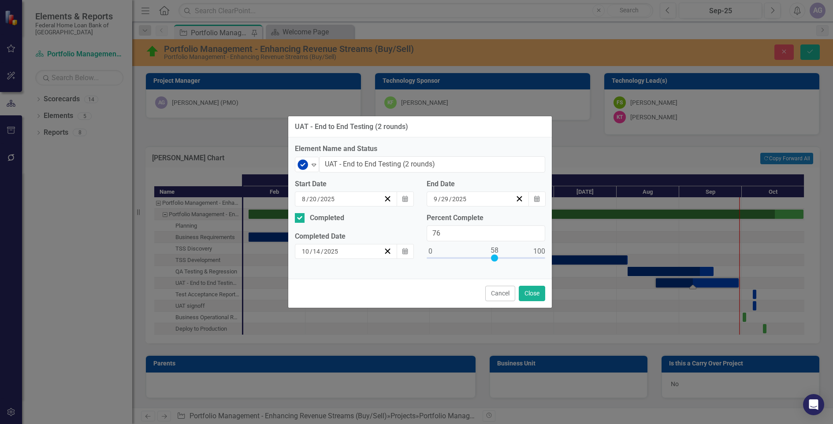
type input "100"
drag, startPoint x: 480, startPoint y: 257, endPoint x: 560, endPoint y: 255, distance: 80.3
click at [560, 255] on div "UAT - End to End Testing (2 rounds) Element Name and Status Completed Expand UA…" at bounding box center [416, 212] width 833 height 424
click at [521, 295] on button "Close" at bounding box center [532, 293] width 26 height 15
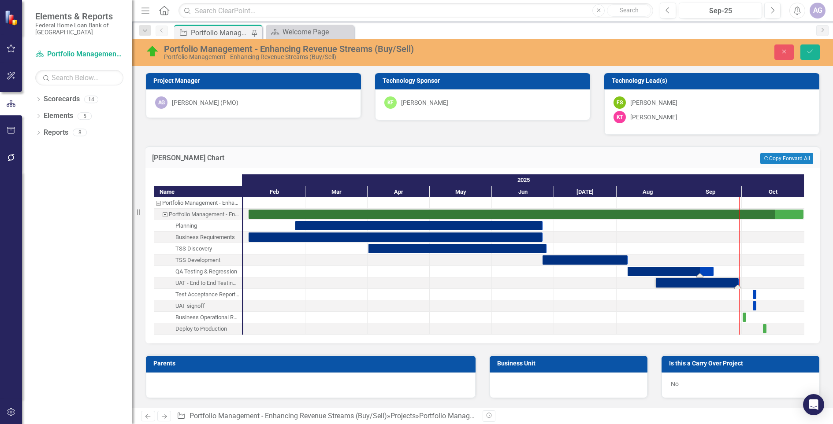
click at [691, 269] on div "Task: Start date: 2025-08-06 End date: 2025-09-17" at bounding box center [671, 271] width 86 height 9
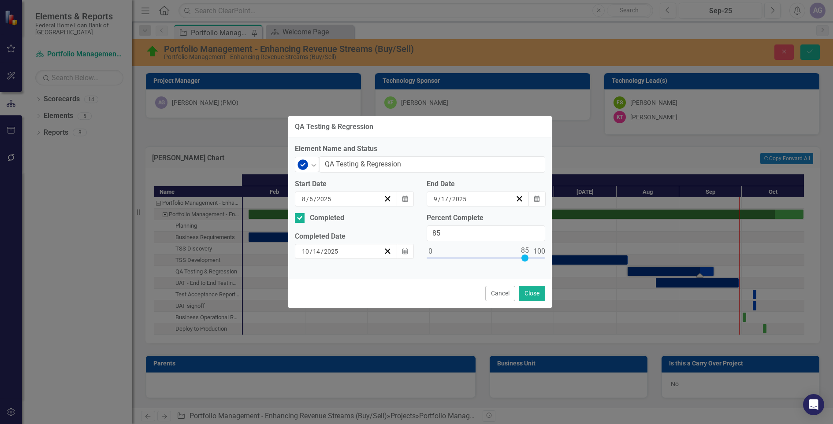
type input "100"
drag, startPoint x: 523, startPoint y: 258, endPoint x: 550, endPoint y: 258, distance: 26.5
click at [550, 258] on div "Percent Complete 100" at bounding box center [486, 243] width 132 height 60
click at [538, 294] on button "Close" at bounding box center [532, 293] width 26 height 15
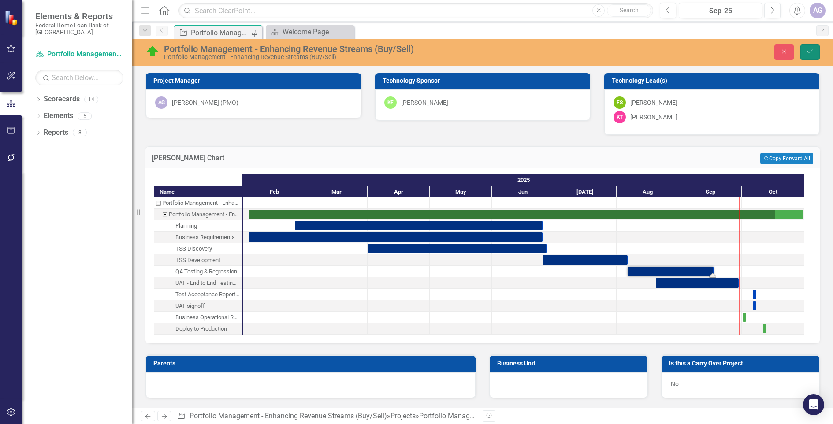
click at [810, 50] on icon "Save" at bounding box center [810, 51] width 8 height 6
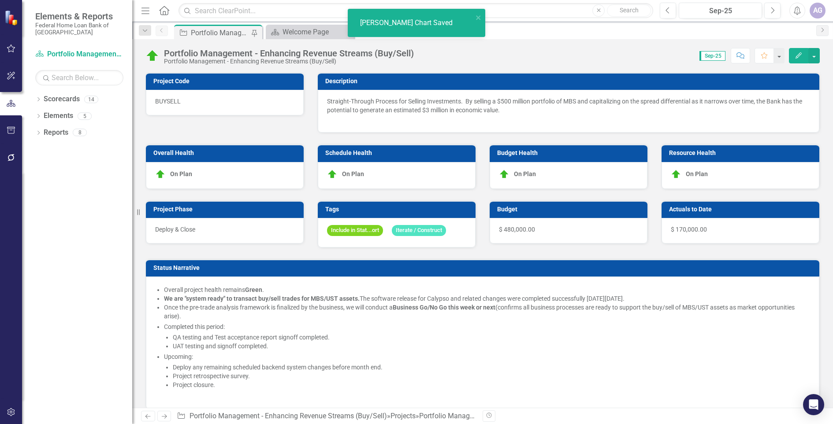
checkbox input "false"
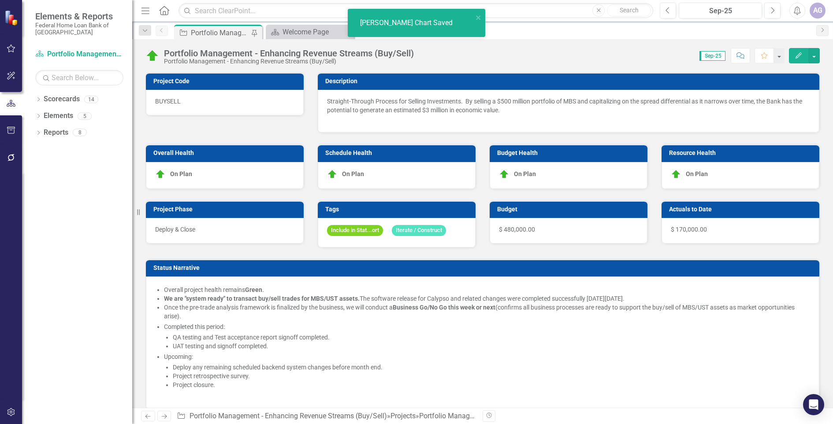
checkbox input "false"
checkbox input "true"
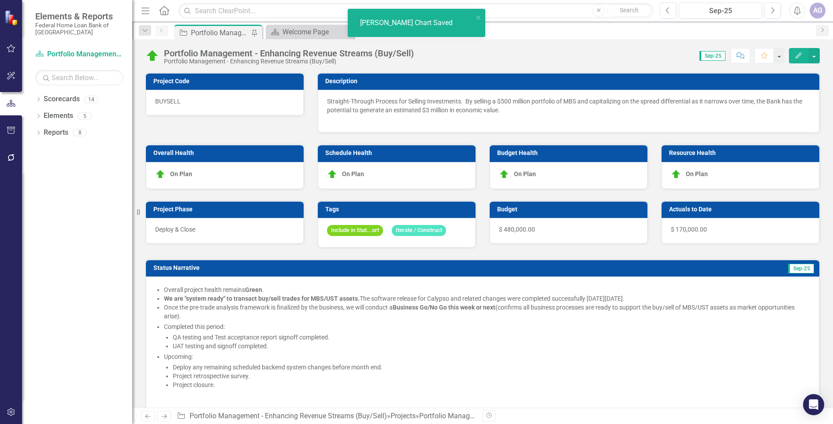
checkbox input "true"
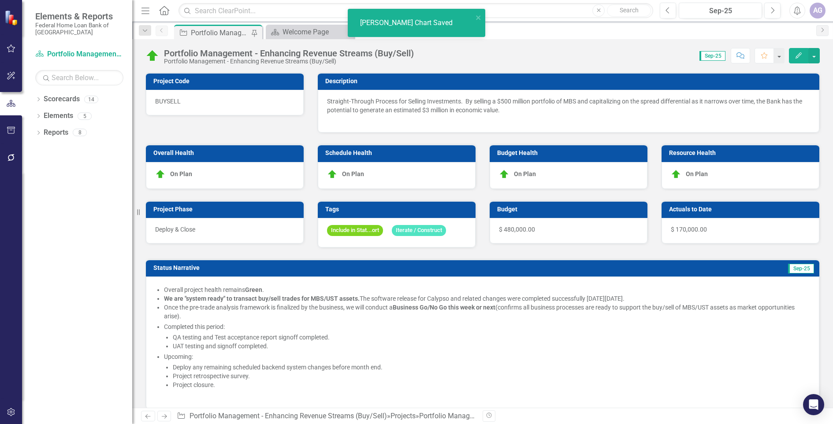
checkbox input "true"
checkbox input "false"
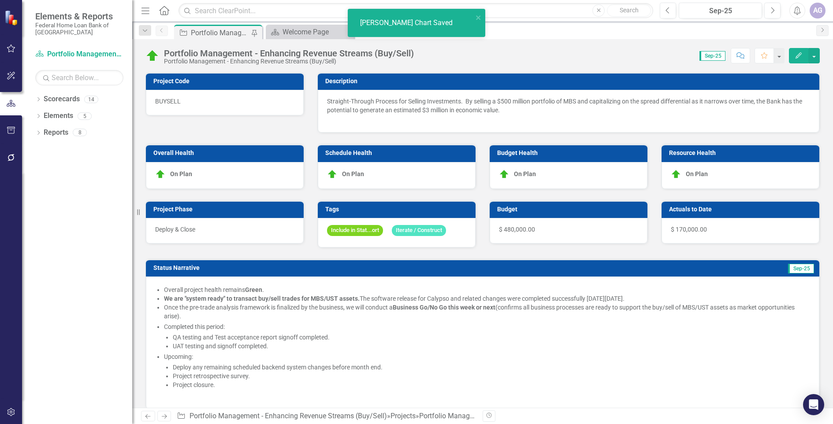
checkbox input "false"
checkbox input "true"
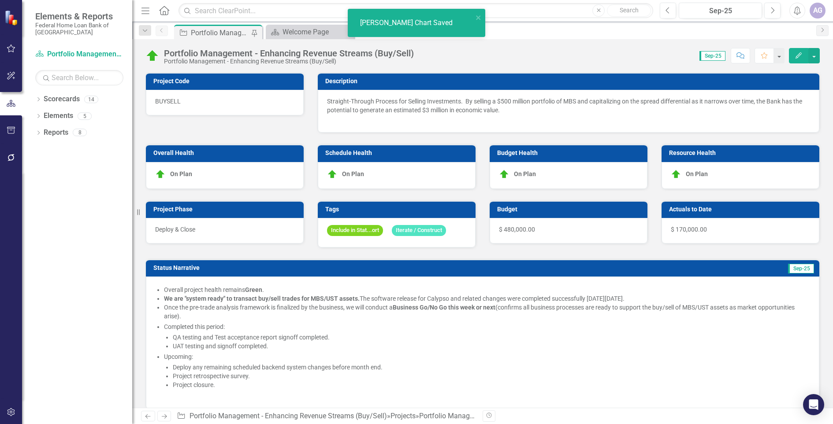
checkbox input "true"
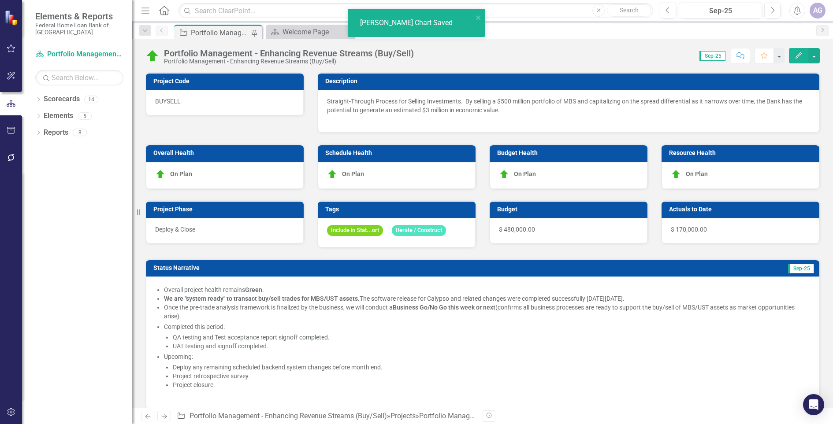
checkbox input "true"
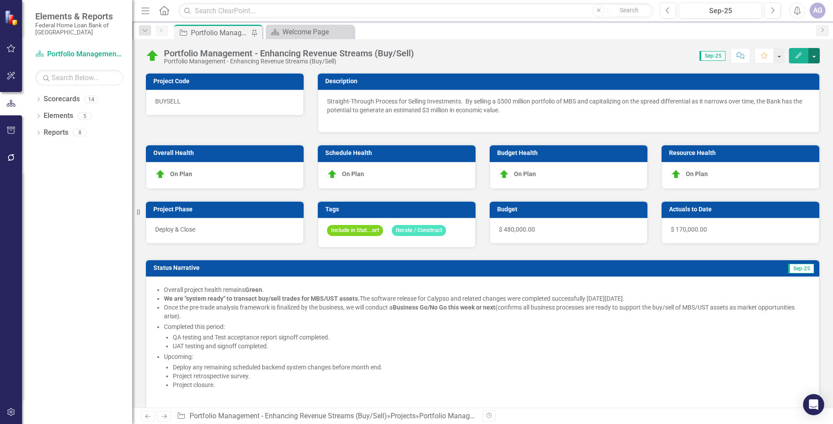
click at [812, 49] on button "button" at bounding box center [813, 55] width 11 height 15
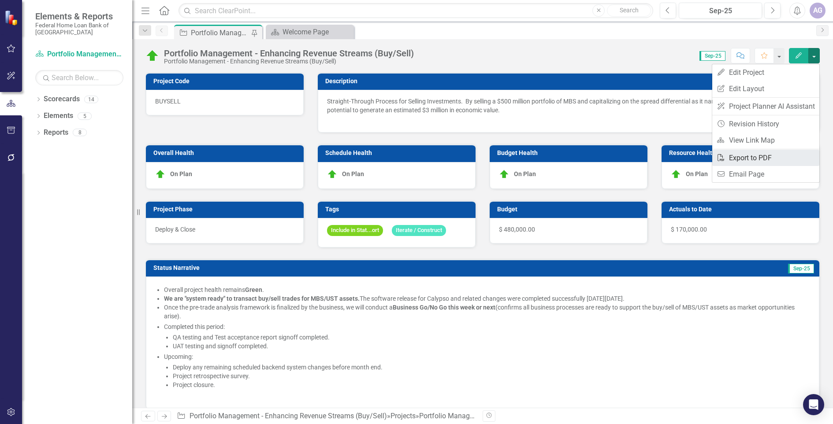
click at [752, 153] on link "PDF Export to PDF" at bounding box center [765, 158] width 107 height 16
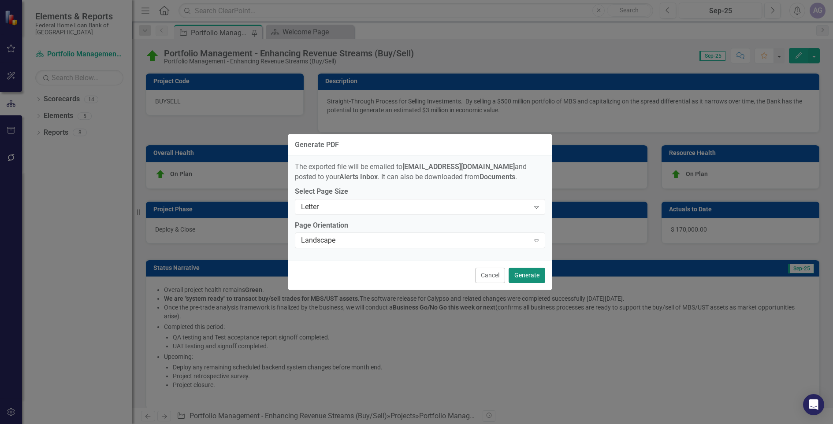
click at [515, 272] on button "Generate" at bounding box center [527, 275] width 37 height 15
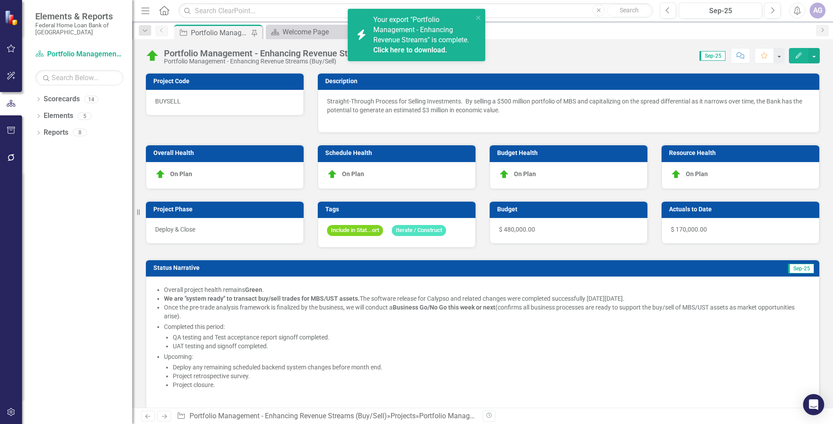
click at [551, 30] on div "Project Portfolio Management - Enhancing Revenue Streams (Buy/Sell) Pin Scoreca…" at bounding box center [492, 32] width 640 height 14
click at [40, 98] on icon "Dropdown" at bounding box center [38, 100] width 6 height 5
click at [40, 194] on div "Dropdown Reports 8" at bounding box center [83, 200] width 97 height 17
click at [47, 164] on div "Dropdown" at bounding box center [44, 166] width 9 height 7
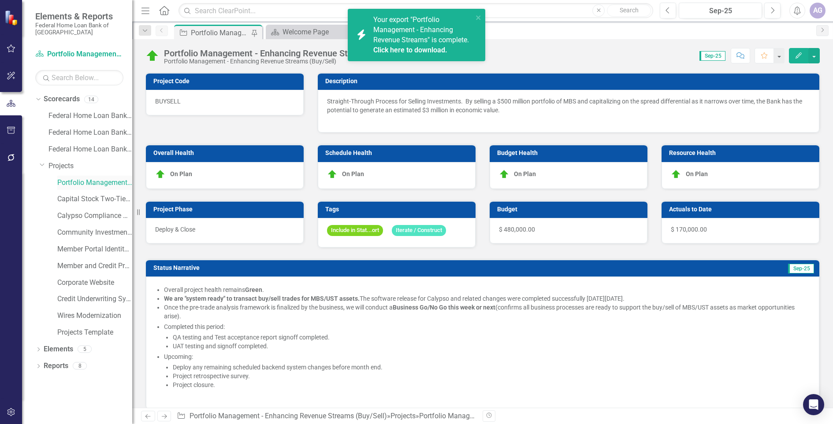
click at [97, 183] on link "Portfolio Management - Enhancing Revenue Streams (Buy/Sell)" at bounding box center [94, 183] width 75 height 10
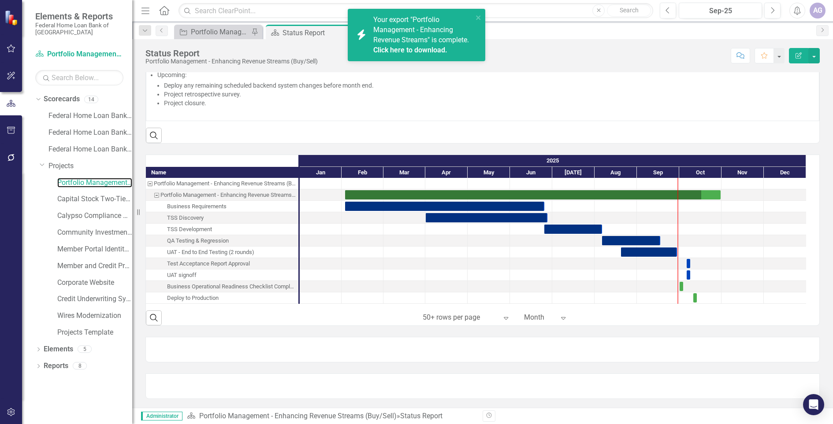
scroll to position [0, 0]
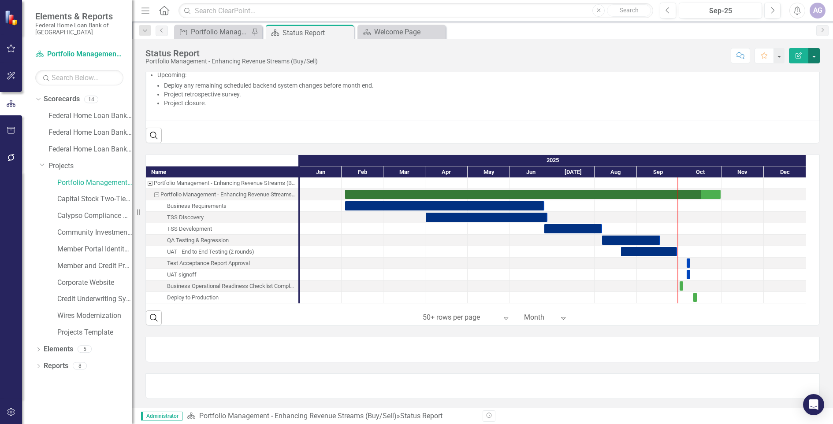
click at [811, 53] on button "button" at bounding box center [813, 55] width 11 height 15
click at [794, 122] on link "PDF Export to PDF" at bounding box center [783, 124] width 71 height 16
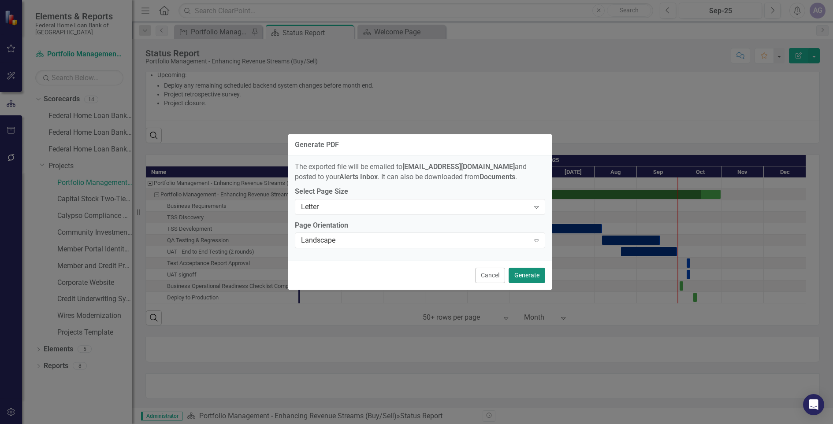
click at [527, 274] on button "Generate" at bounding box center [527, 275] width 37 height 15
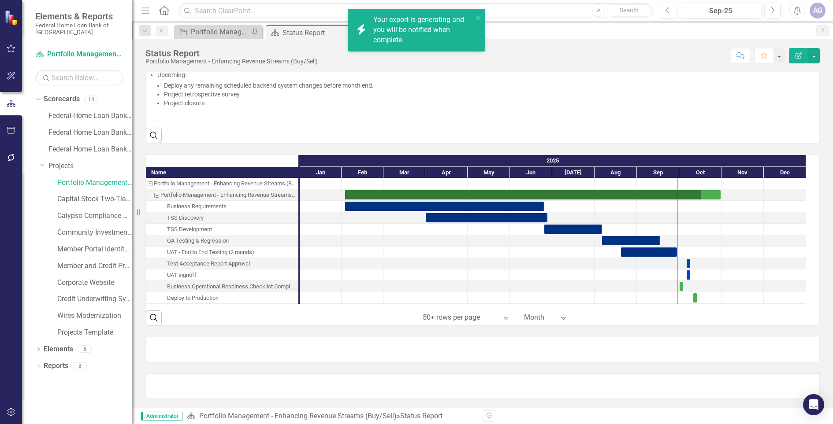
scroll to position [372, 0]
click at [437, 37] on link "Click here to download." at bounding box center [410, 40] width 74 height 8
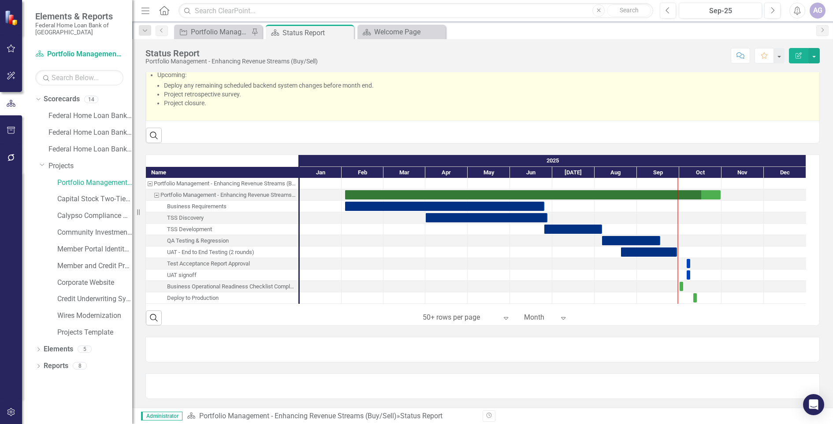
click at [772, 90] on li "Project retrospective survey." at bounding box center [491, 94] width 654 height 9
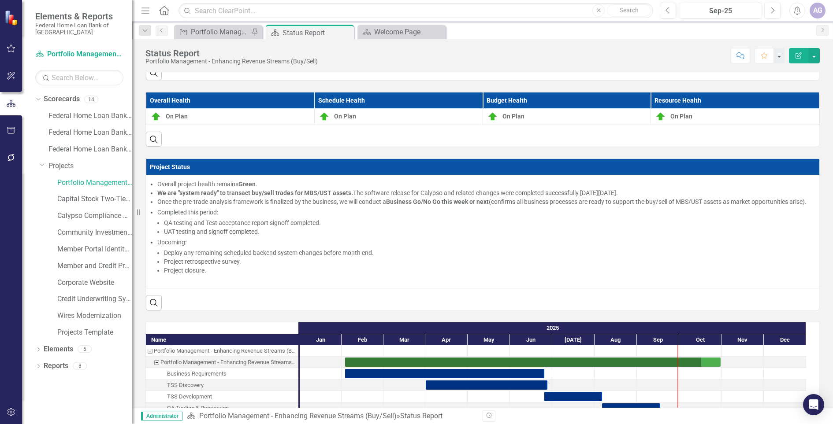
scroll to position [371, 0]
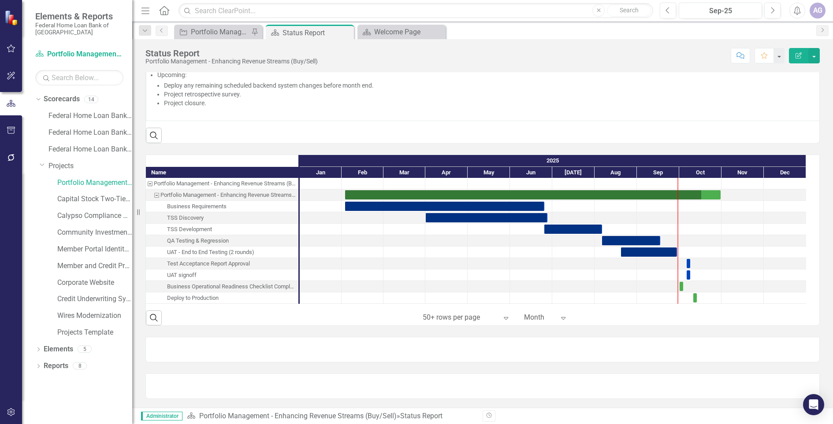
click at [230, 298] on div "Deploy to Production" at bounding box center [222, 298] width 153 height 11
click at [221, 287] on div "Business Operational Readiness Checklist Complete" at bounding box center [231, 286] width 129 height 11
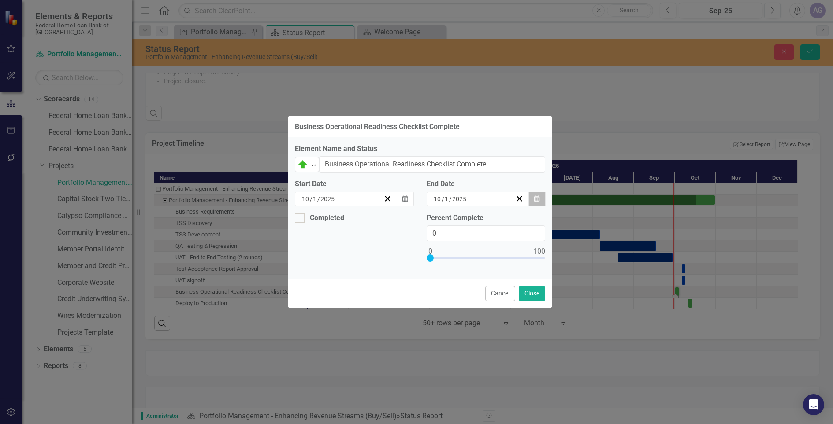
click at [536, 201] on icon "button" at bounding box center [536, 199] width 5 height 6
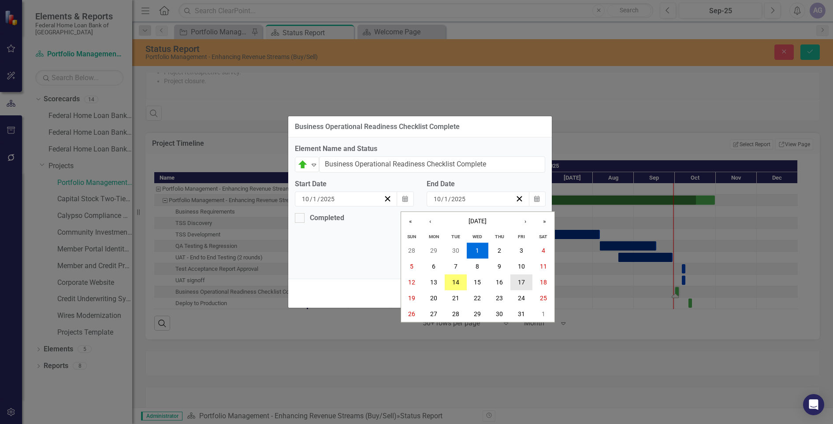
click at [525, 280] on button "17" at bounding box center [521, 283] width 22 height 16
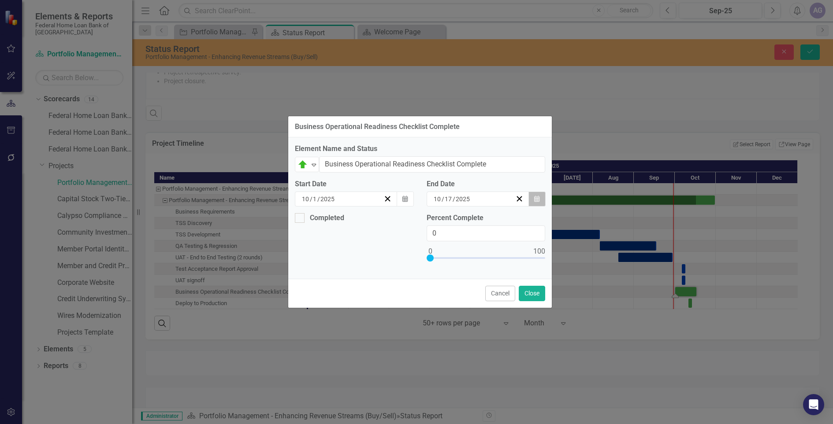
click at [538, 200] on icon "Calendar" at bounding box center [536, 199] width 5 height 6
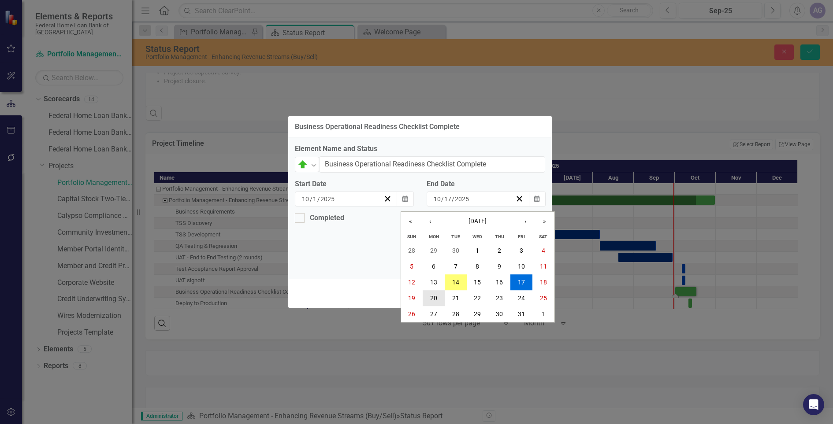
click at [437, 299] on button "20" at bounding box center [434, 298] width 22 height 16
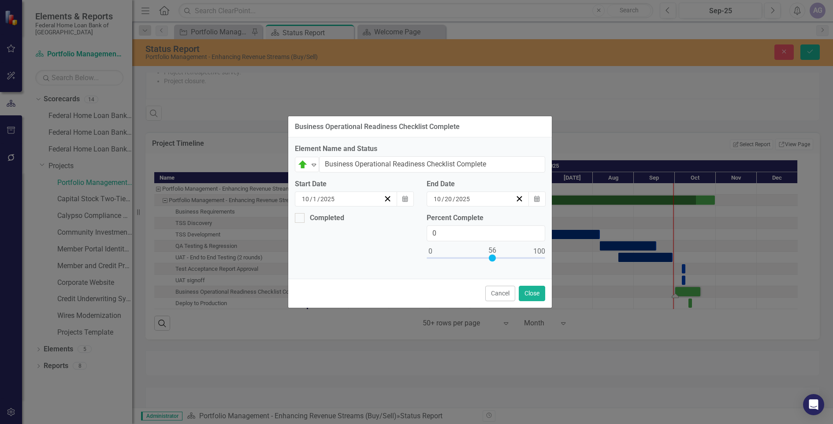
click at [492, 260] on div at bounding box center [486, 260] width 119 height 11
click at [510, 258] on div at bounding box center [486, 260] width 119 height 11
type input "75"
click at [514, 258] on div at bounding box center [486, 260] width 119 height 11
click at [536, 297] on button "Close" at bounding box center [532, 293] width 26 height 15
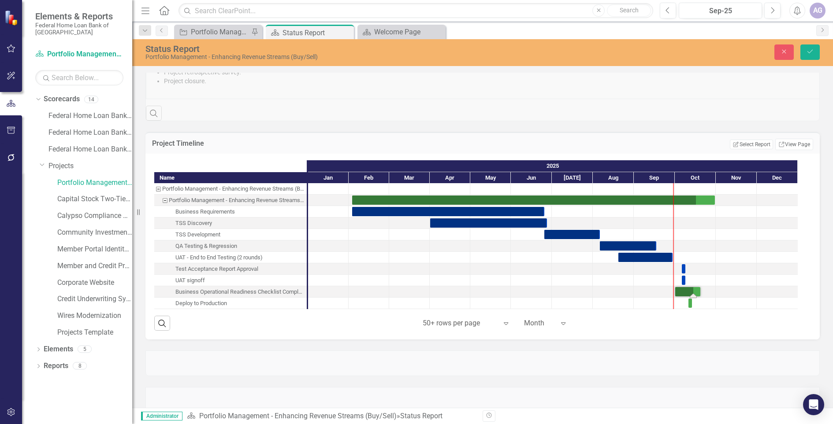
click at [280, 298] on div "Business Operational Readiness Checklist Complete" at bounding box center [239, 292] width 129 height 11
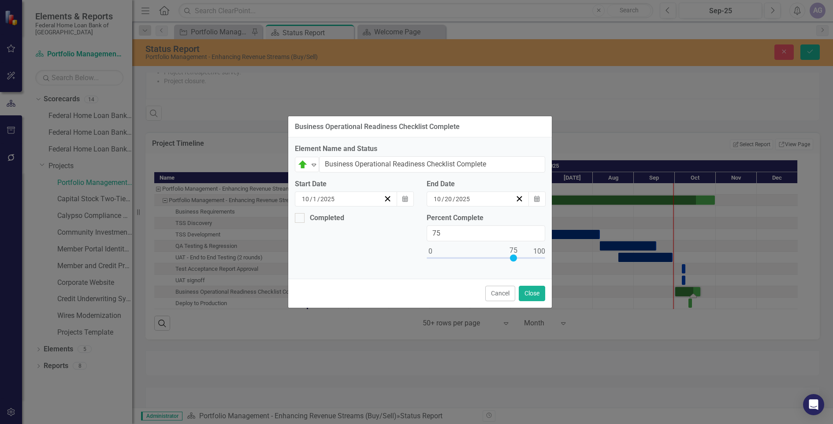
type input "95"
click at [536, 258] on div at bounding box center [486, 260] width 119 height 11
click at [534, 293] on button "Close" at bounding box center [532, 293] width 26 height 15
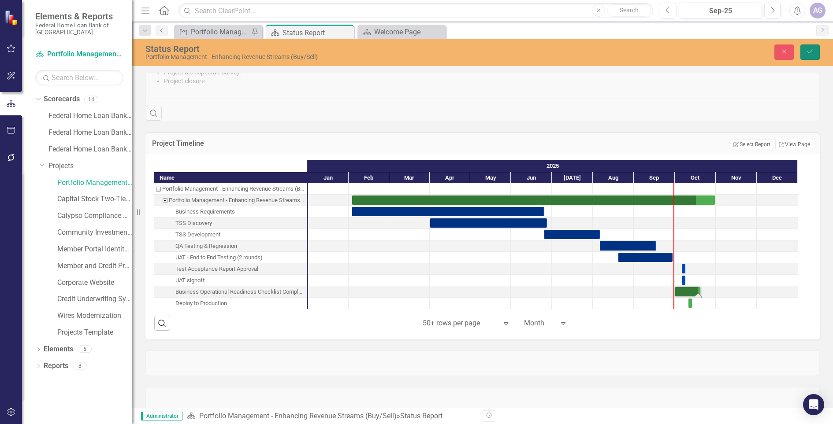
click at [811, 48] on icon "Save" at bounding box center [810, 51] width 8 height 6
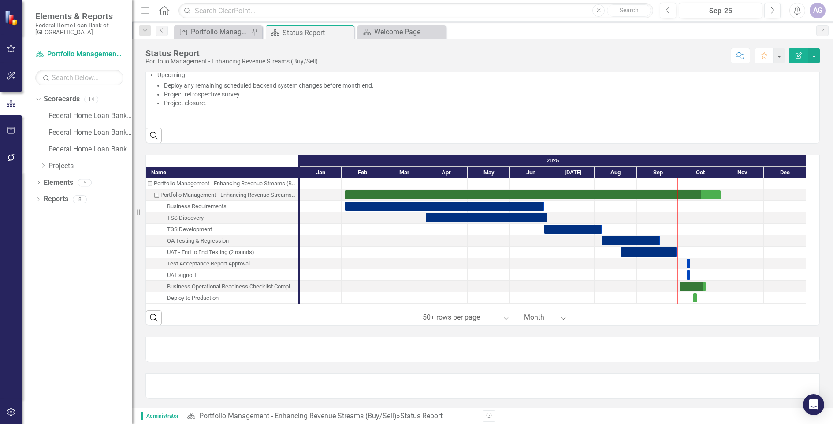
click at [214, 296] on div "Deploy to Production" at bounding box center [193, 298] width 52 height 11
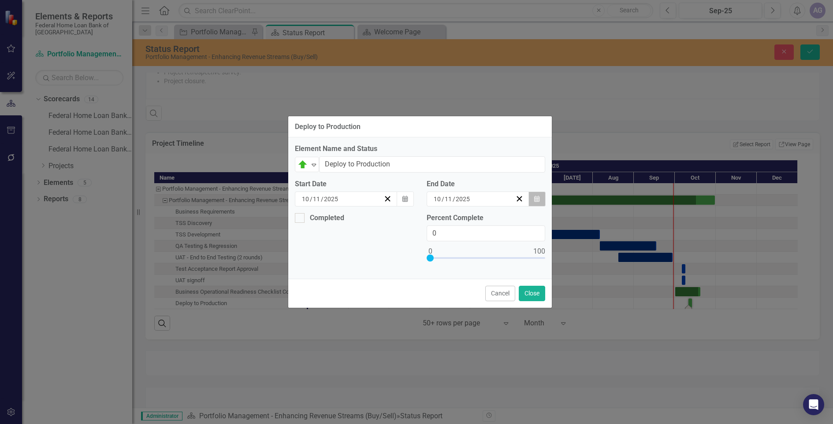
click at [535, 201] on icon "Calendar" at bounding box center [536, 199] width 5 height 6
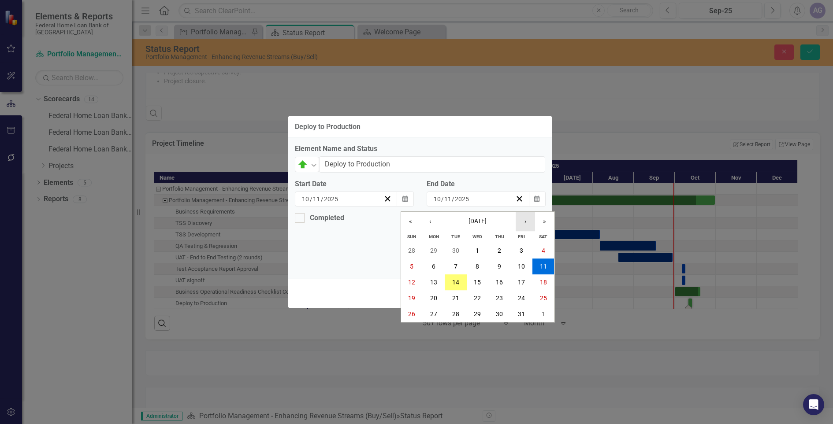
click at [525, 223] on button "›" at bounding box center [525, 221] width 19 height 19
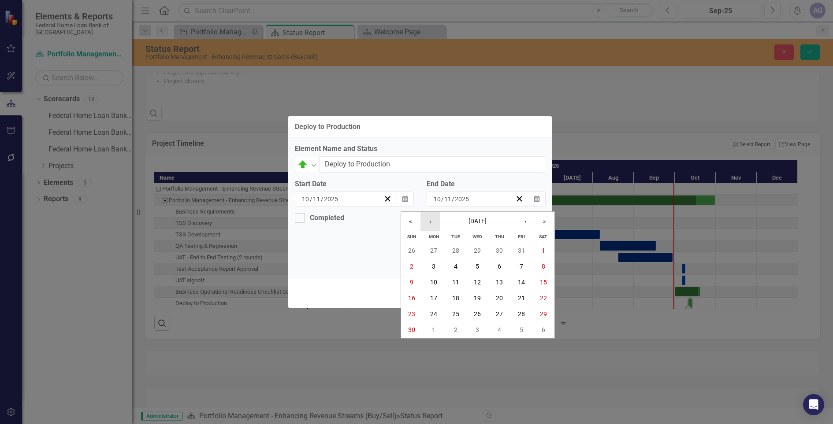
click at [434, 218] on button "‹" at bounding box center [430, 221] width 19 height 19
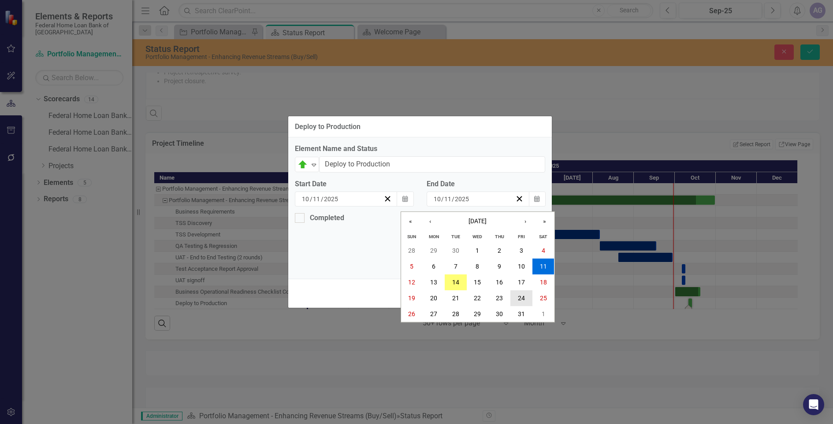
click at [519, 296] on abbr "24" at bounding box center [521, 298] width 7 height 7
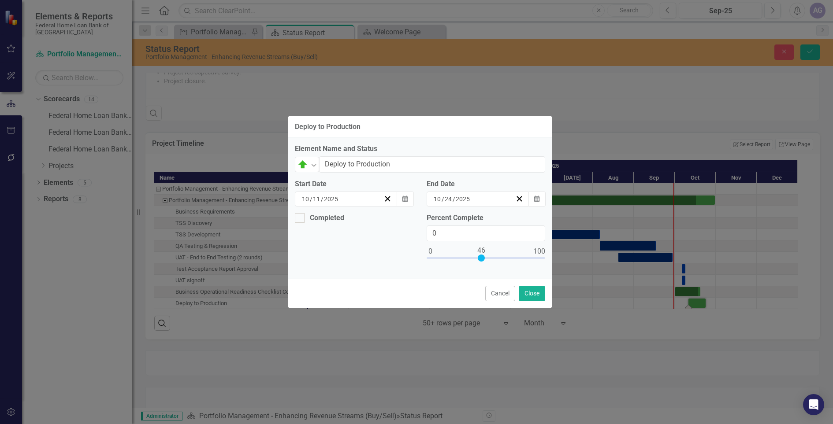
click at [481, 258] on div at bounding box center [486, 260] width 119 height 11
click at [529, 259] on div at bounding box center [486, 260] width 119 height 11
click at [531, 259] on div at bounding box center [529, 258] width 7 height 7
click at [532, 258] on div at bounding box center [529, 258] width 7 height 7
click at [534, 260] on div at bounding box center [486, 260] width 119 height 11
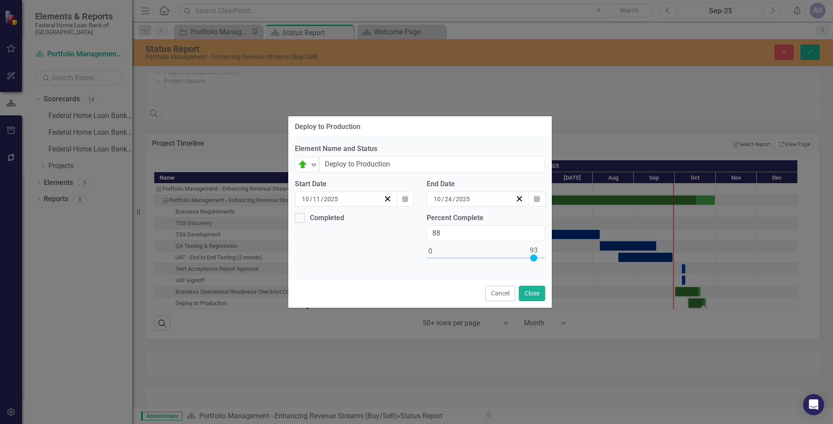
click at [528, 257] on div at bounding box center [486, 260] width 119 height 11
type input "91"
click at [532, 256] on div at bounding box center [486, 260] width 119 height 11
click at [521, 294] on button "Close" at bounding box center [532, 293] width 26 height 15
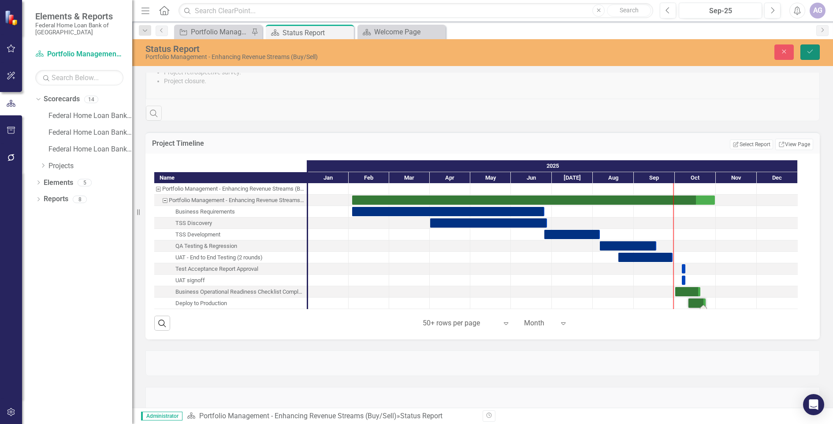
click at [812, 49] on icon "Save" at bounding box center [810, 51] width 8 height 6
